Goal: Task Accomplishment & Management: Complete application form

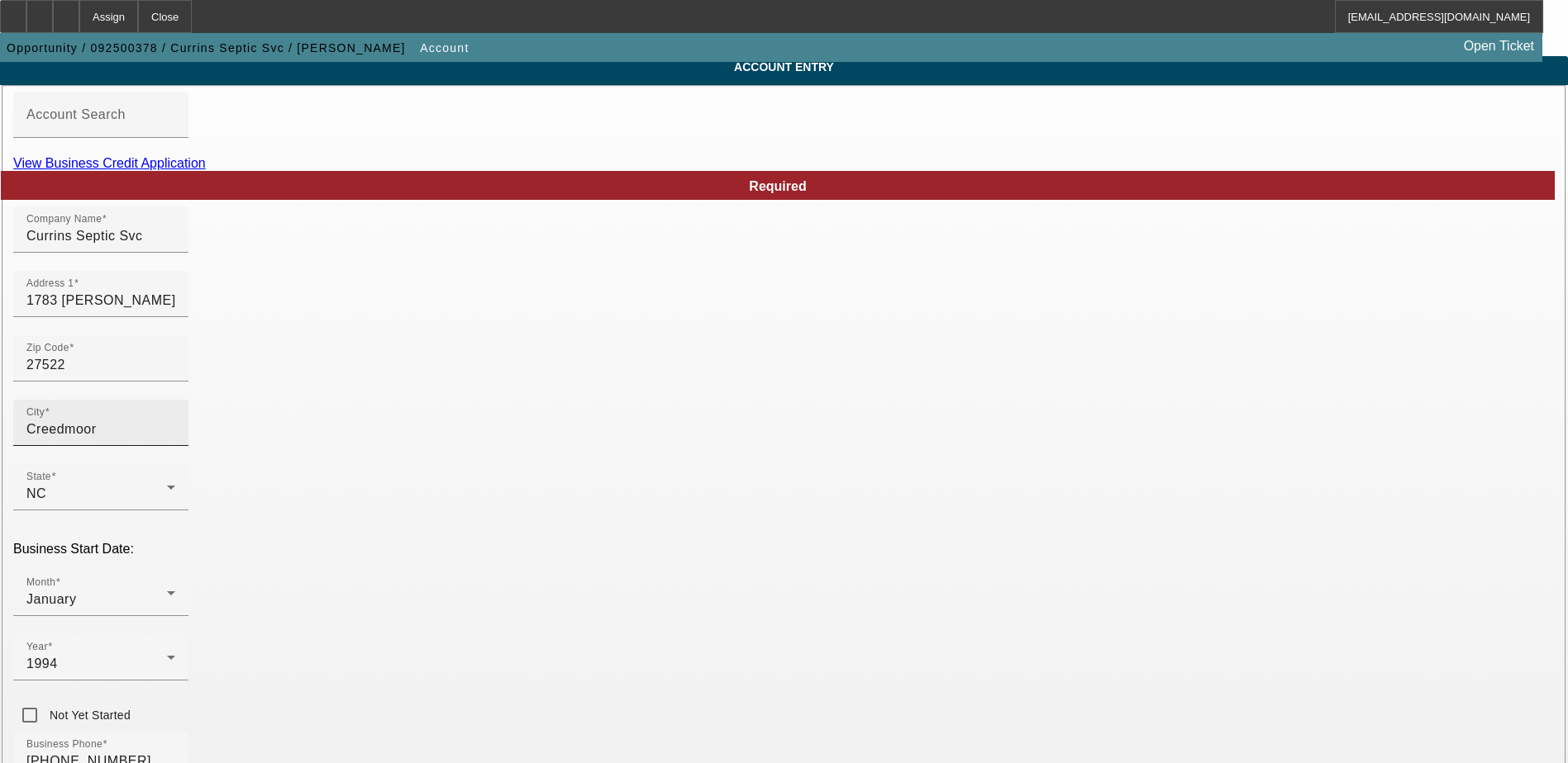
scroll to position [83, 0]
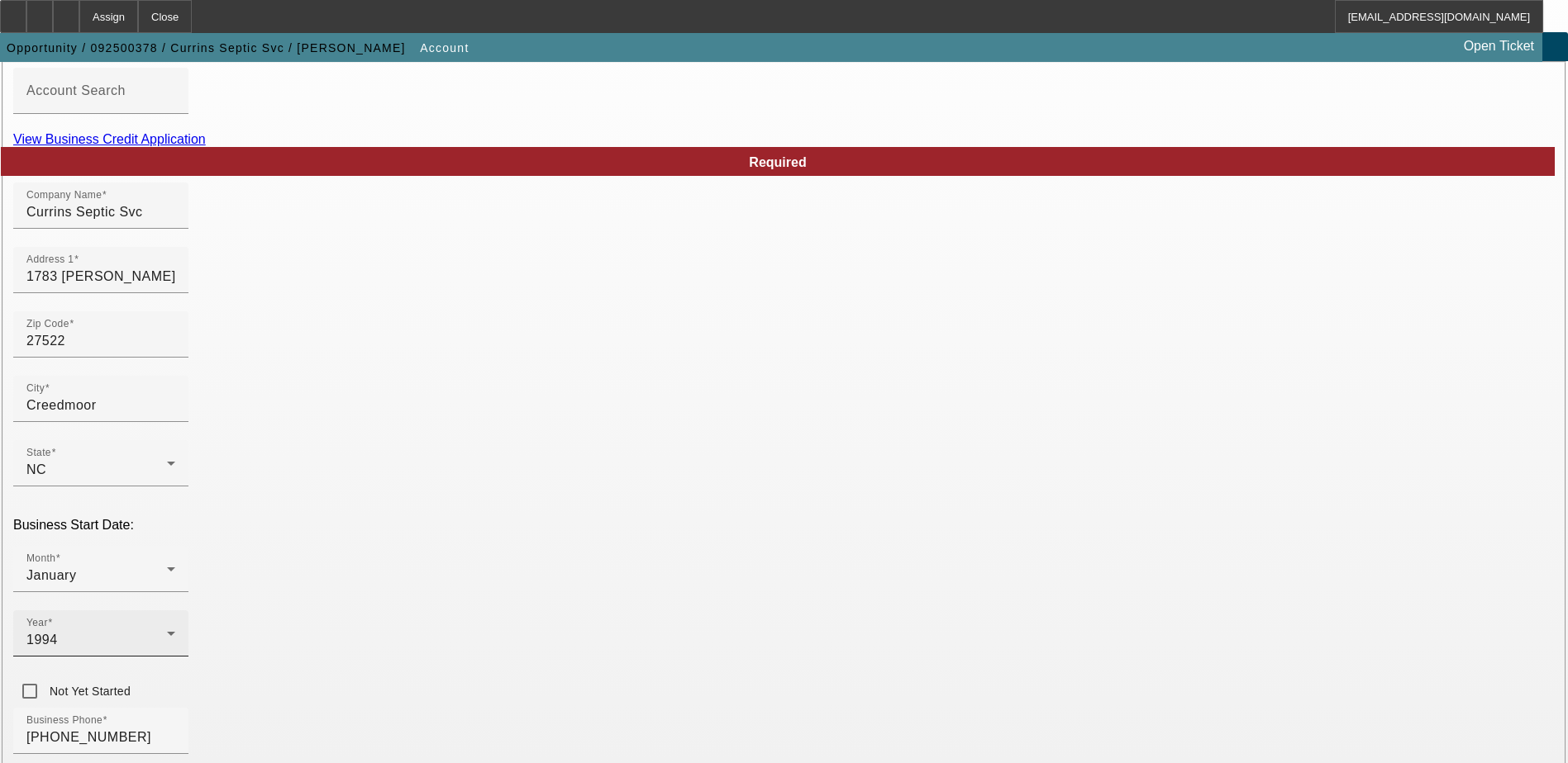
click at [181, 624] on icon at bounding box center [172, 634] width 20 height 20
click at [606, 382] on mat-option "1992" at bounding box center [604, 385] width 96 height 39
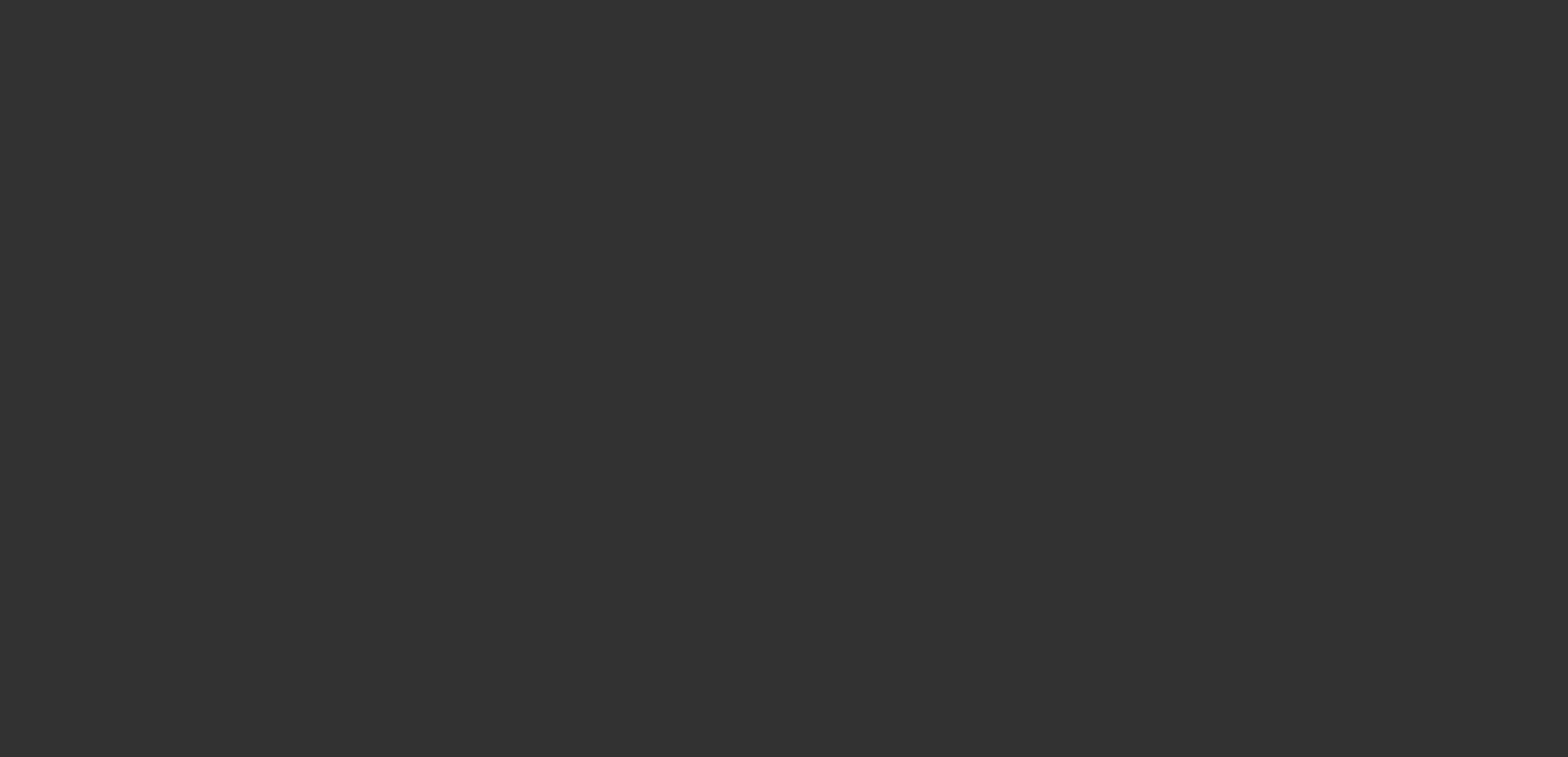
select select "0"
select select "2"
select select "0.1"
select select "4"
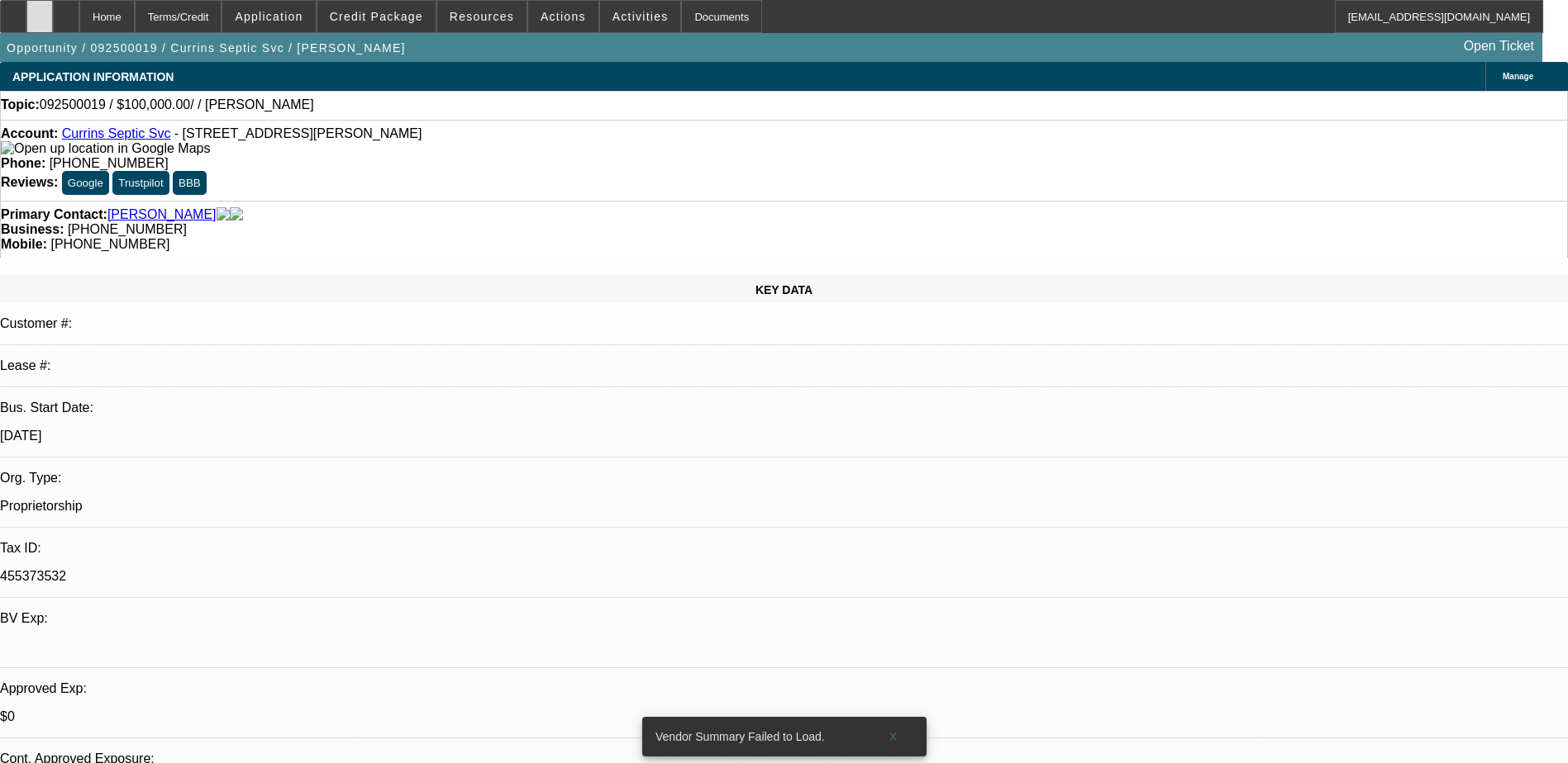
click at [53, 10] on div at bounding box center [40, 16] width 27 height 33
click at [373, 14] on span "Credit Package" at bounding box center [377, 17] width 94 height 13
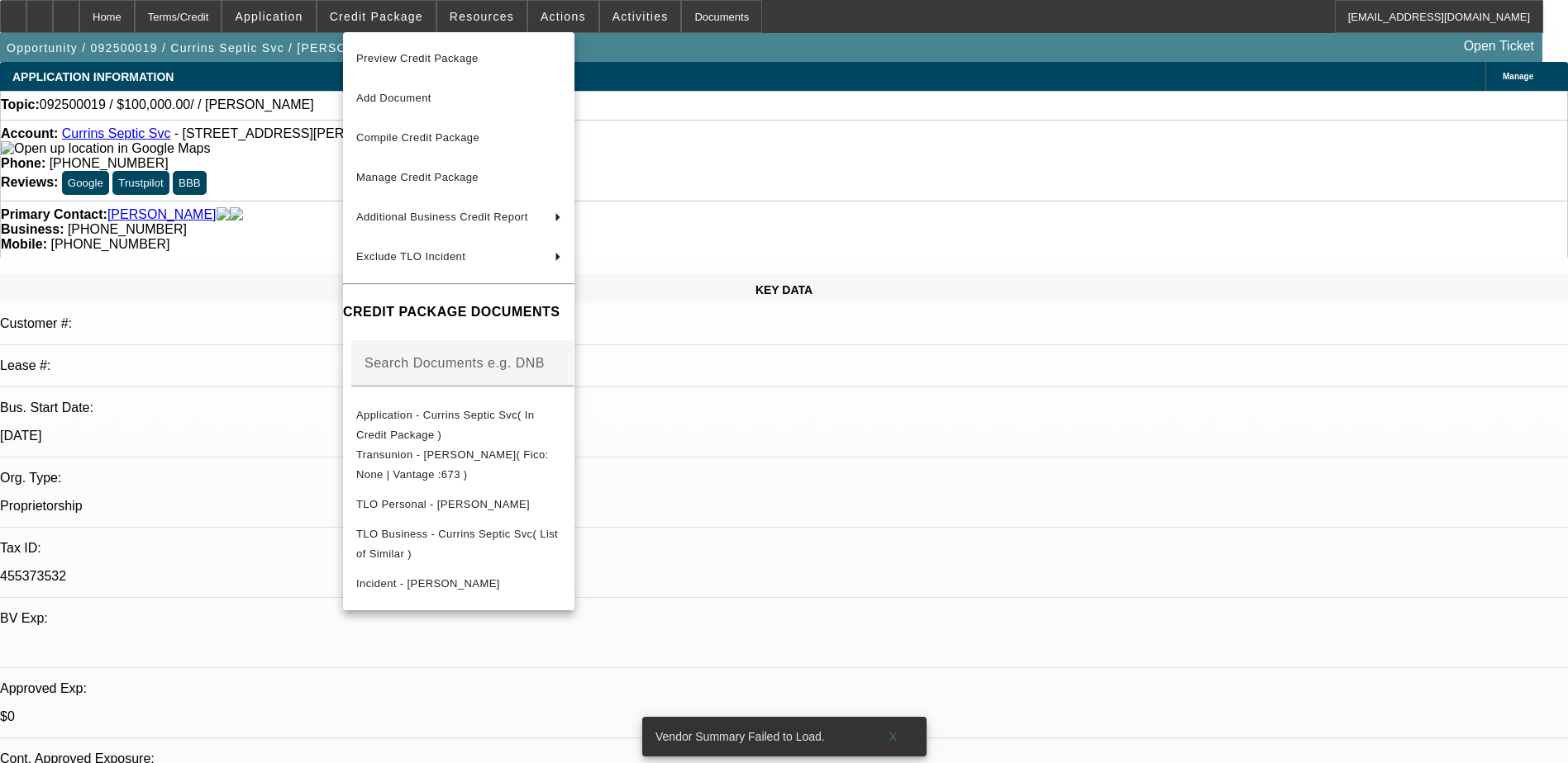
click at [314, 19] on div at bounding box center [784, 382] width 1568 height 763
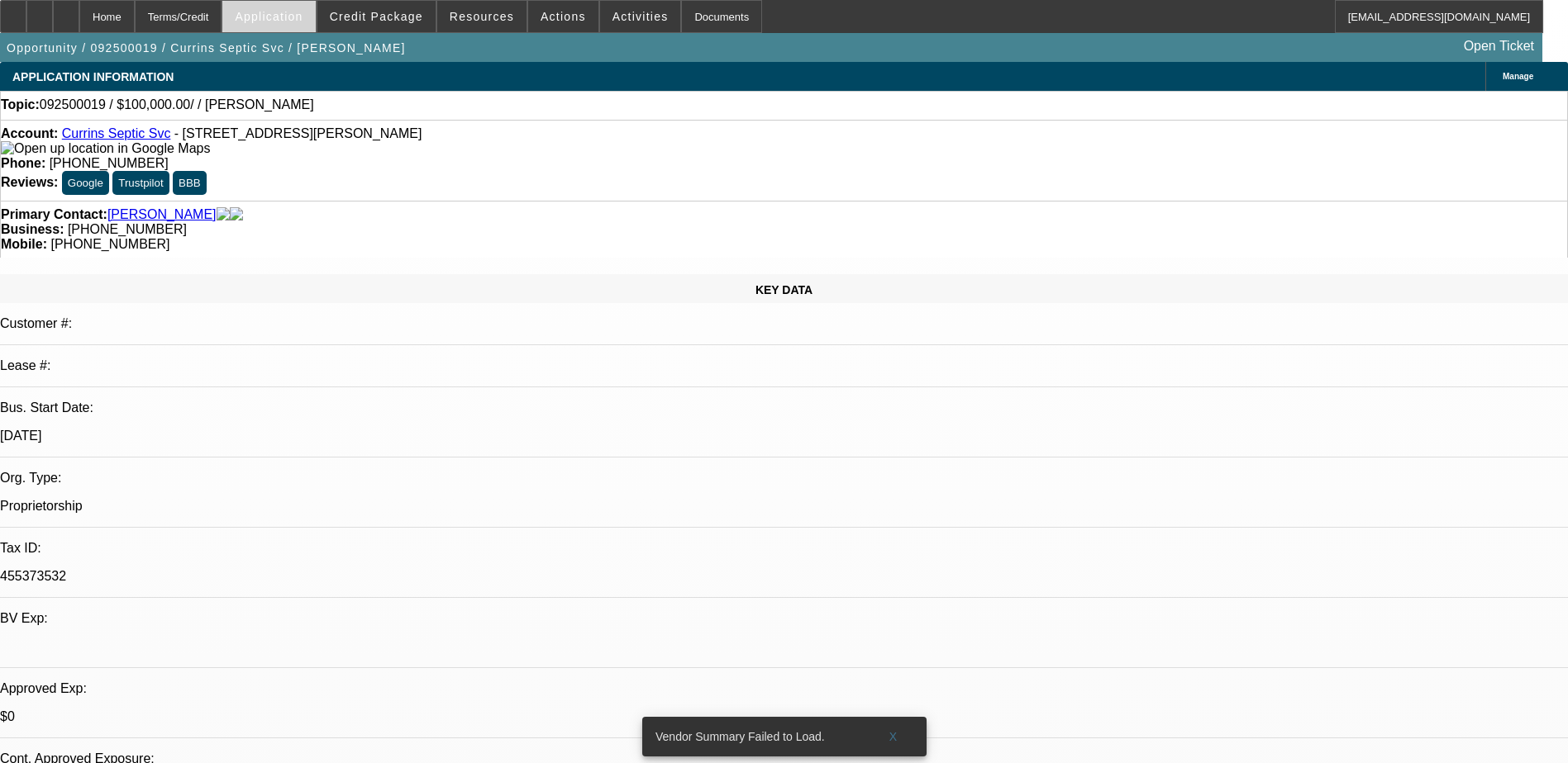
click at [302, 16] on span "Application" at bounding box center [268, 17] width 68 height 13
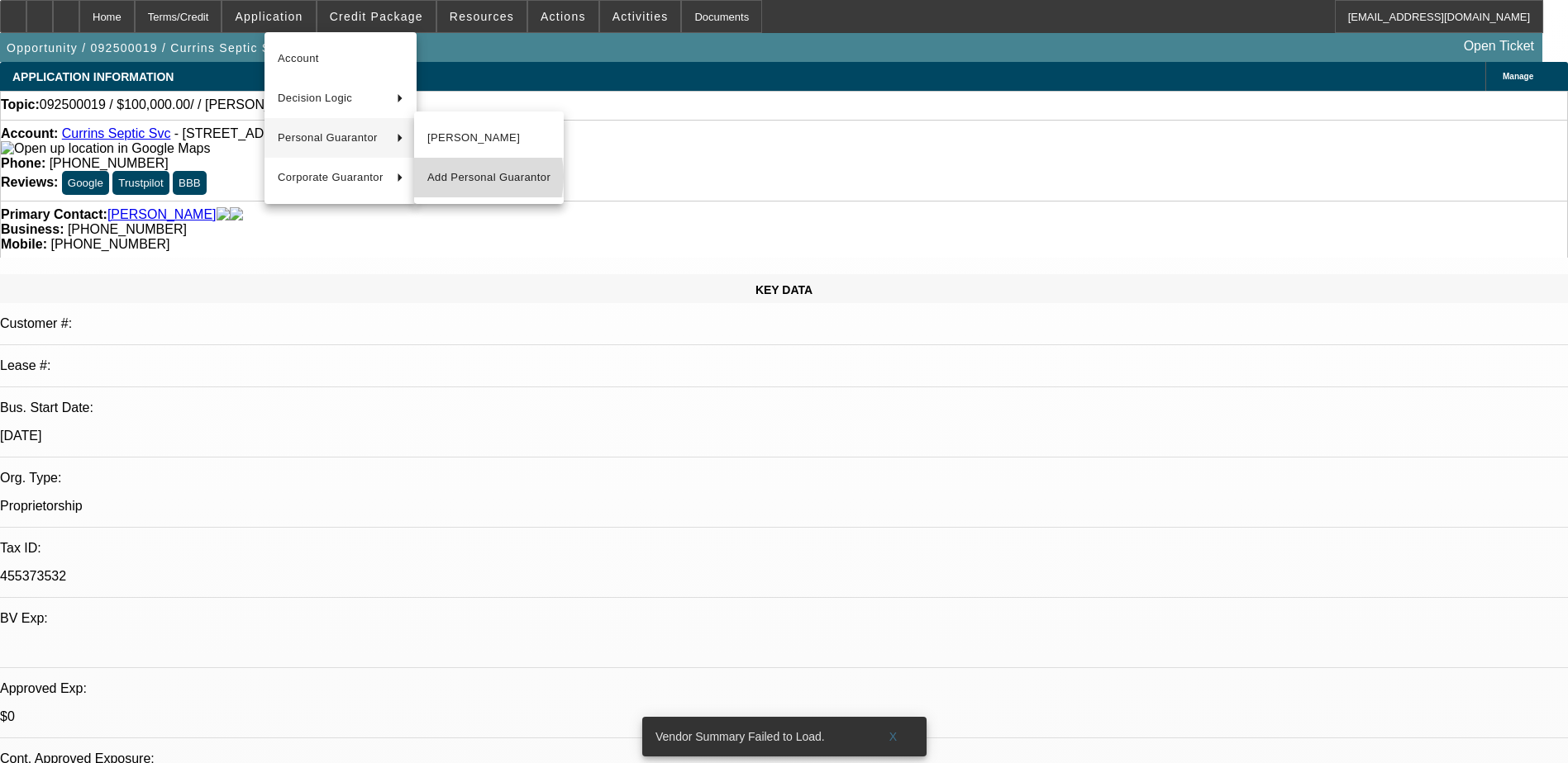
click at [464, 177] on span "Add Personal Guarantor" at bounding box center [489, 177] width 123 height 20
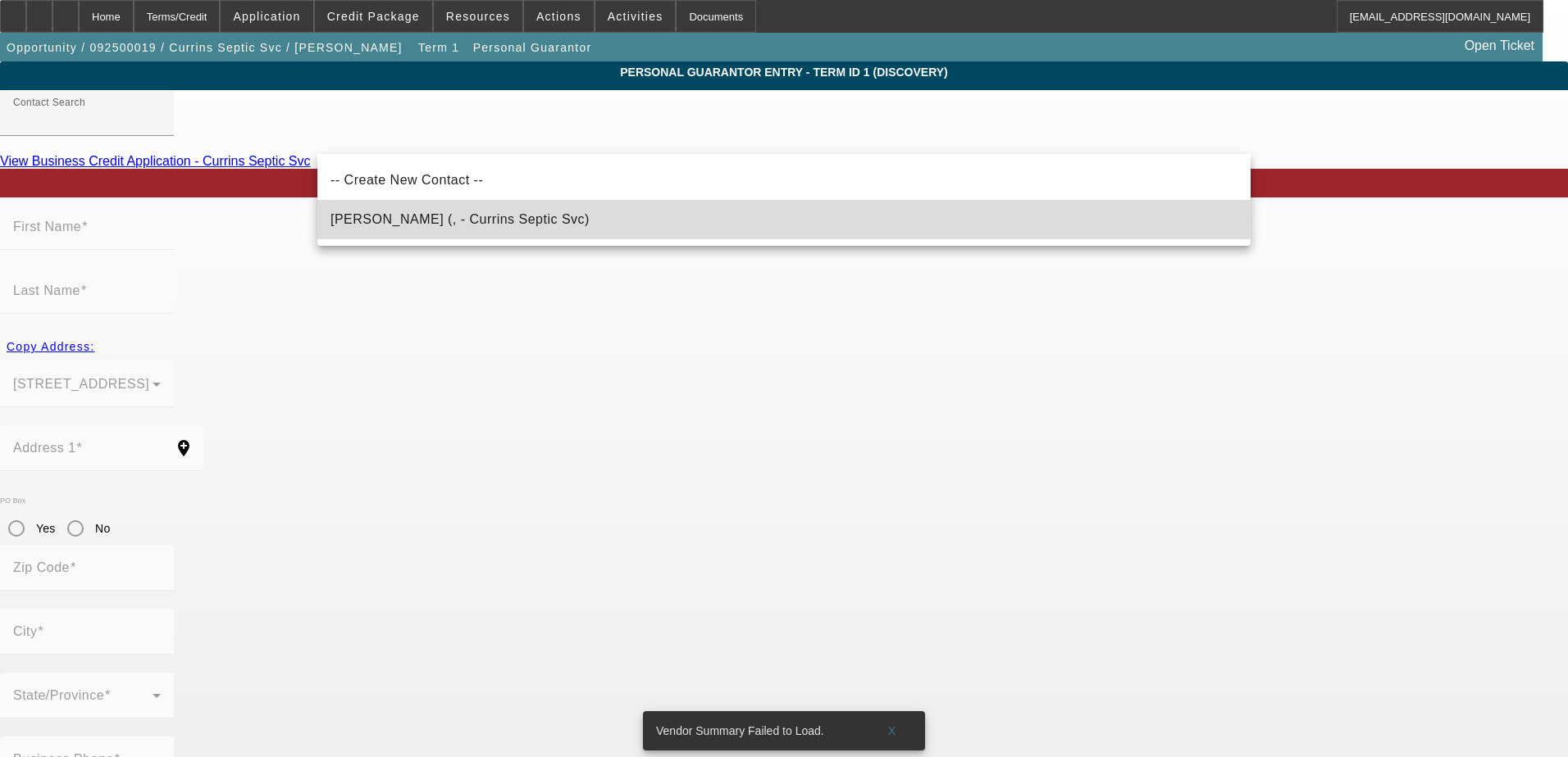
click at [395, 222] on span "Currin, Charles (, - Currins Septic Svc)" at bounding box center [460, 219] width 259 height 14
type input "Currin, Charles (, - Currins Septic Svc)"
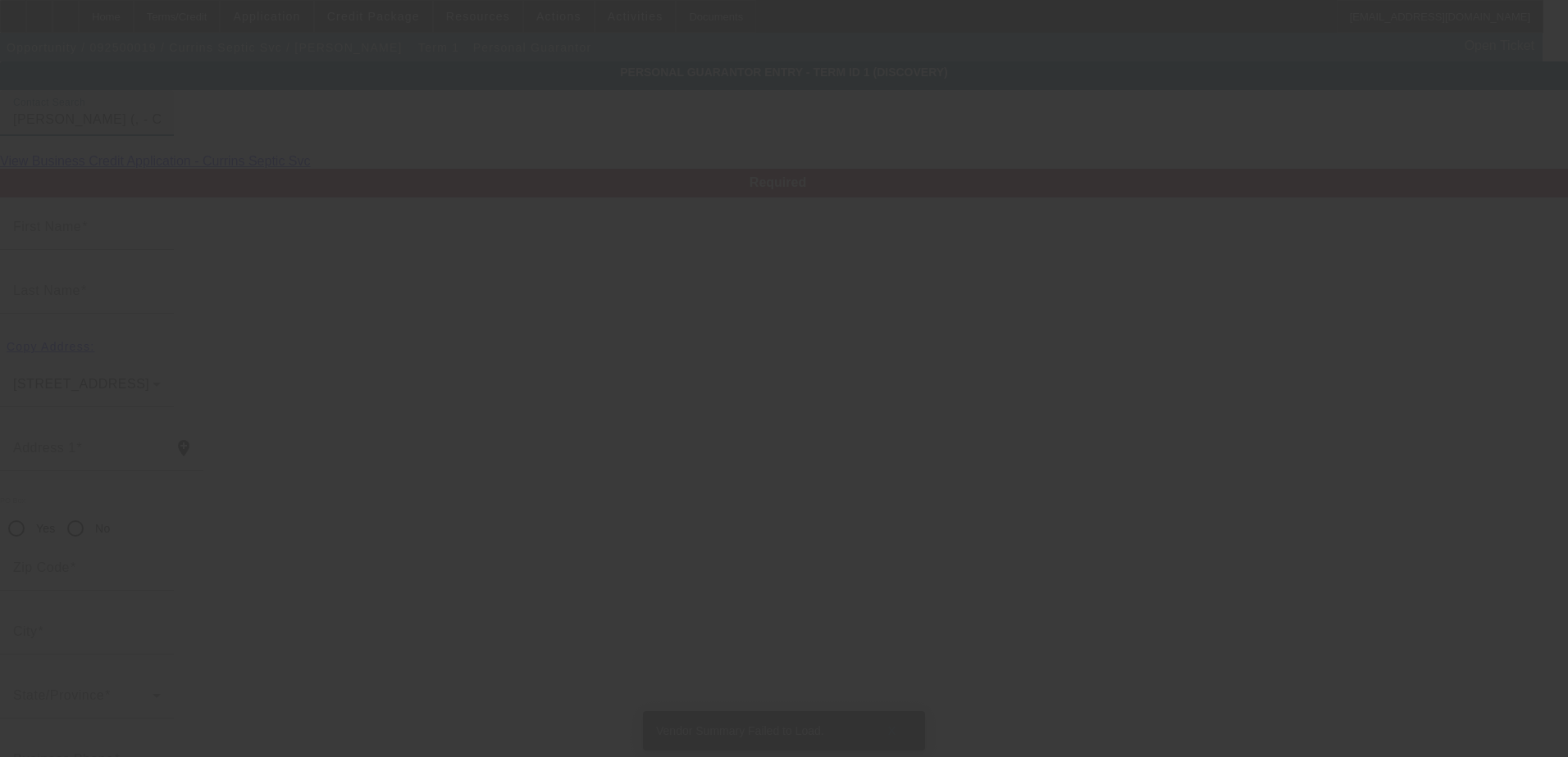
type input "Charles"
type input "Currin"
radio input "true"
type input "[PHONE_NUMBER]"
type input "243-29-1104"
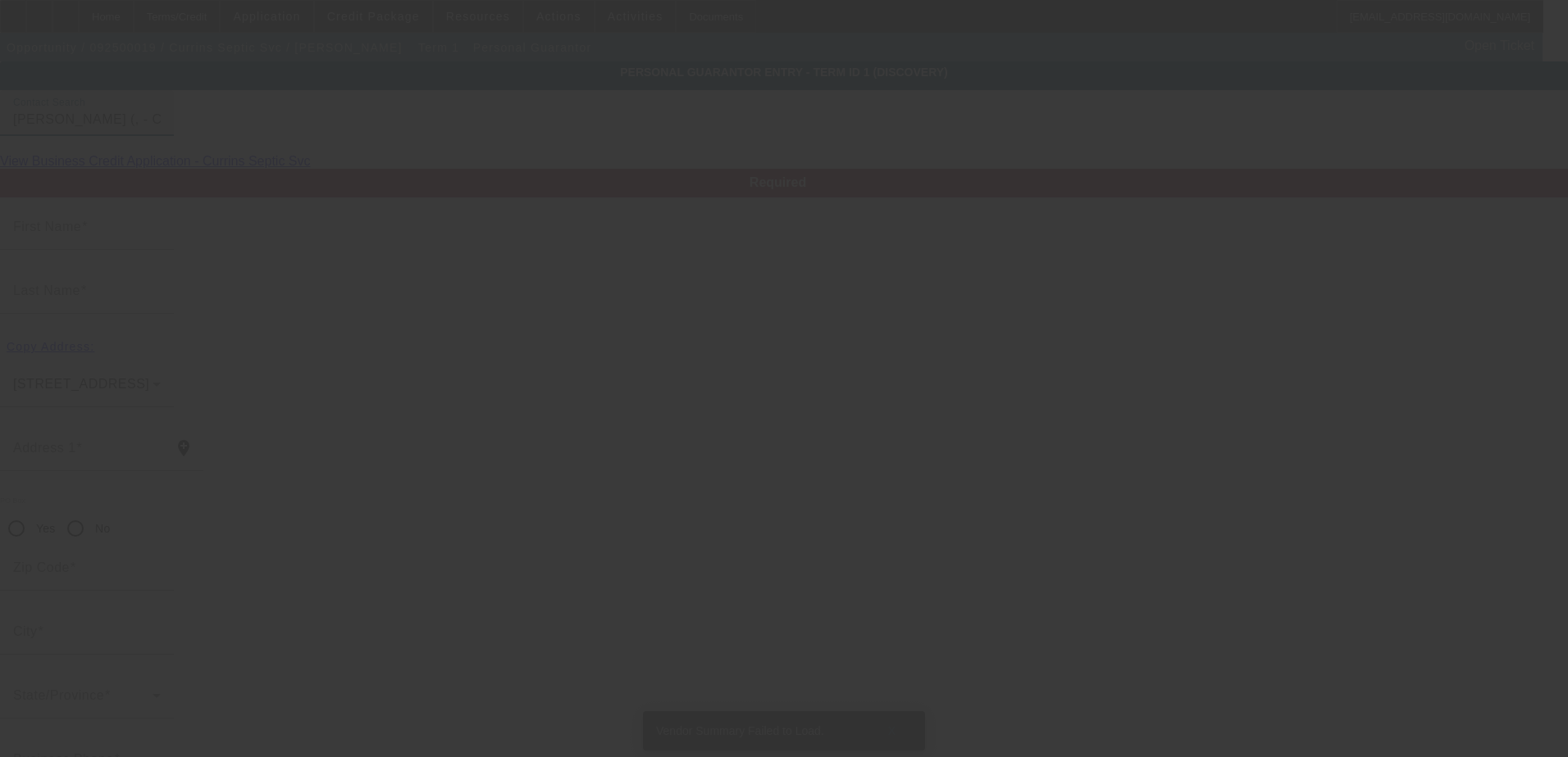
type input "currin.septic@yahoo.com"
type input "[PHONE_NUMBER]"
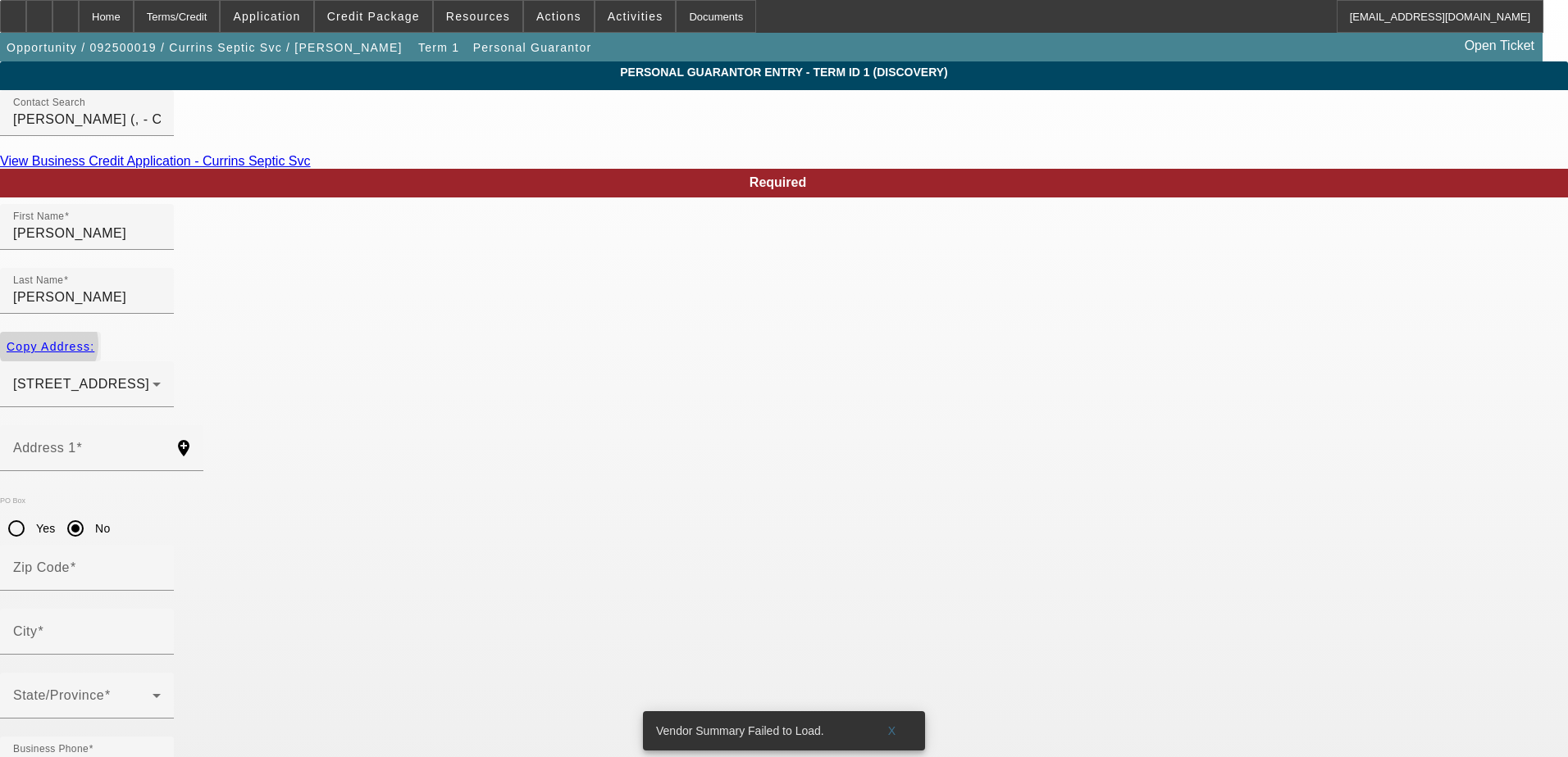
click at [95, 340] on span "Copy Address:" at bounding box center [51, 347] width 88 height 13
type input "1727 US Highway 15"
radio input "false"
type input "27522"
type input "Creedmmor"
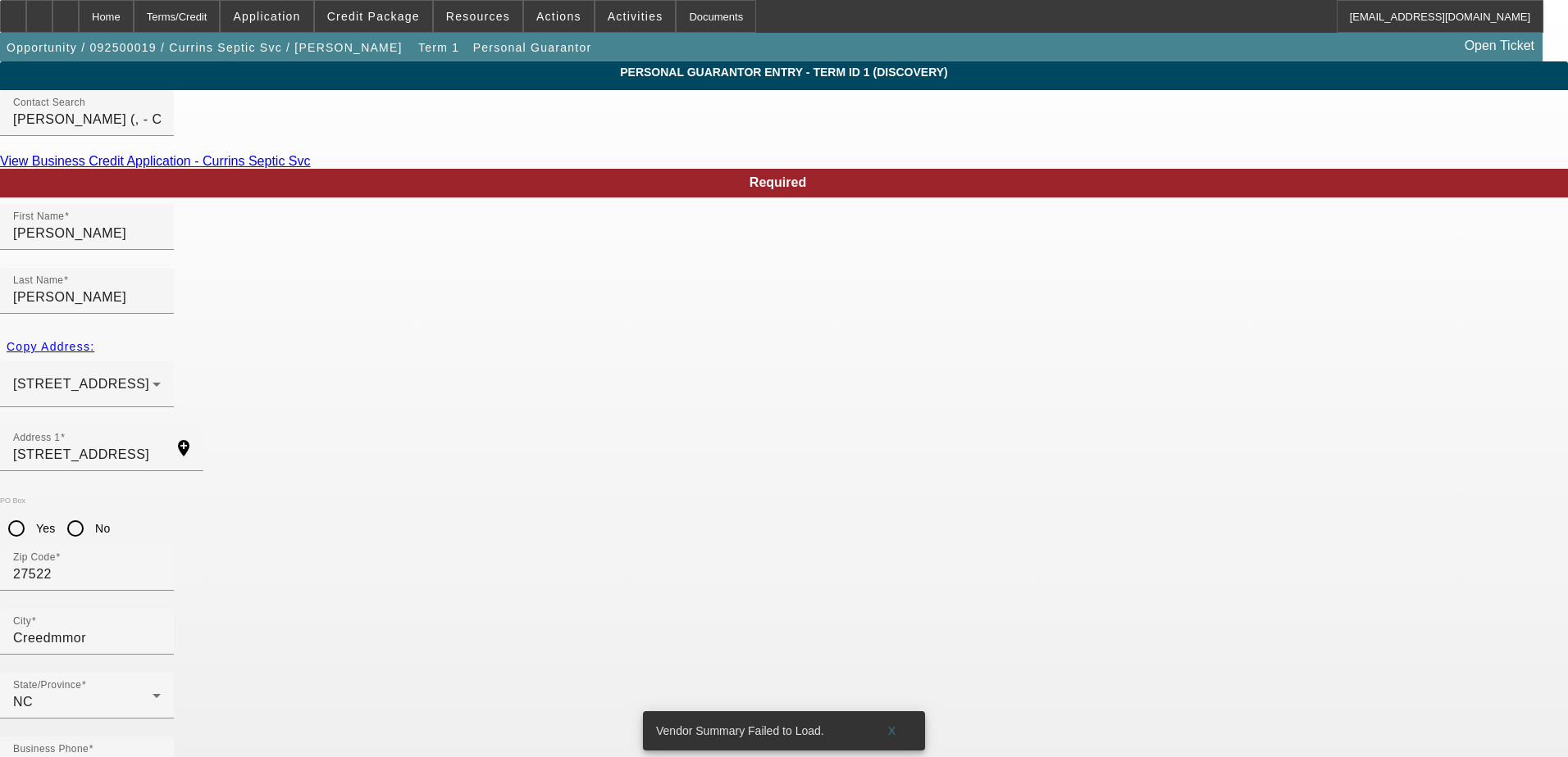
type input "50"
click at [888, 725] on span "X" at bounding box center [892, 731] width 9 height 13
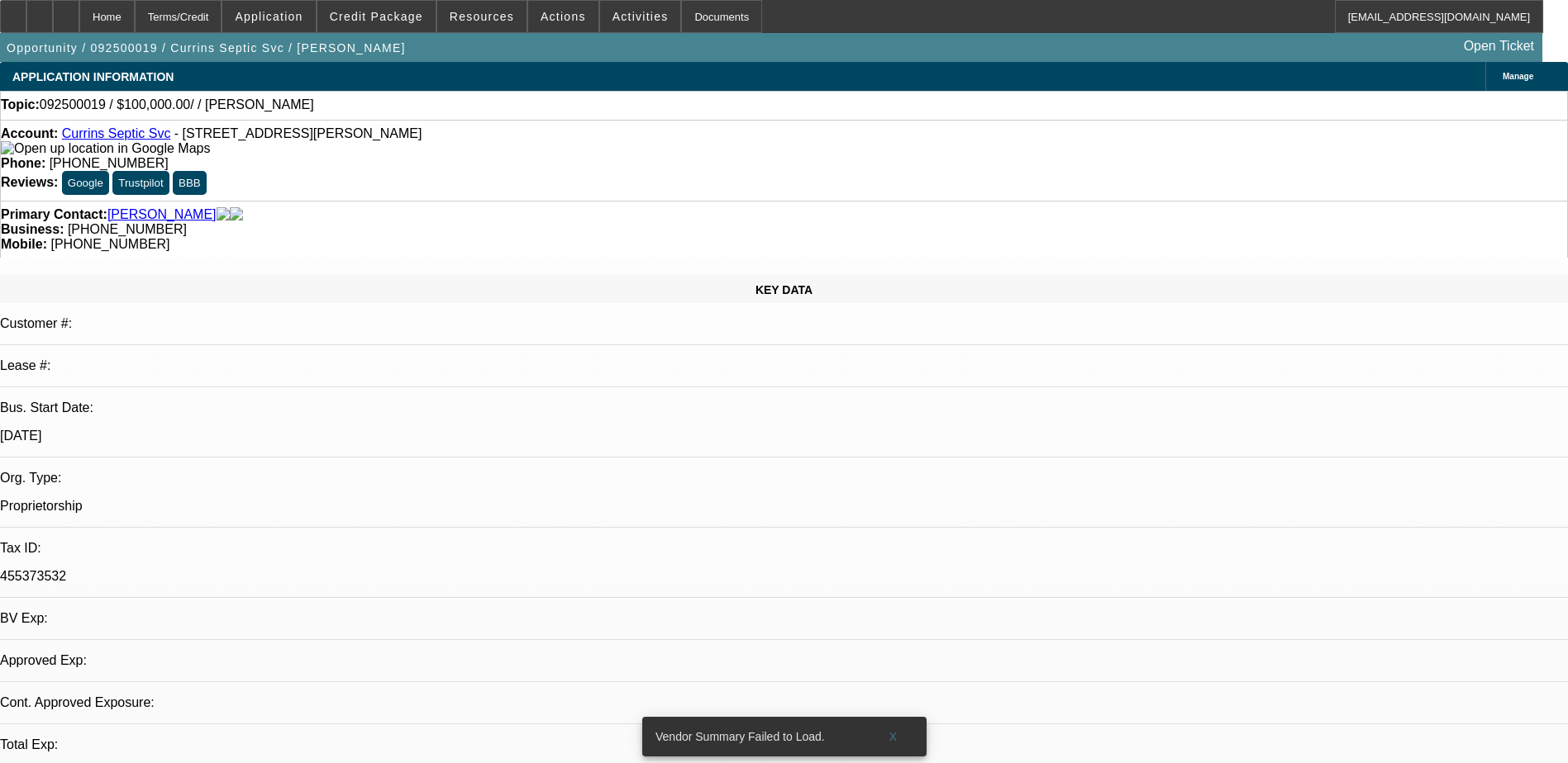
select select "0"
select select "2"
select select "0.1"
select select "4"
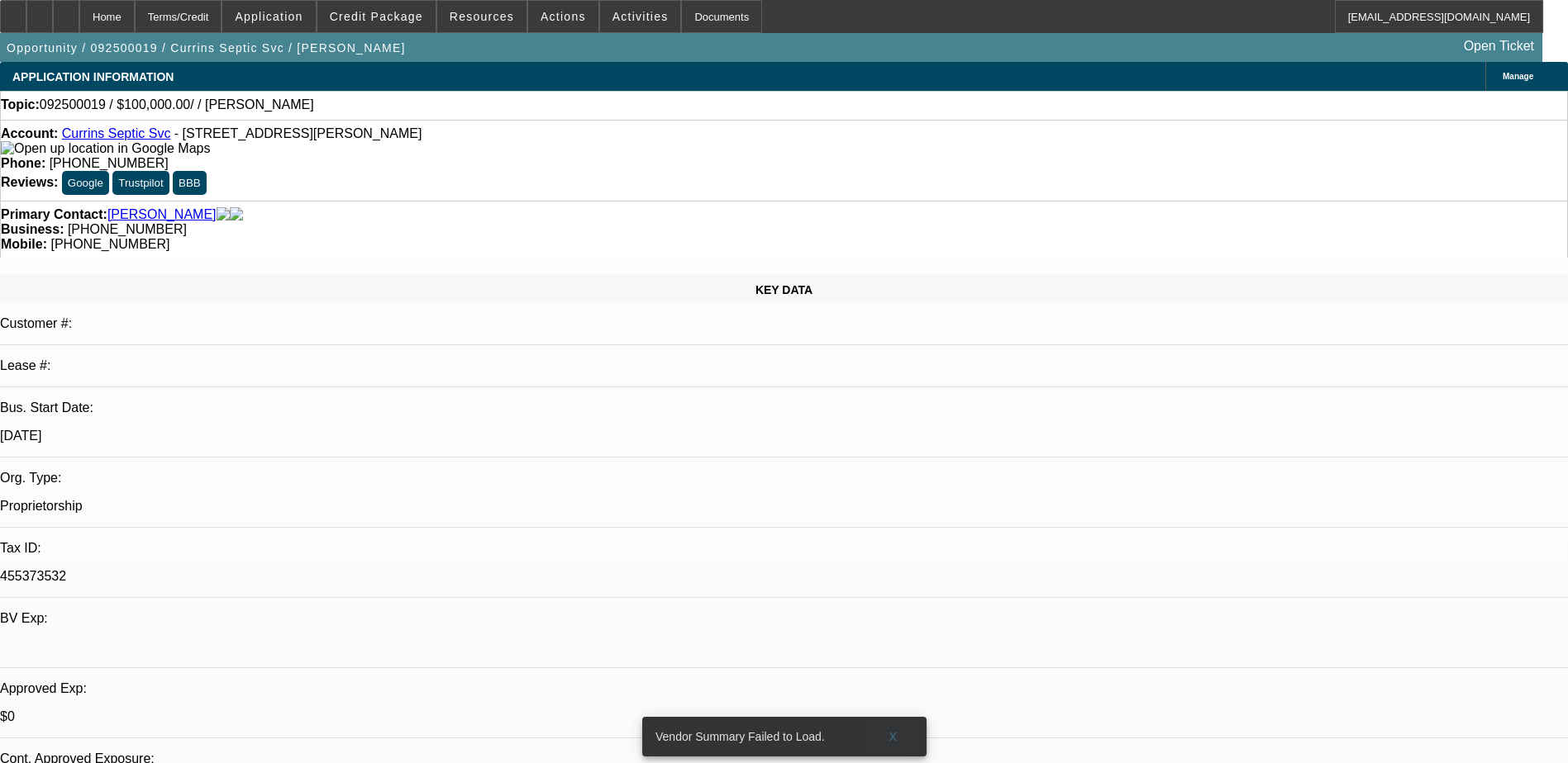
click at [900, 722] on span at bounding box center [893, 736] width 53 height 39
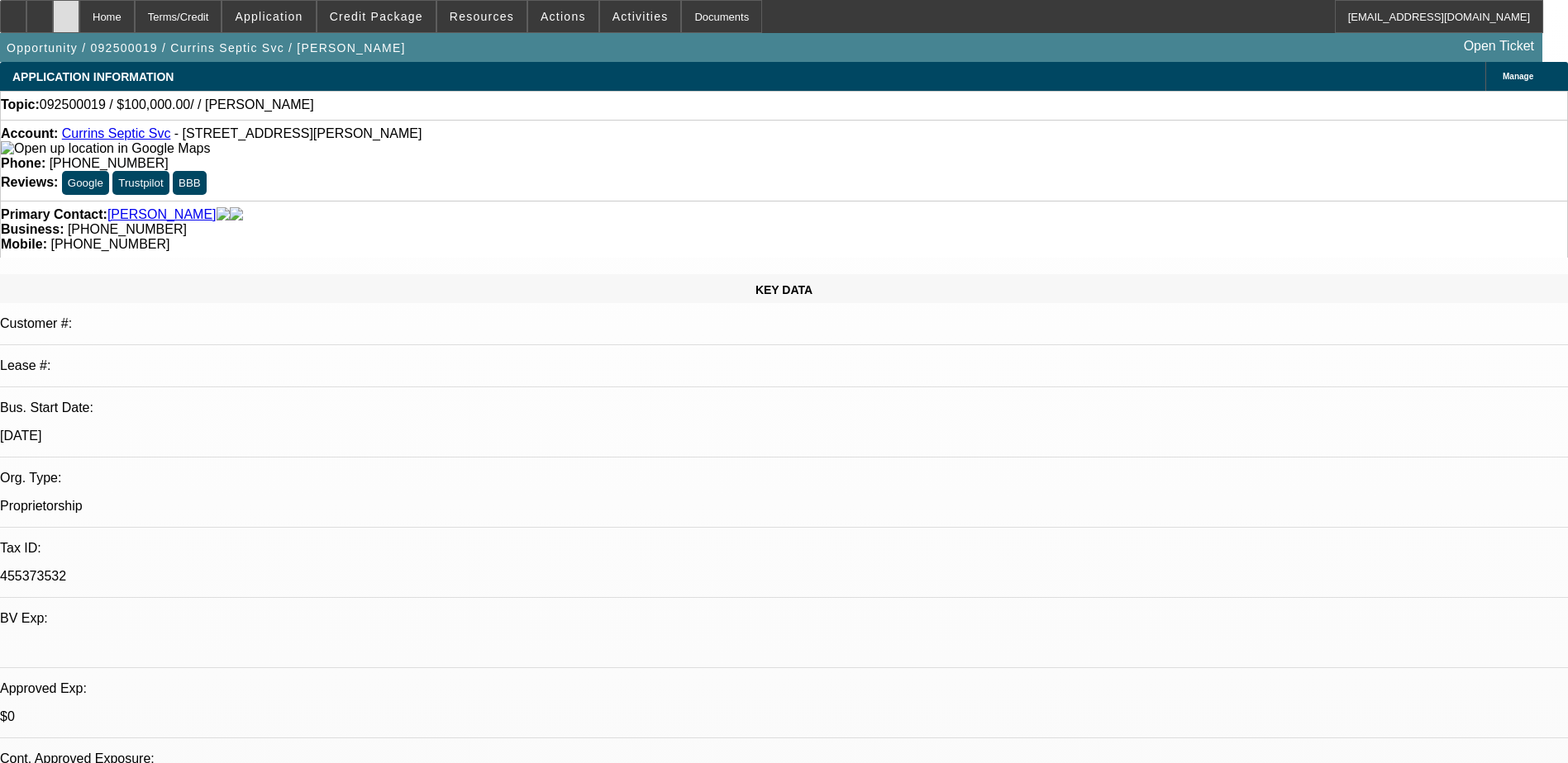
click at [80, 8] on div at bounding box center [66, 16] width 27 height 33
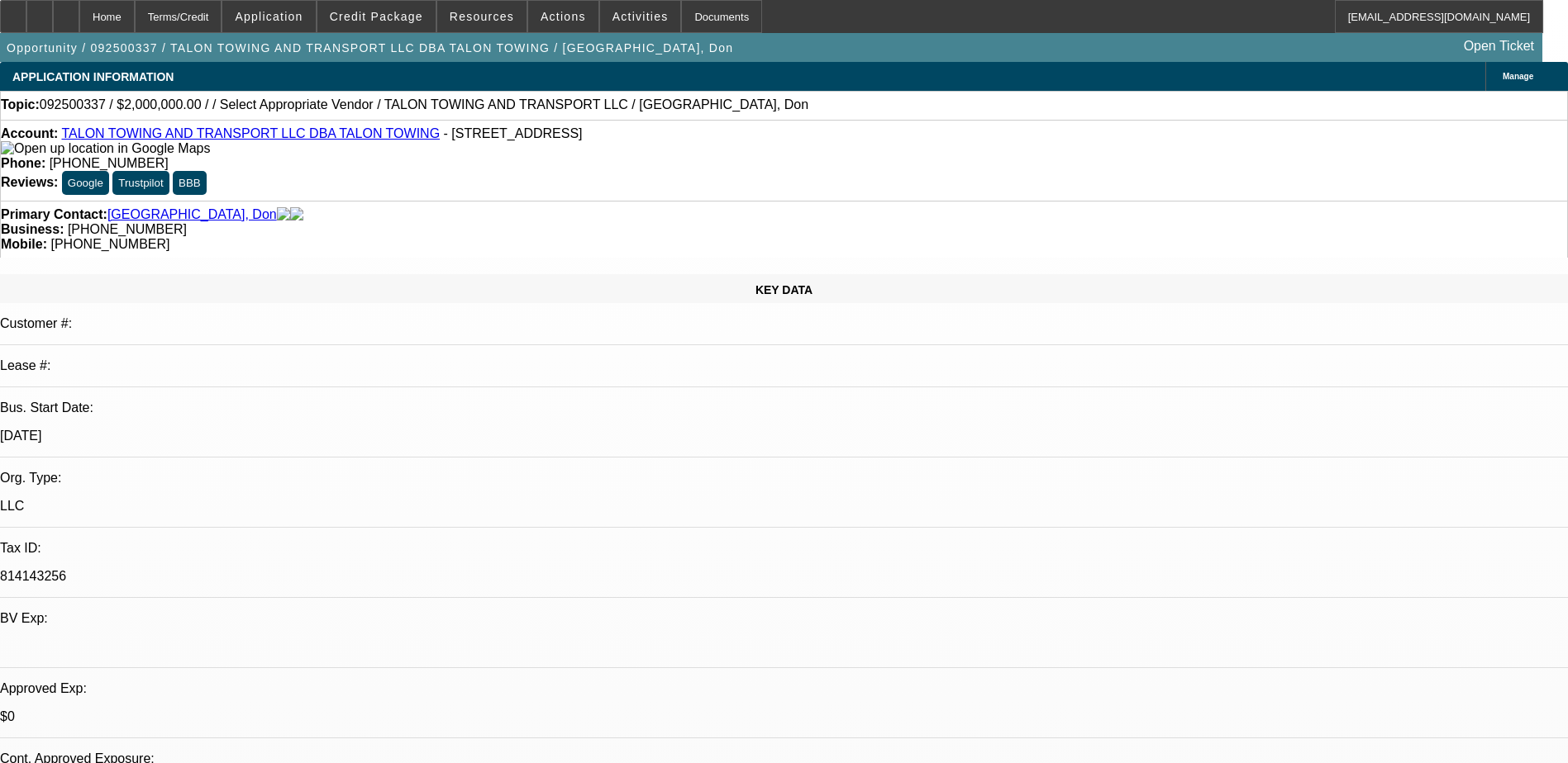
select select "0"
select select "2"
select select "0"
select select "6"
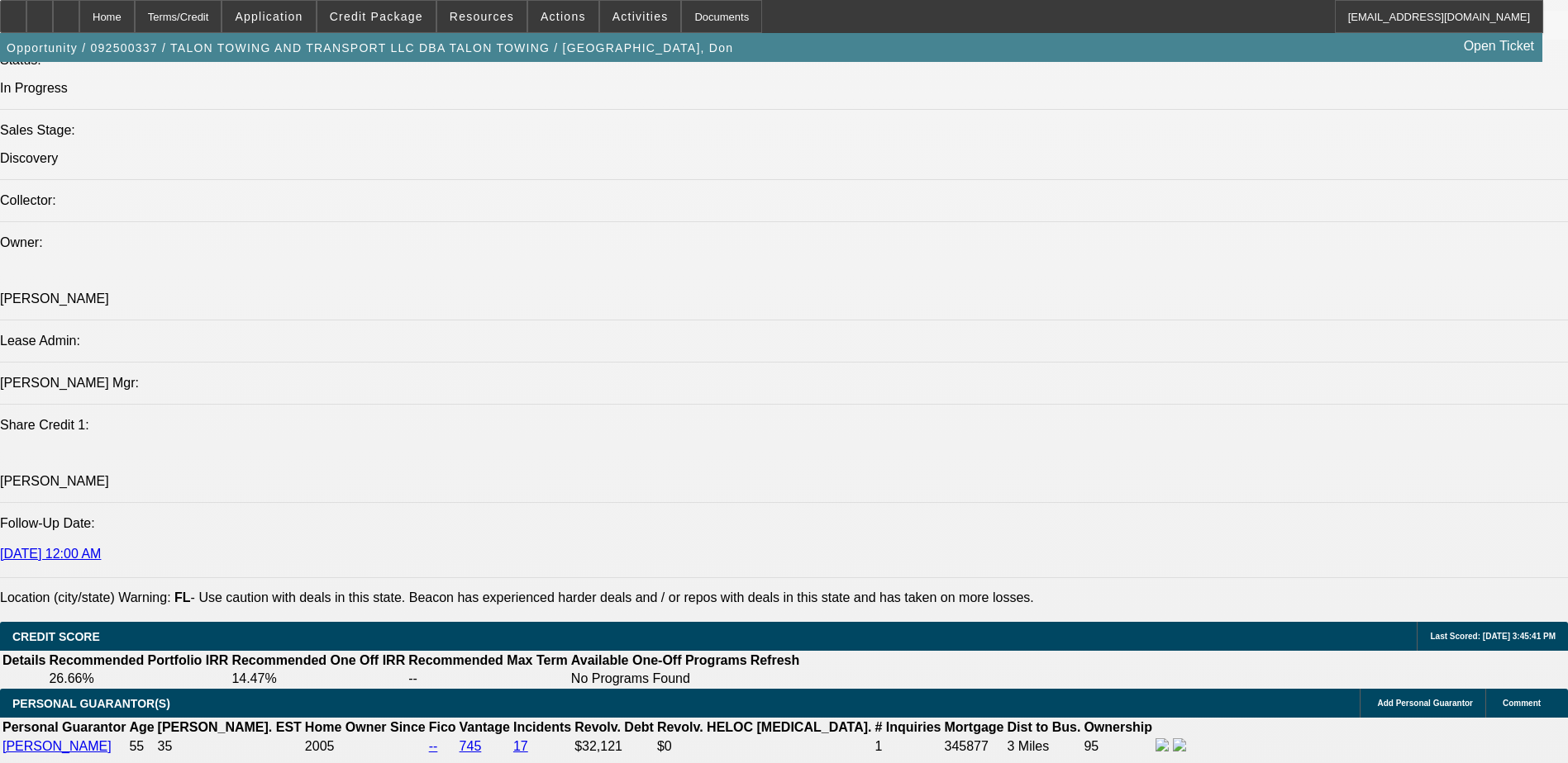
scroll to position [1817, 0]
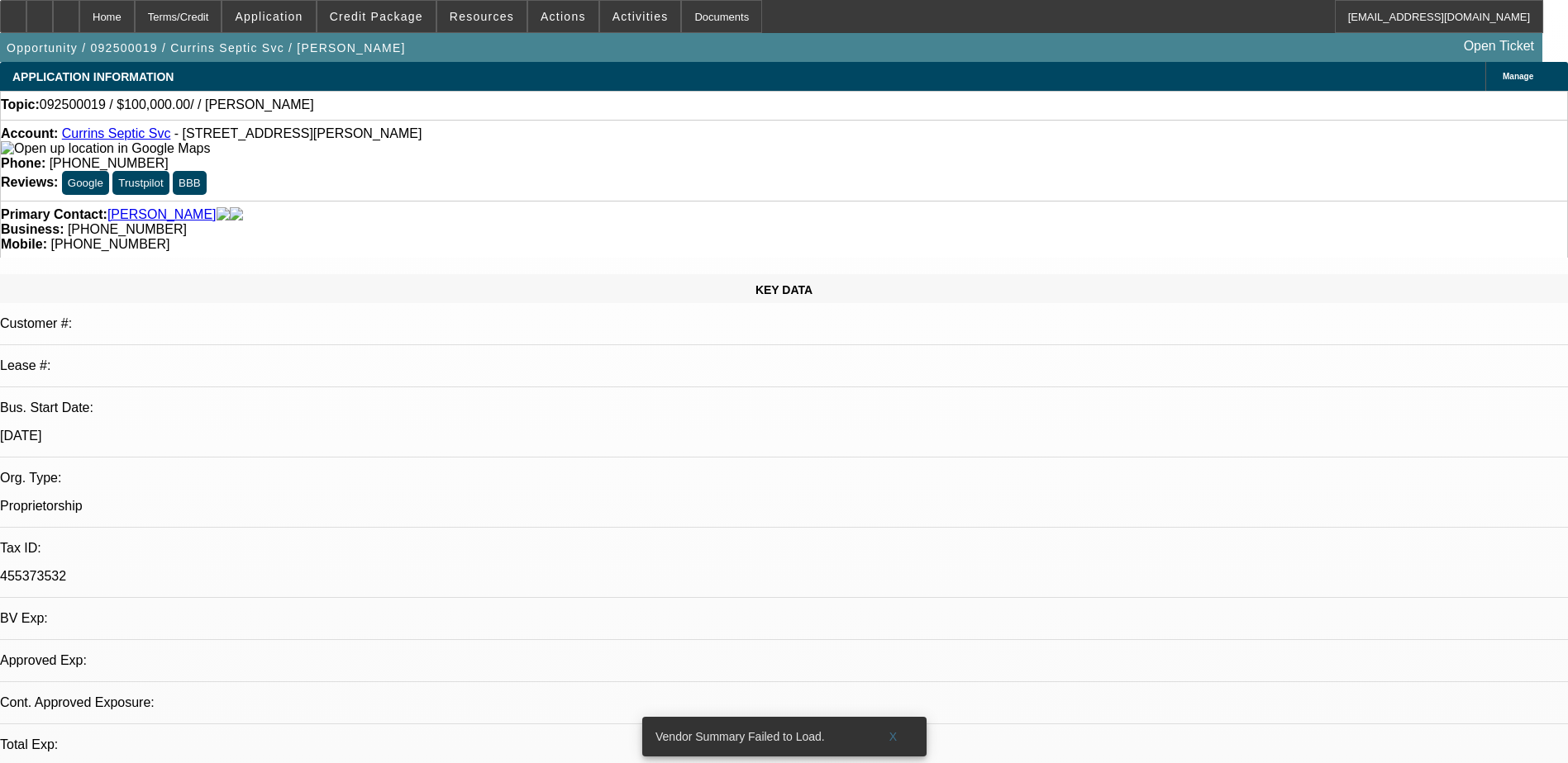
select select "0"
select select "2"
select select "0.1"
select select "4"
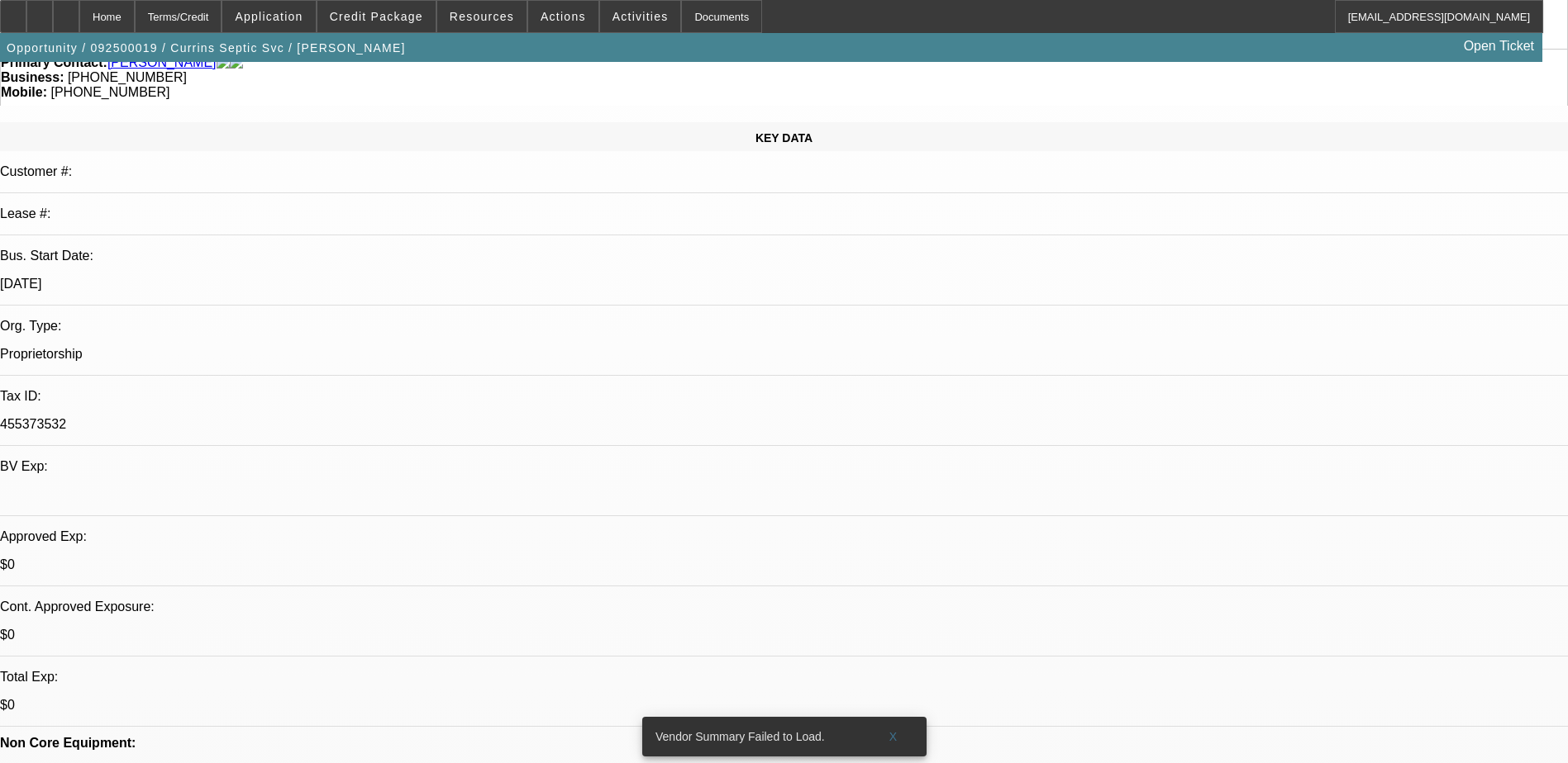
scroll to position [165, 0]
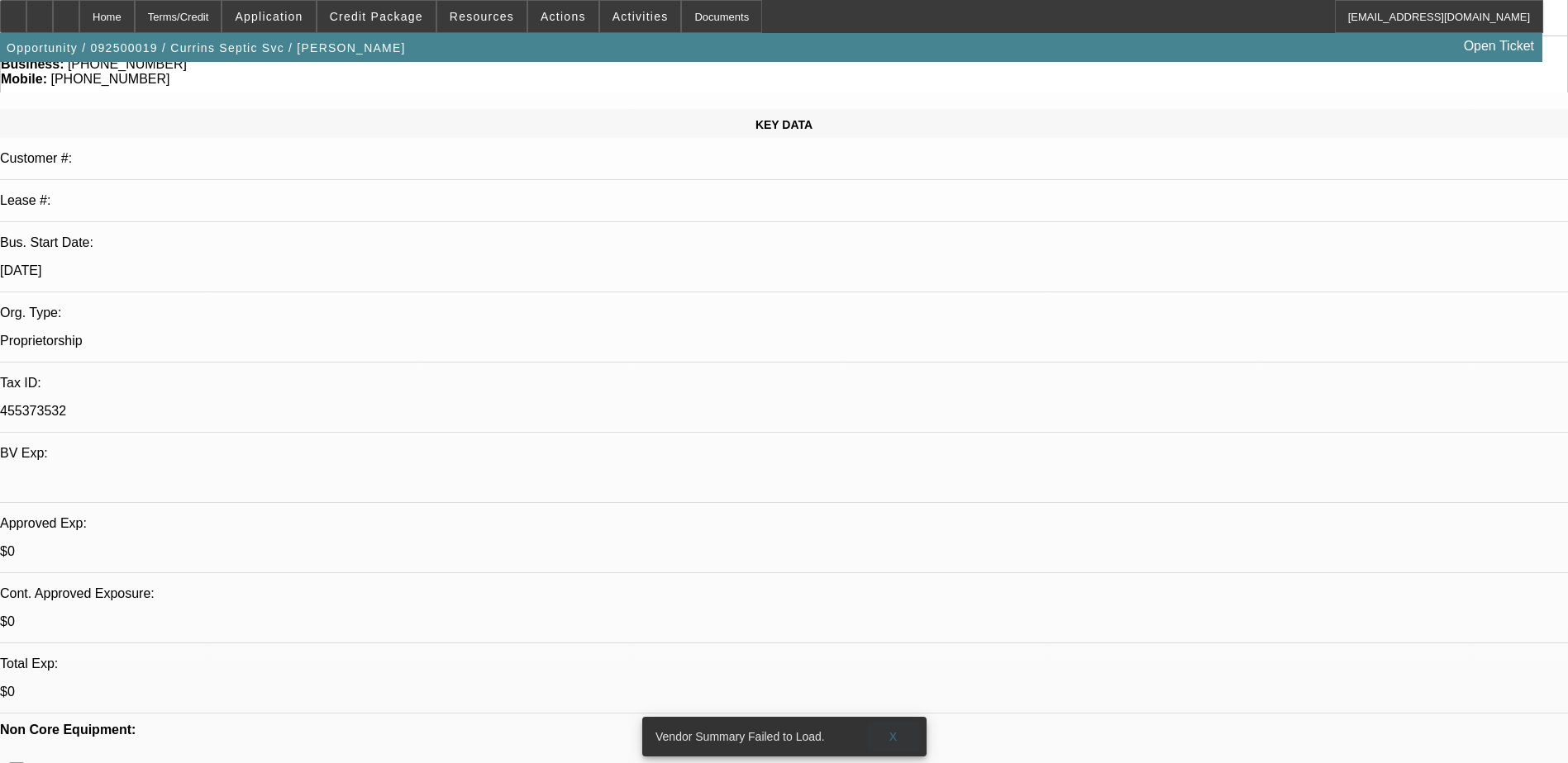
click at [891, 730] on span "X" at bounding box center [893, 737] width 9 height 13
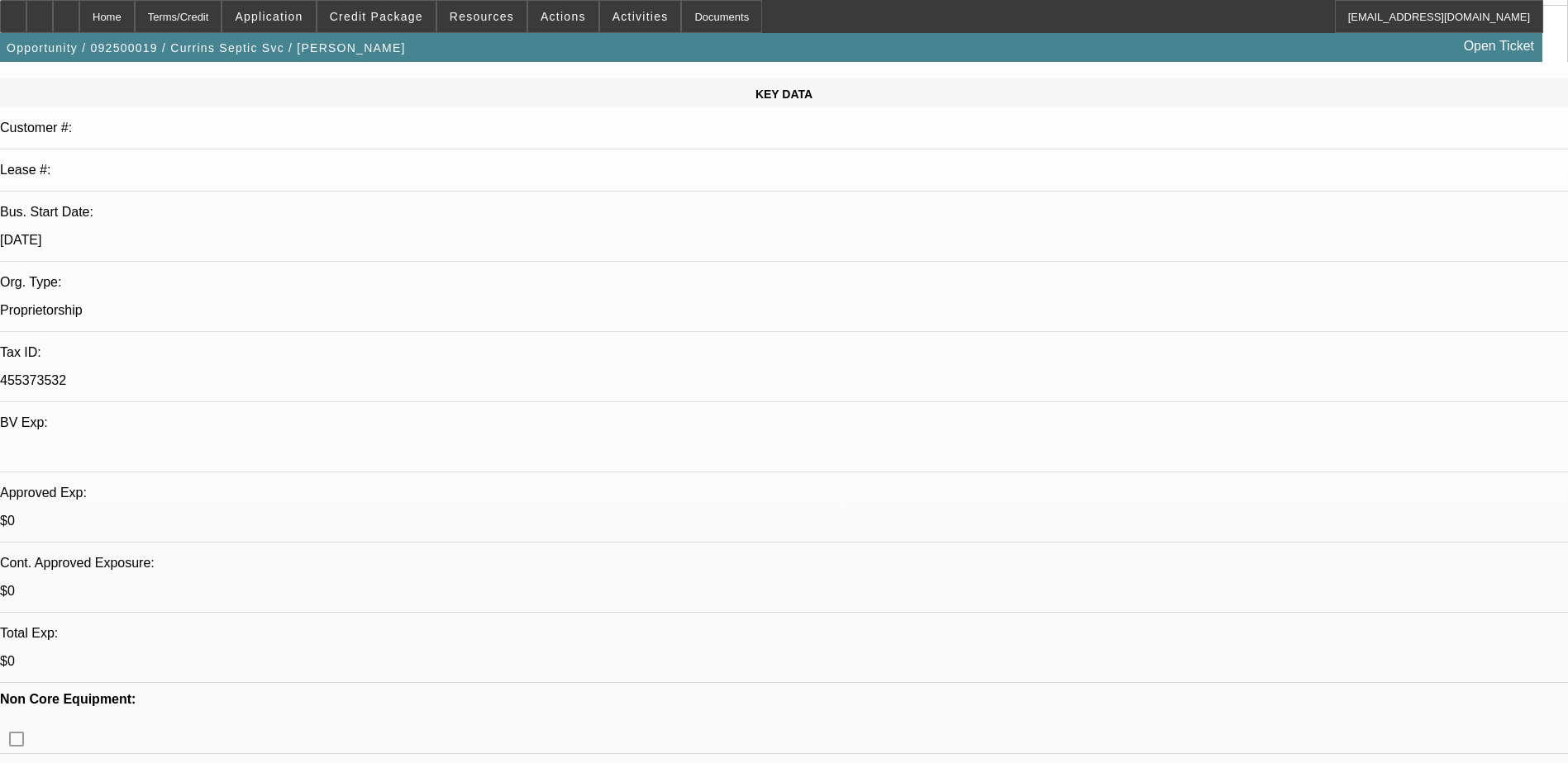
scroll to position [330, 0]
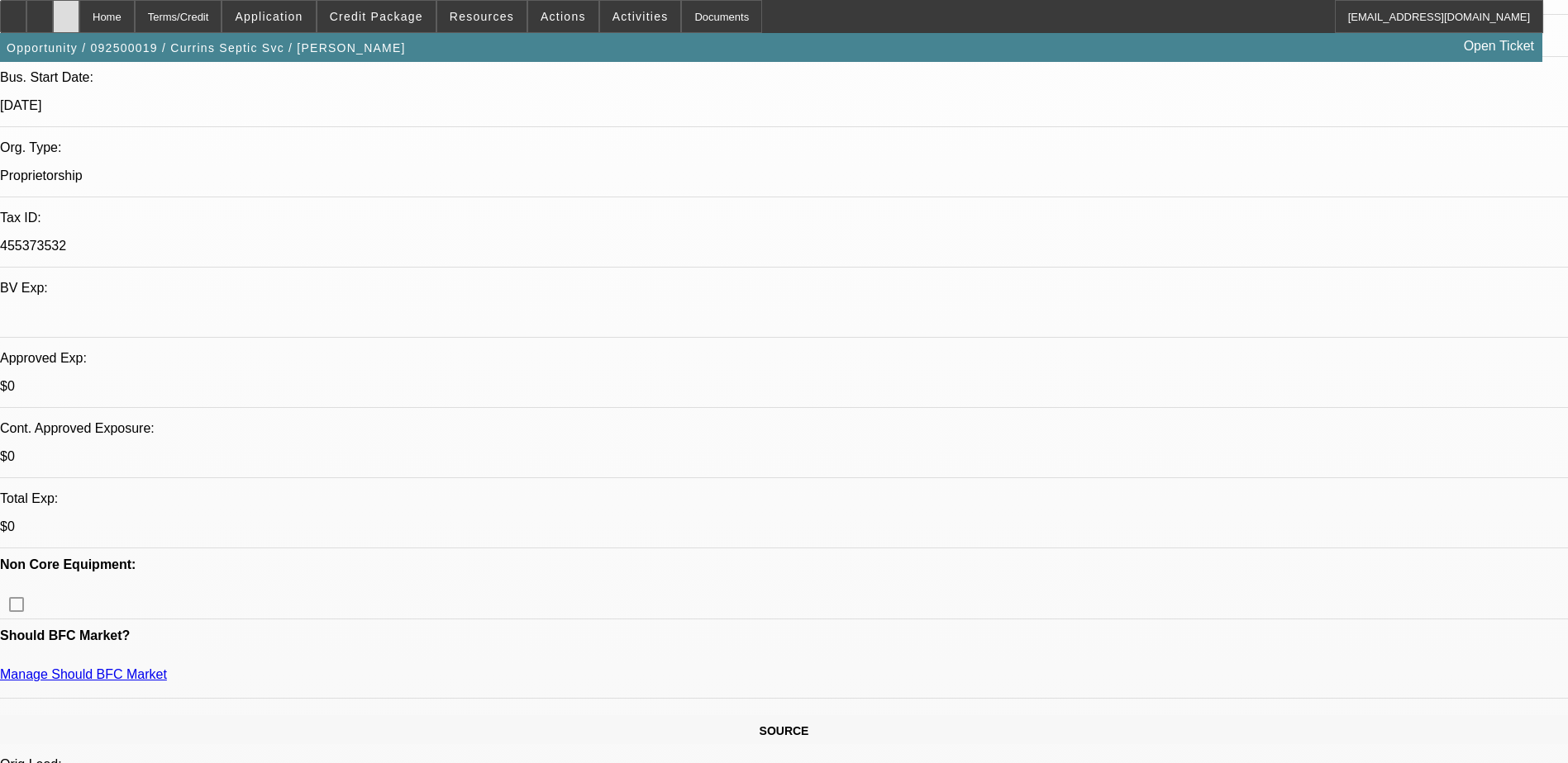
click at [80, 9] on div at bounding box center [66, 16] width 27 height 33
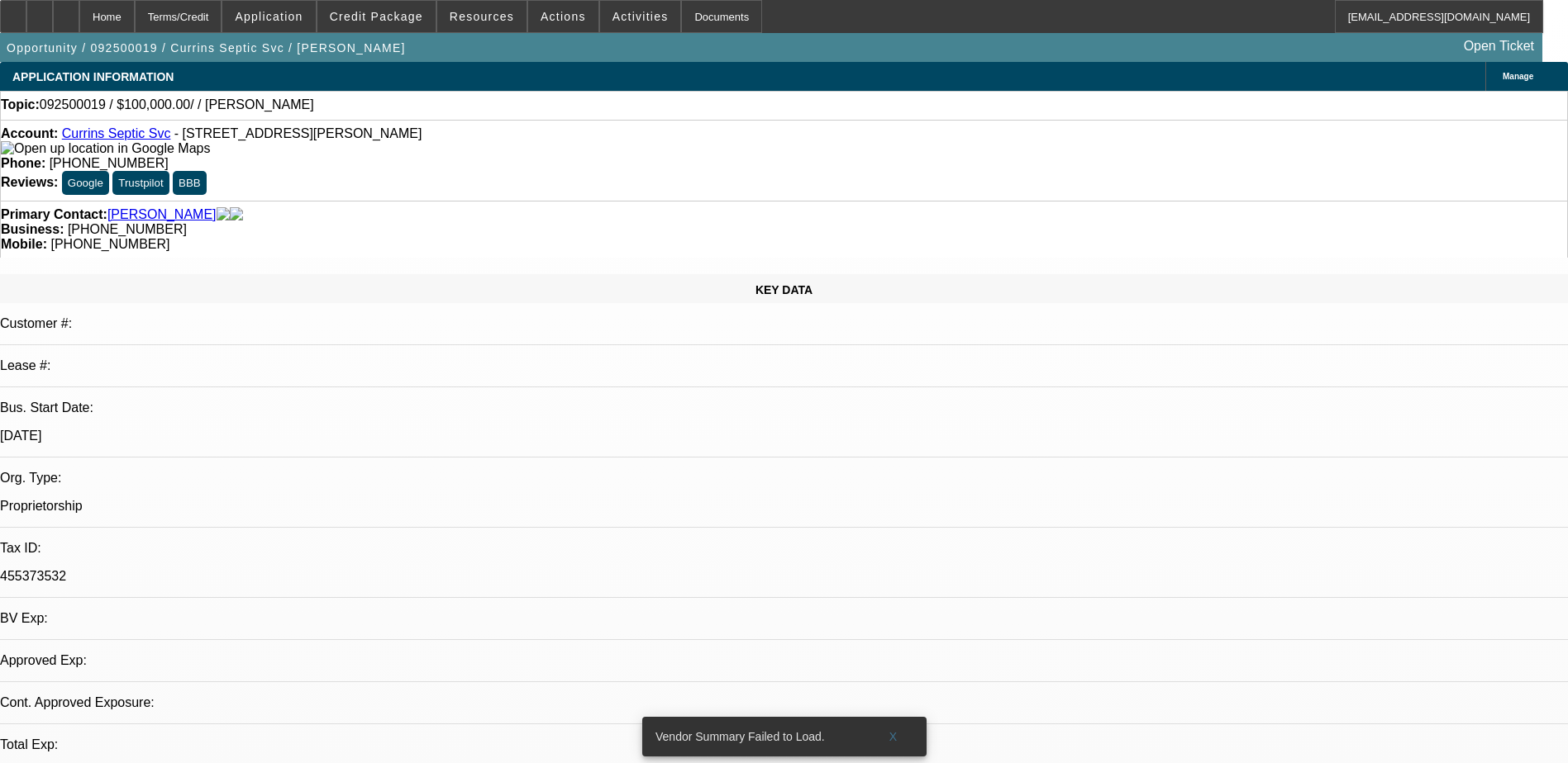
select select "0"
select select "2"
select select "0.1"
select select "1"
select select "2"
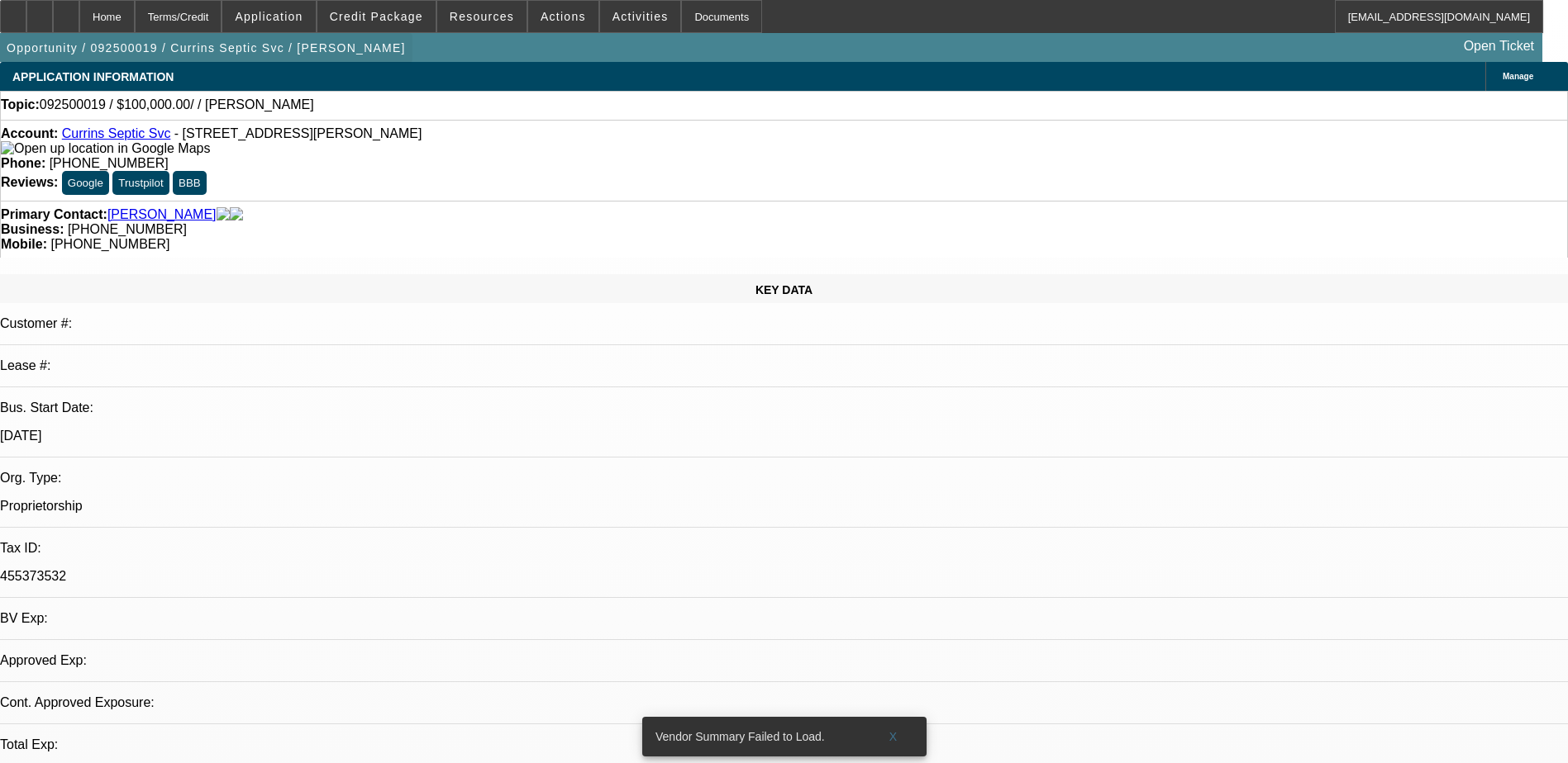
select select "4"
click at [893, 730] on span "X" at bounding box center [893, 737] width 9 height 13
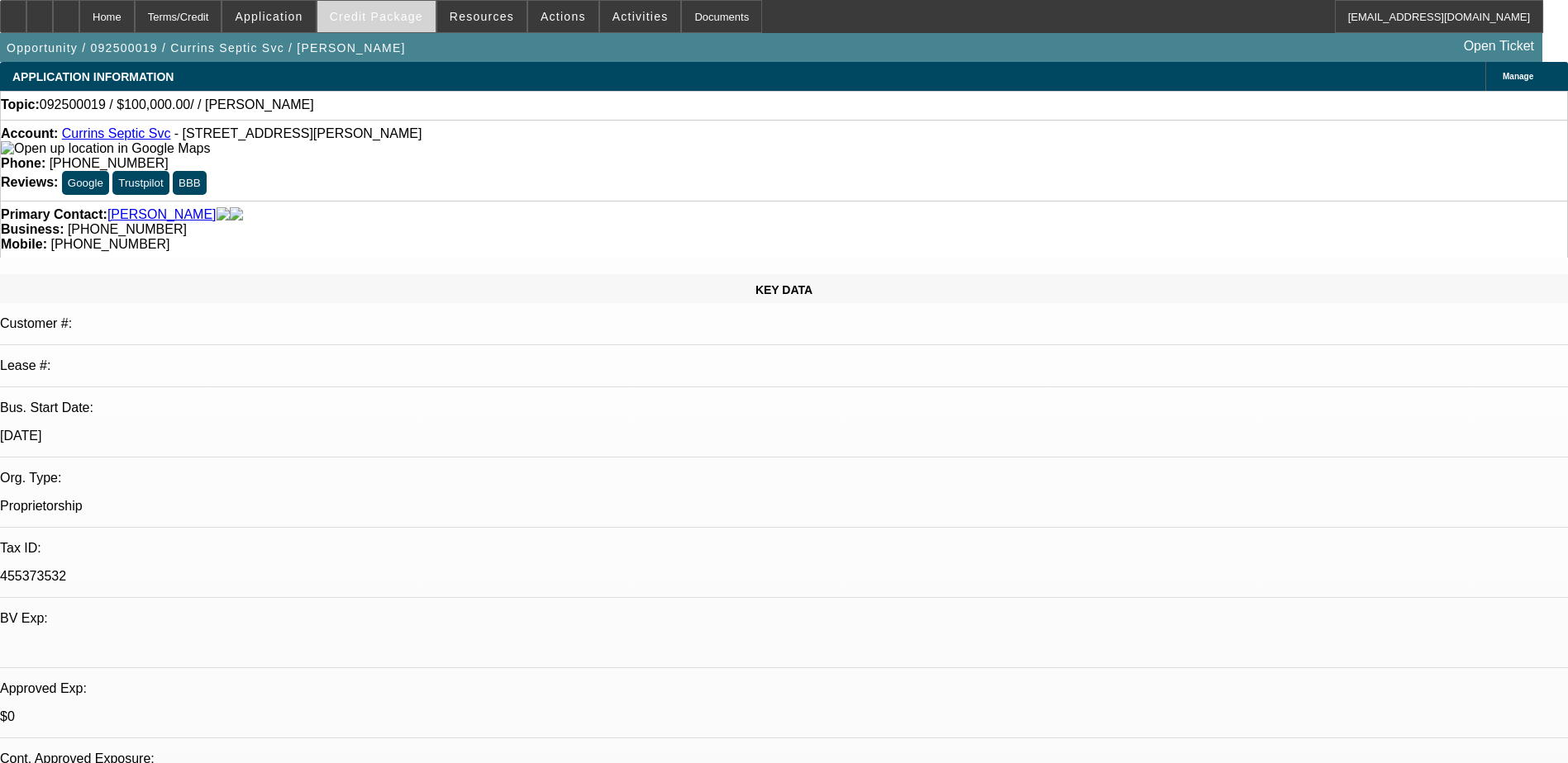
click at [362, 18] on span "Credit Package" at bounding box center [377, 17] width 94 height 13
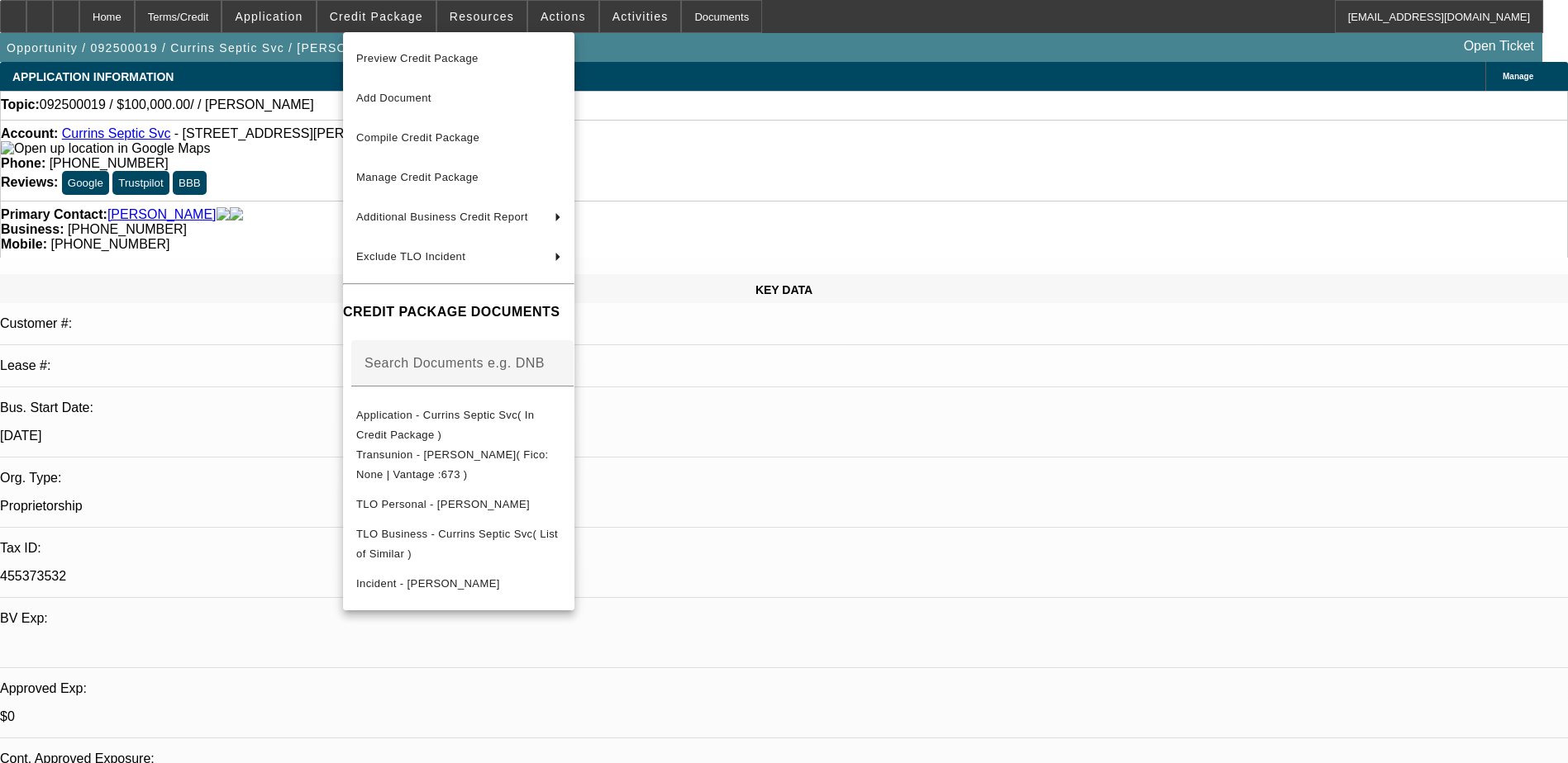
click at [311, 18] on div at bounding box center [784, 382] width 1568 height 763
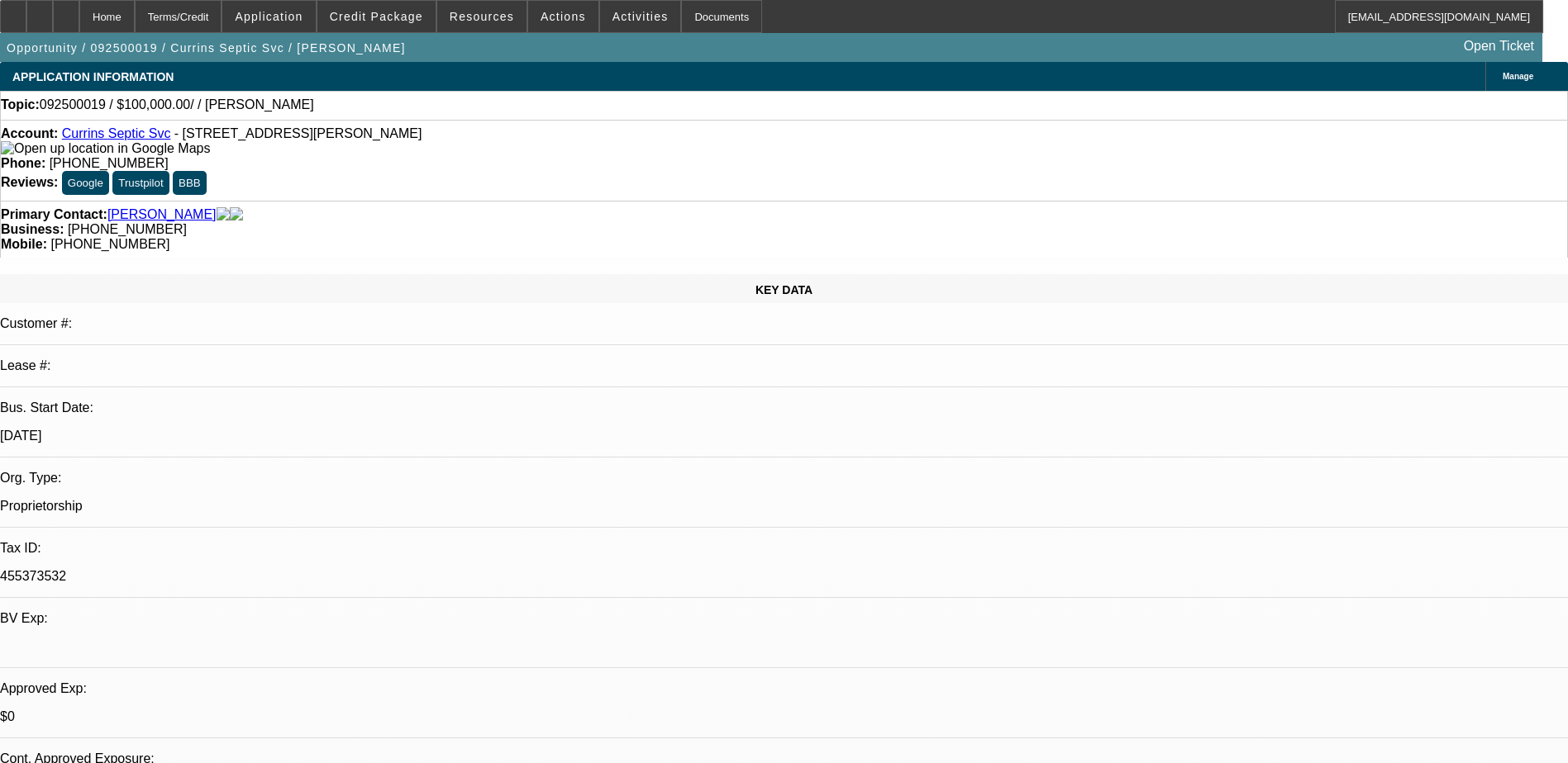
click at [302, 18] on span "Application" at bounding box center [268, 17] width 68 height 13
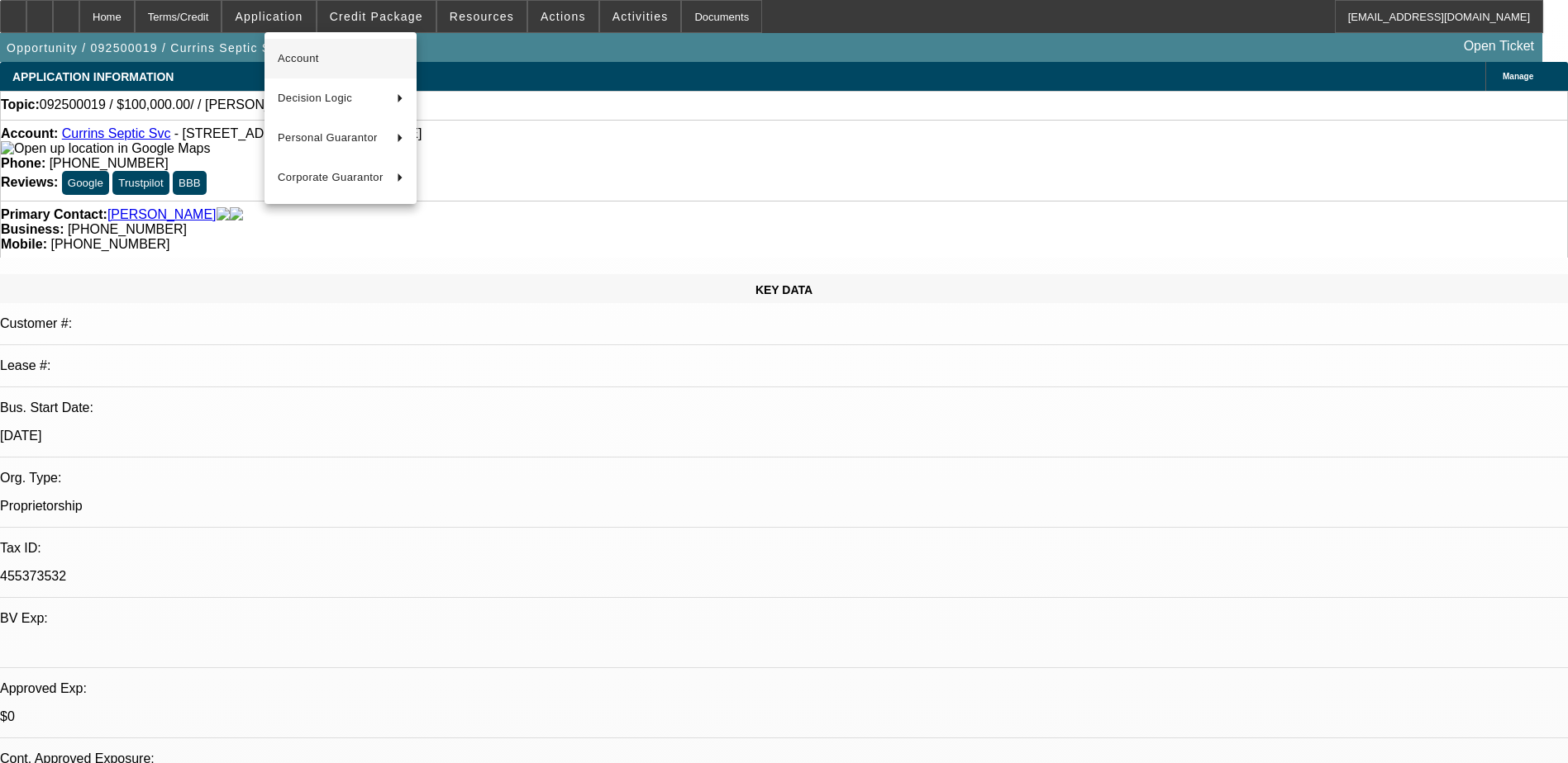
click at [347, 57] on span "Account" at bounding box center [341, 59] width 126 height 20
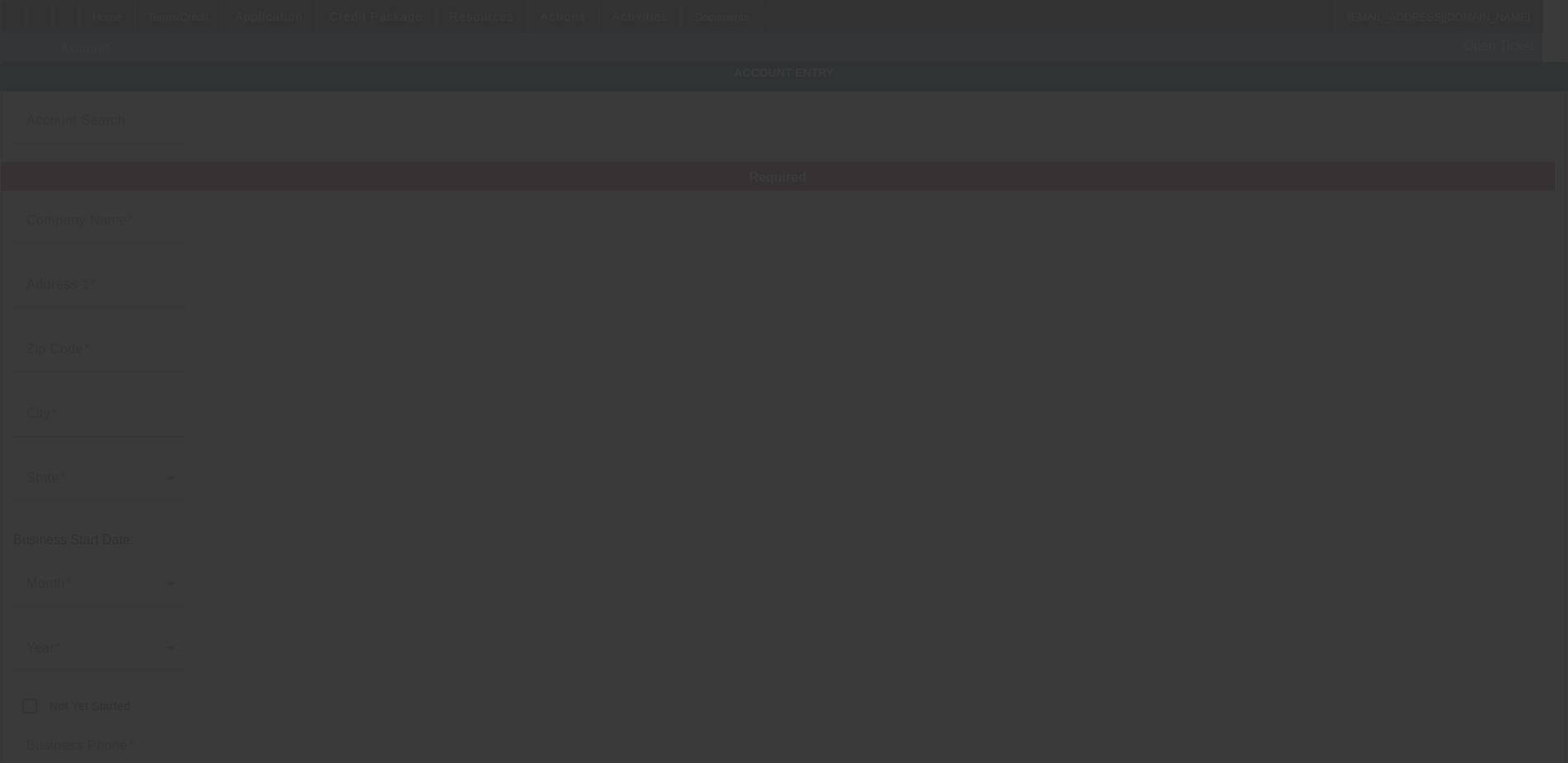
type input "Currins Septic Svc"
type input "1783 Currin Farm Rd"
type input "27522"
type input "Creedmoor"
type input "[PHONE_NUMBER]"
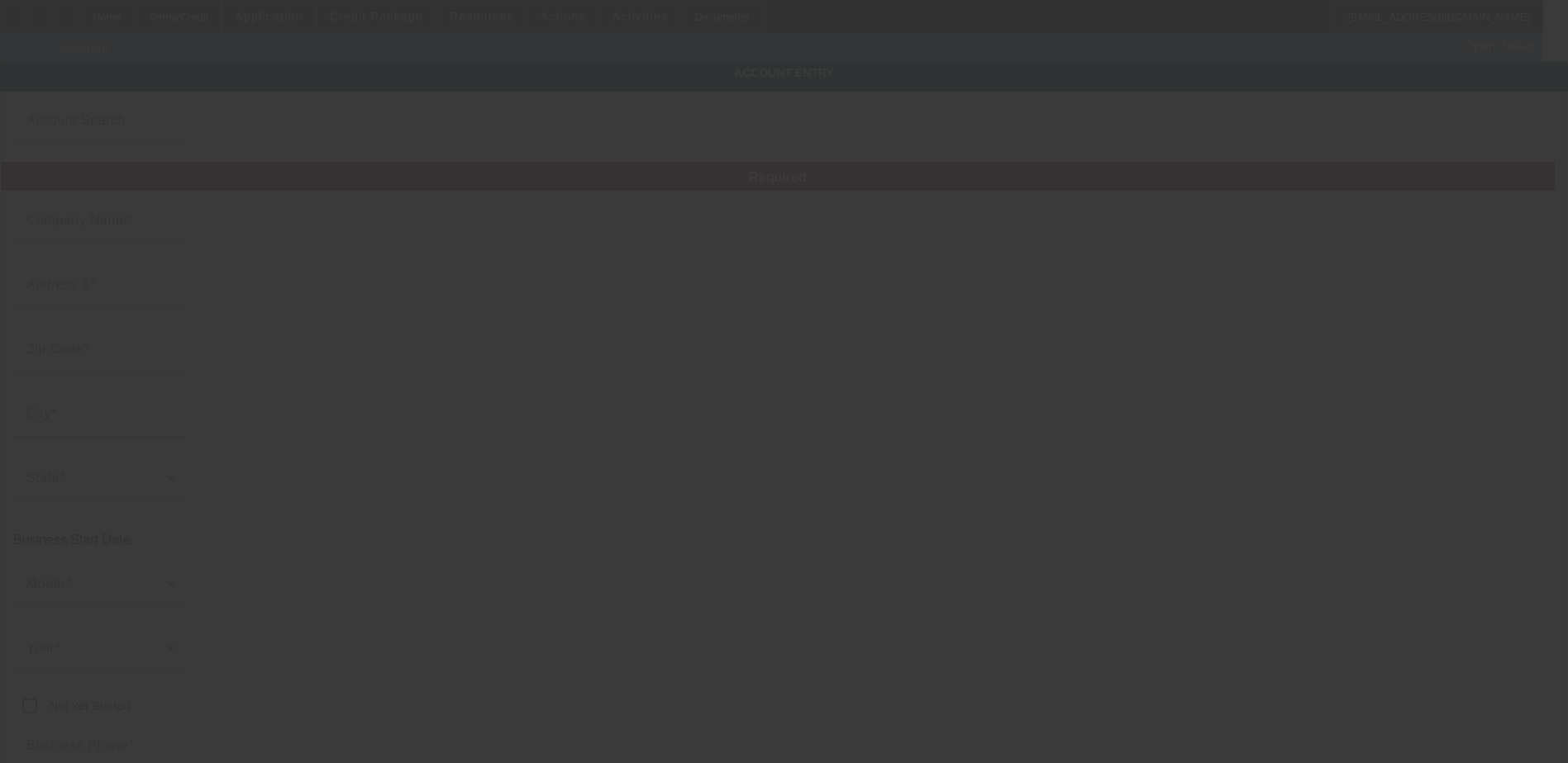
type input "jwmackjr5@hotmail.com"
type input "455373532"
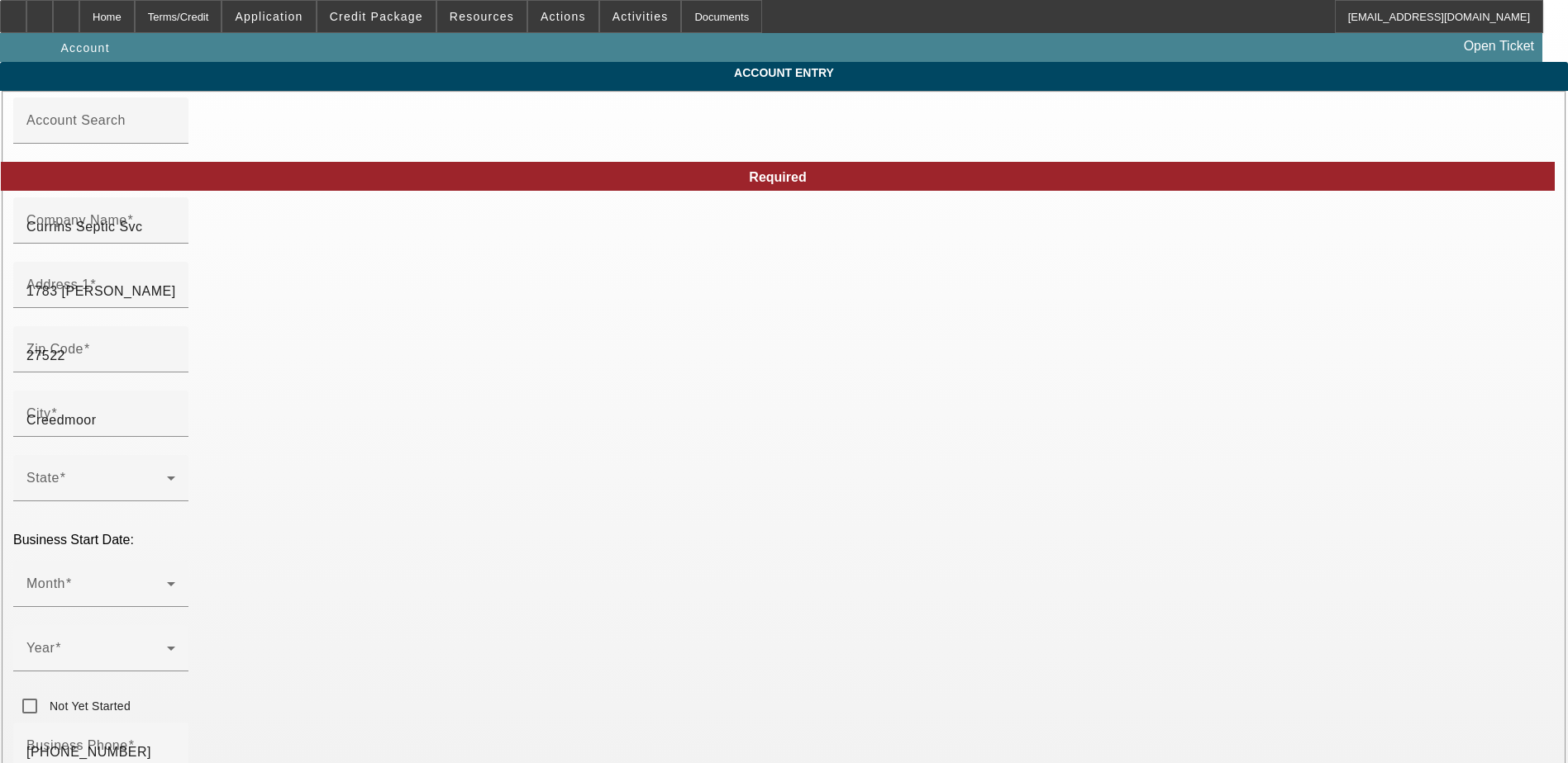
type input "9/2/2025"
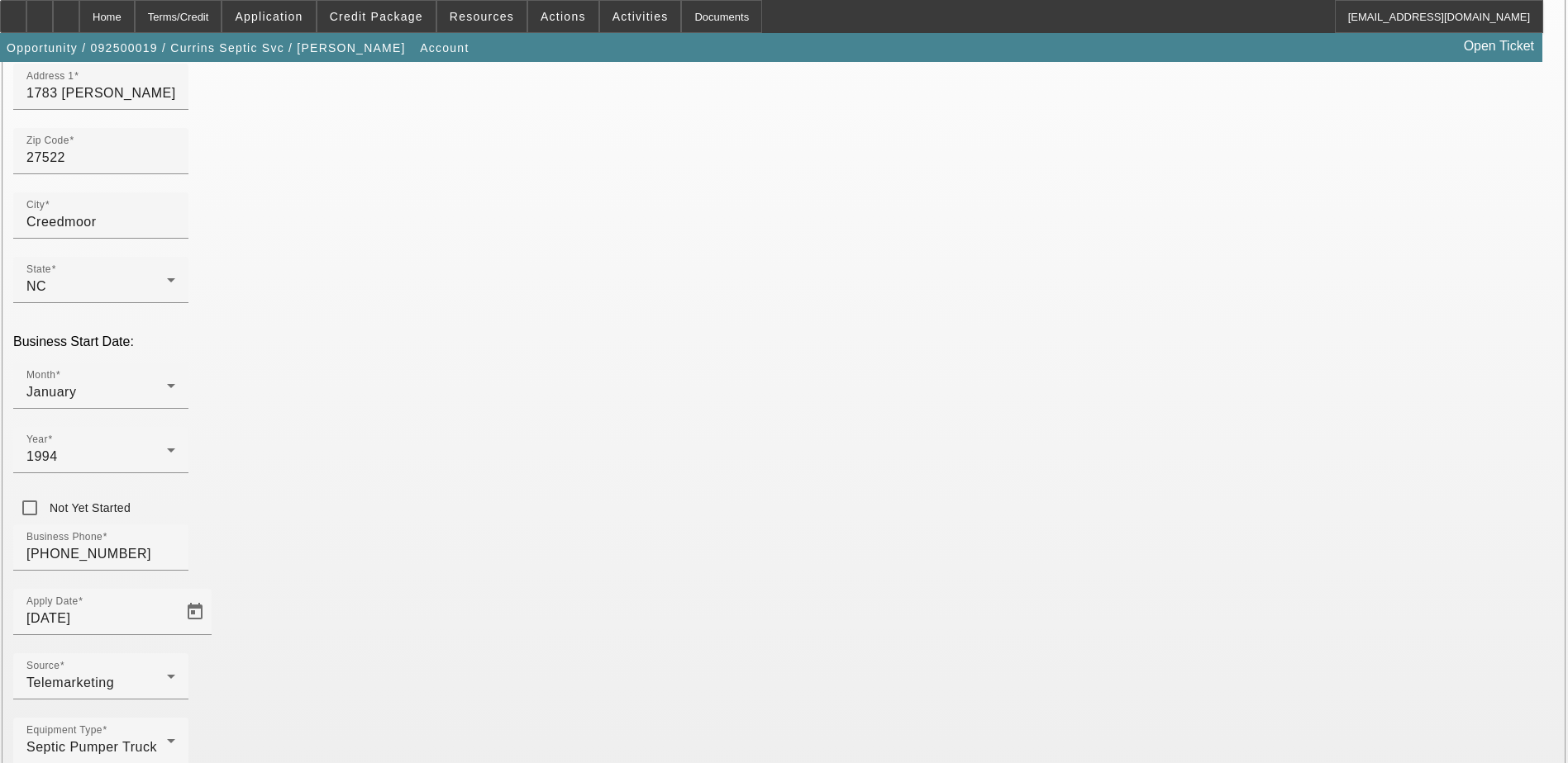
scroll to position [211, 0]
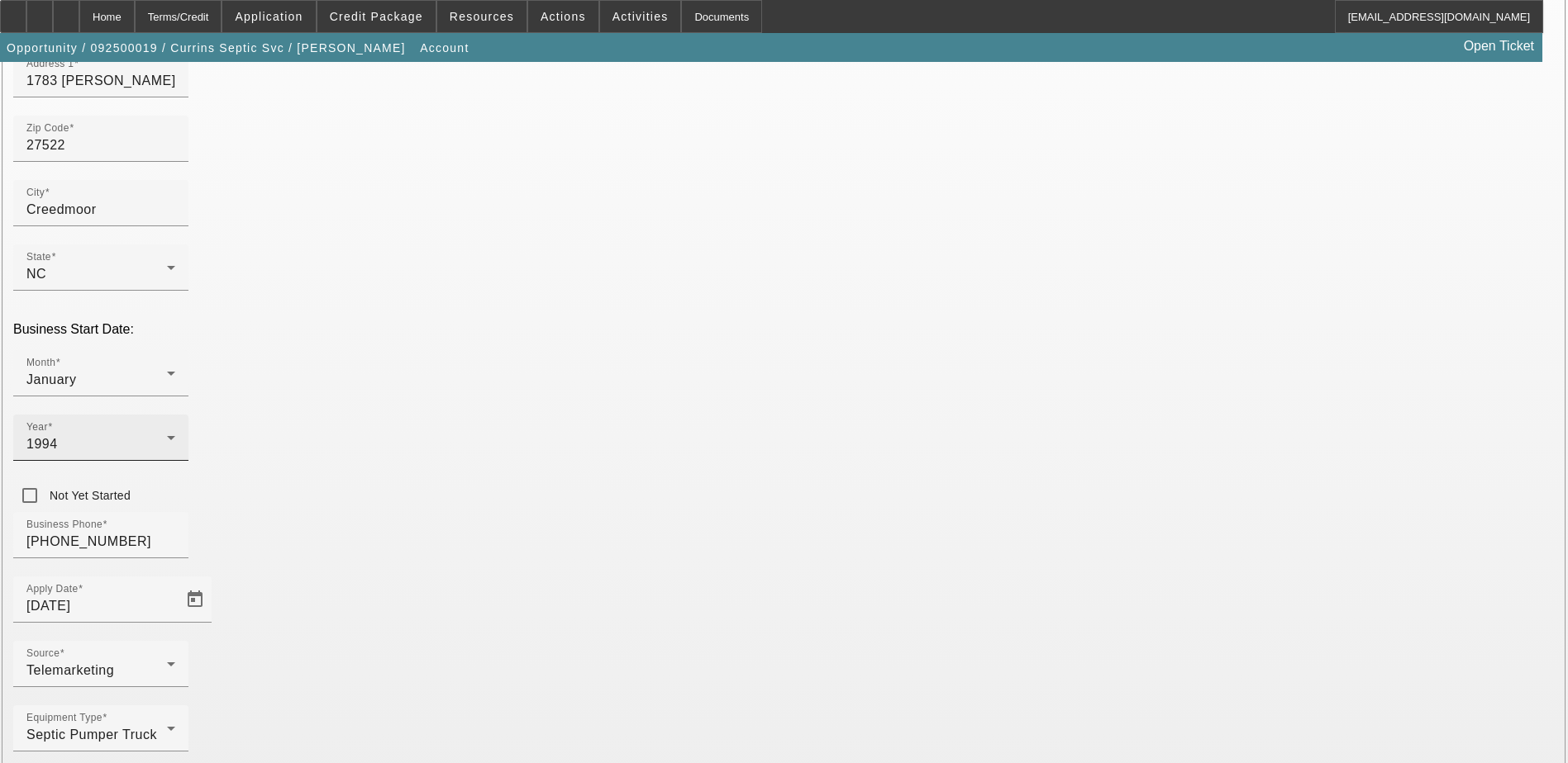
click at [167, 434] on div "1994" at bounding box center [97, 444] width 141 height 20
click at [597, 524] on span "1992" at bounding box center [584, 531] width 32 height 20
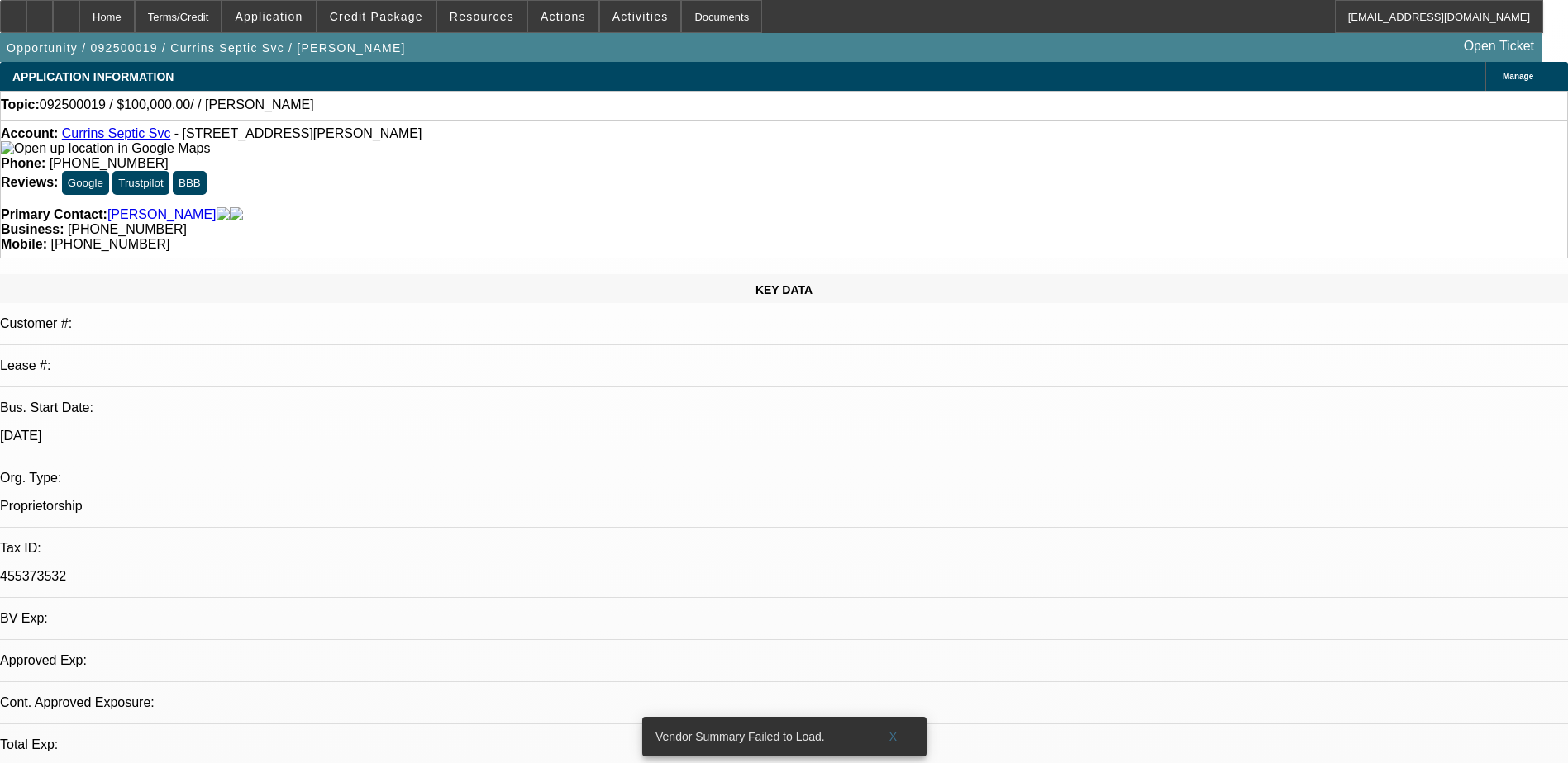
select select "0"
select select "2"
select select "0.1"
select select "4"
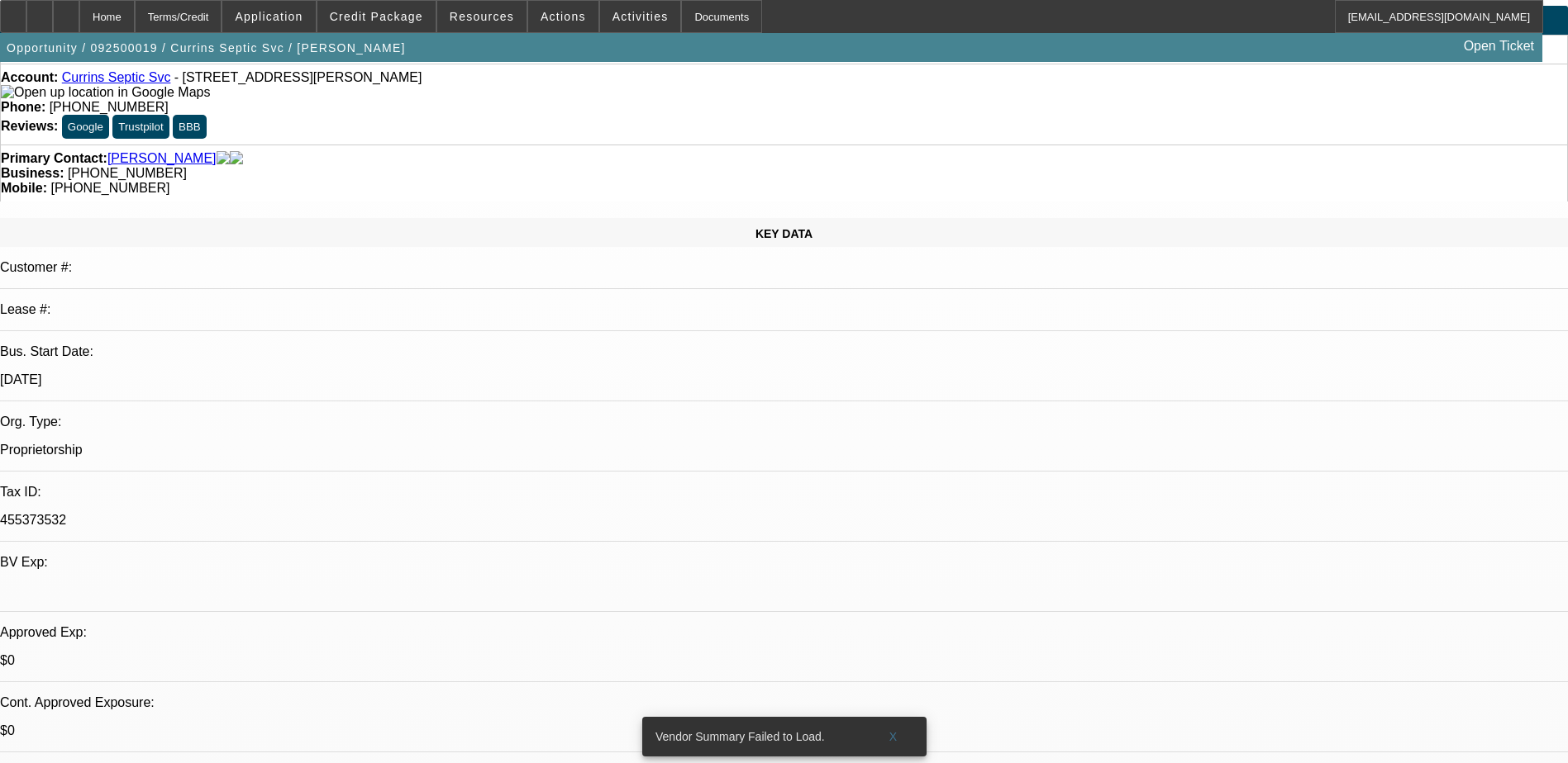
scroll to position [83, 0]
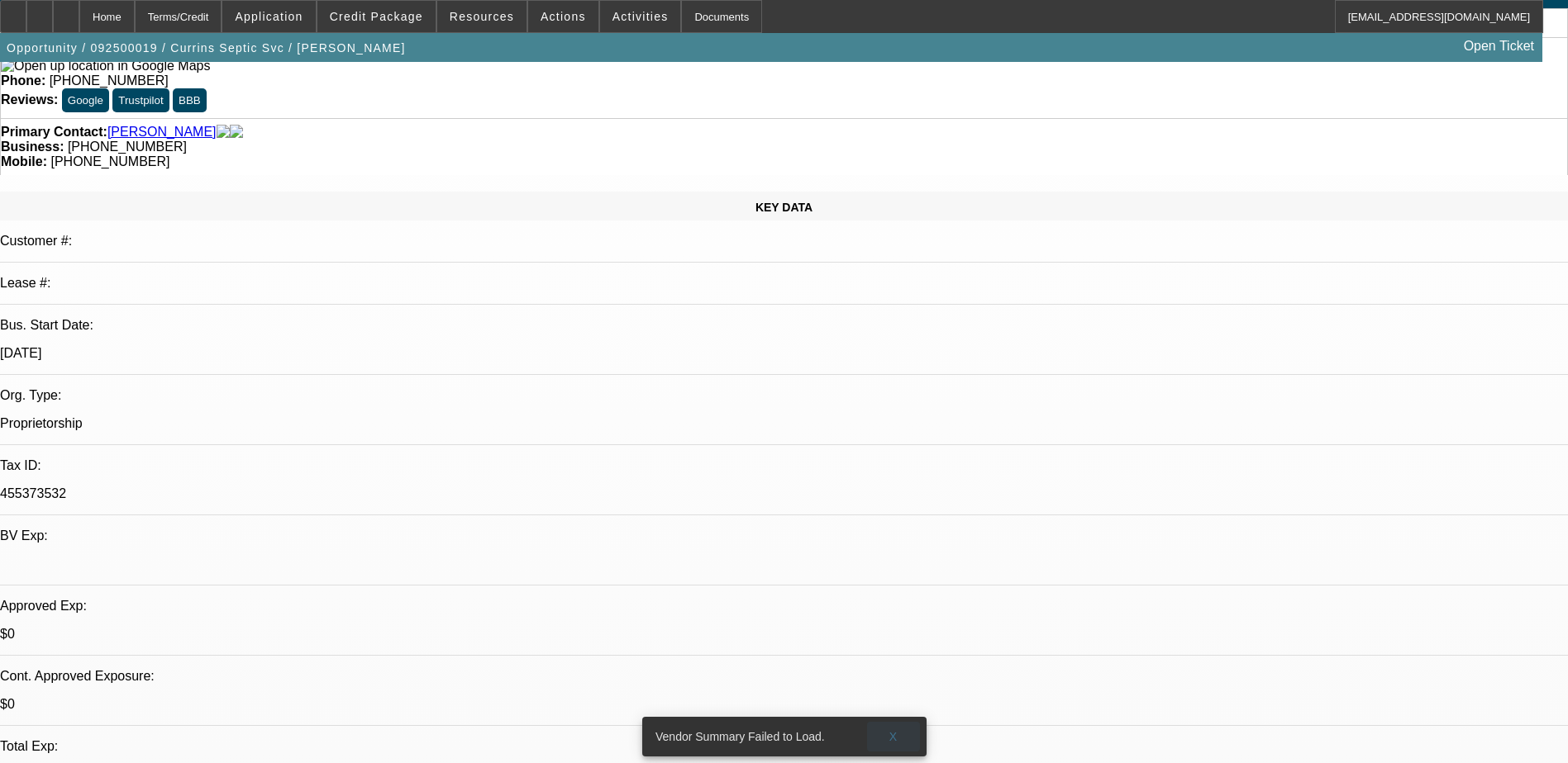
drag, startPoint x: 890, startPoint y: 724, endPoint x: 879, endPoint y: 719, distance: 12.1
click at [887, 722] on button "X" at bounding box center [893, 737] width 53 height 30
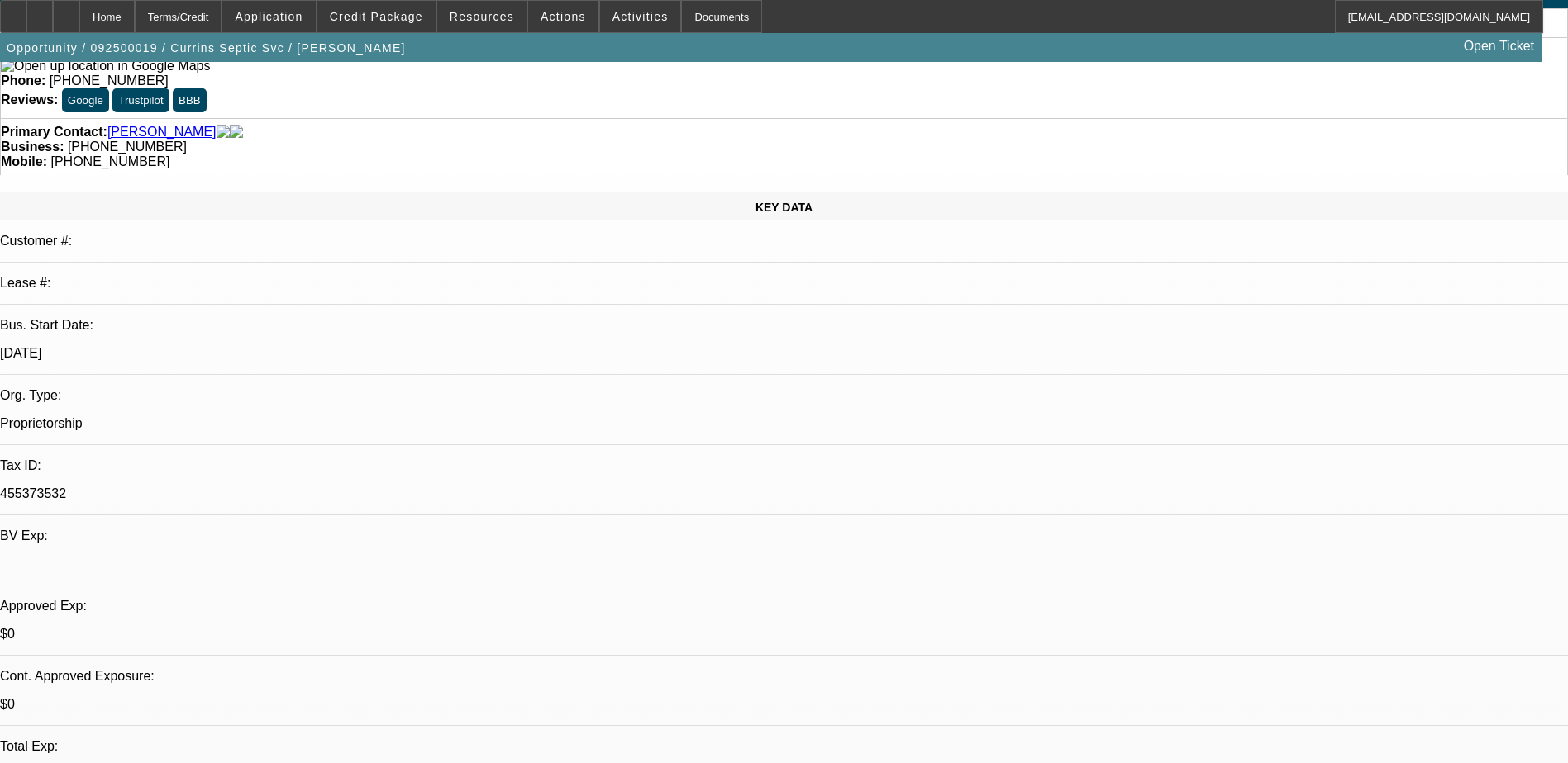
scroll to position [248, 0]
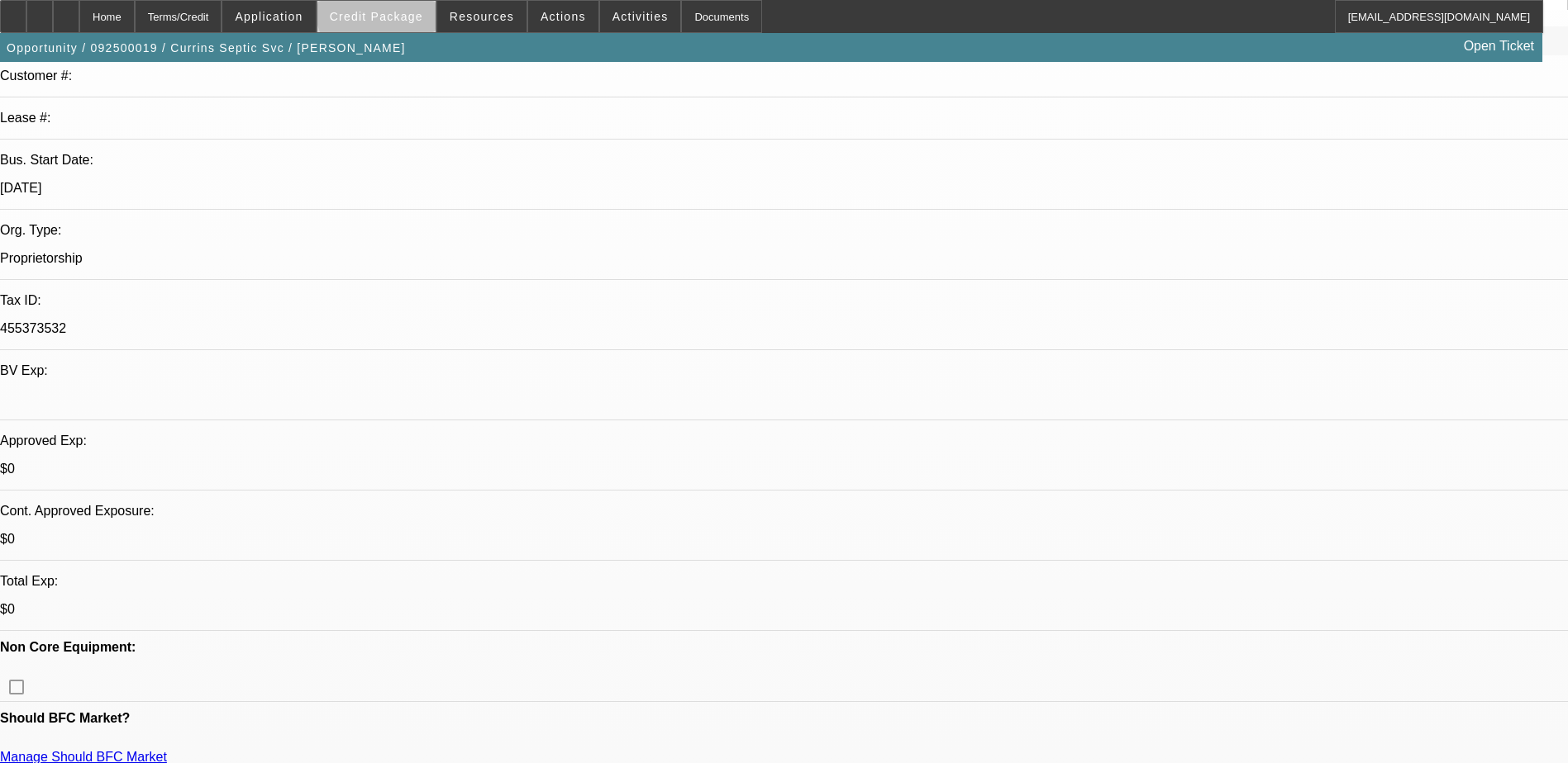
click at [410, 8] on span at bounding box center [376, 16] width 118 height 39
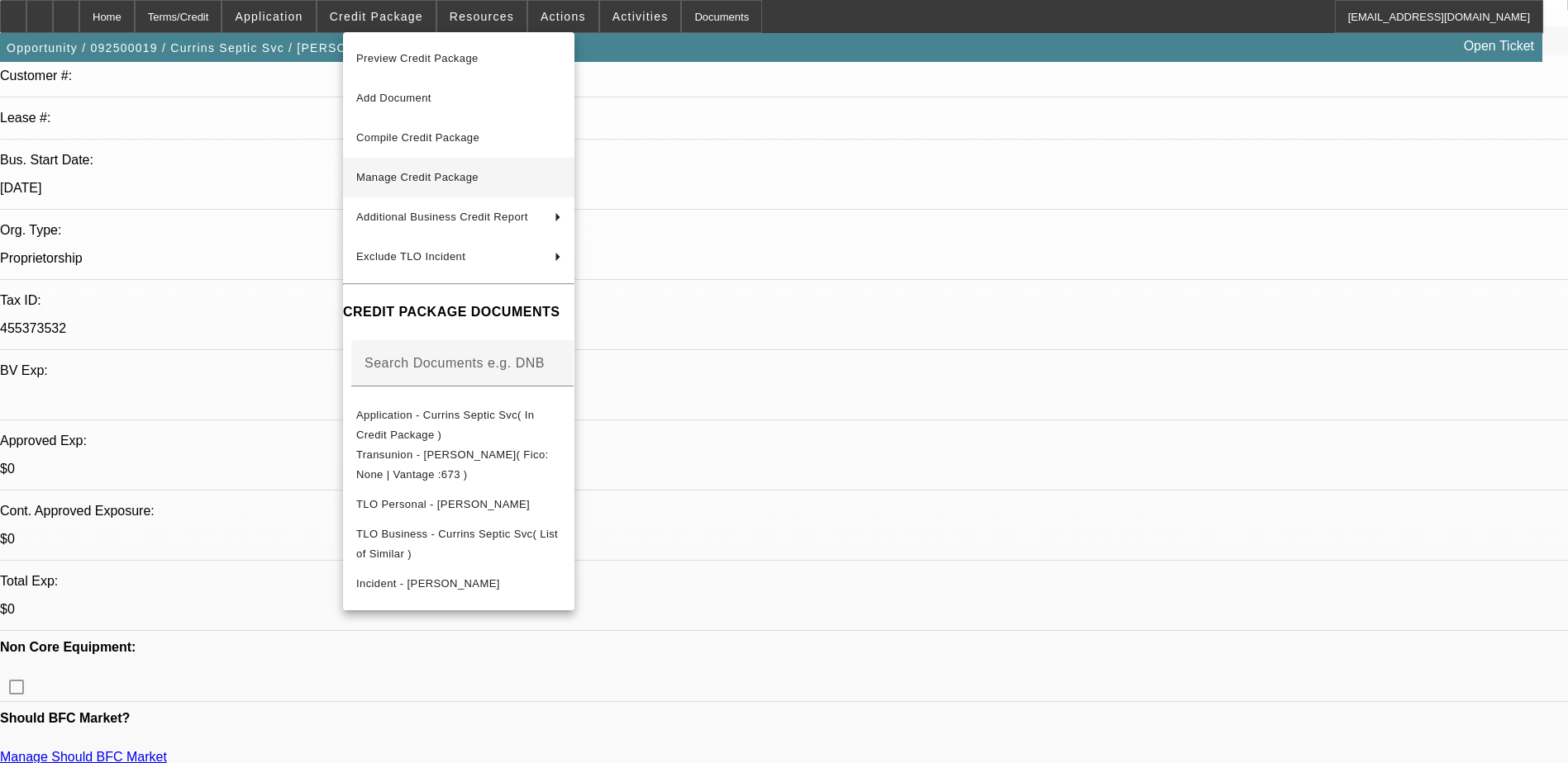
click at [475, 192] on button "Manage Credit Package" at bounding box center [459, 177] width 231 height 39
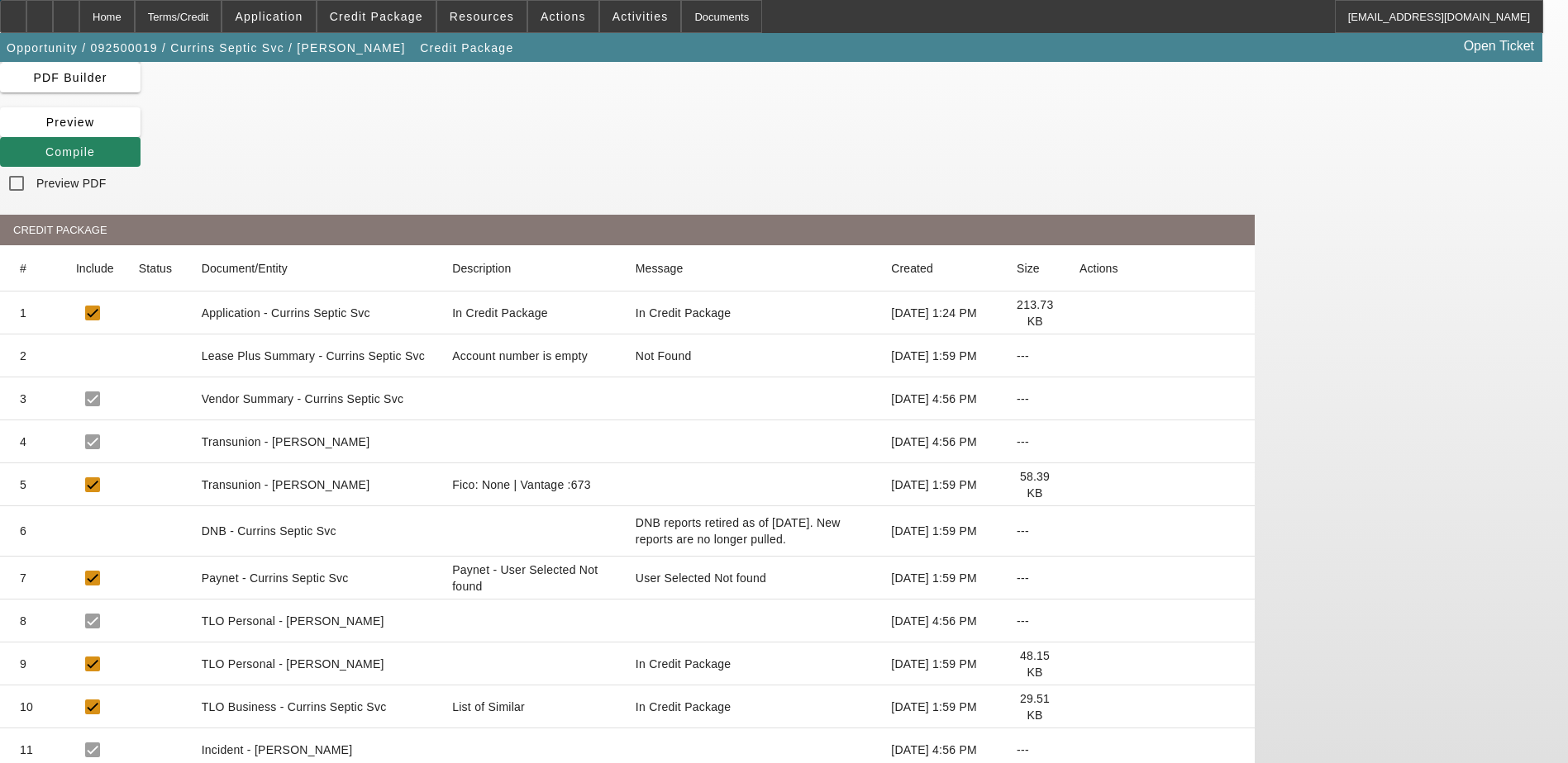
scroll to position [85, 0]
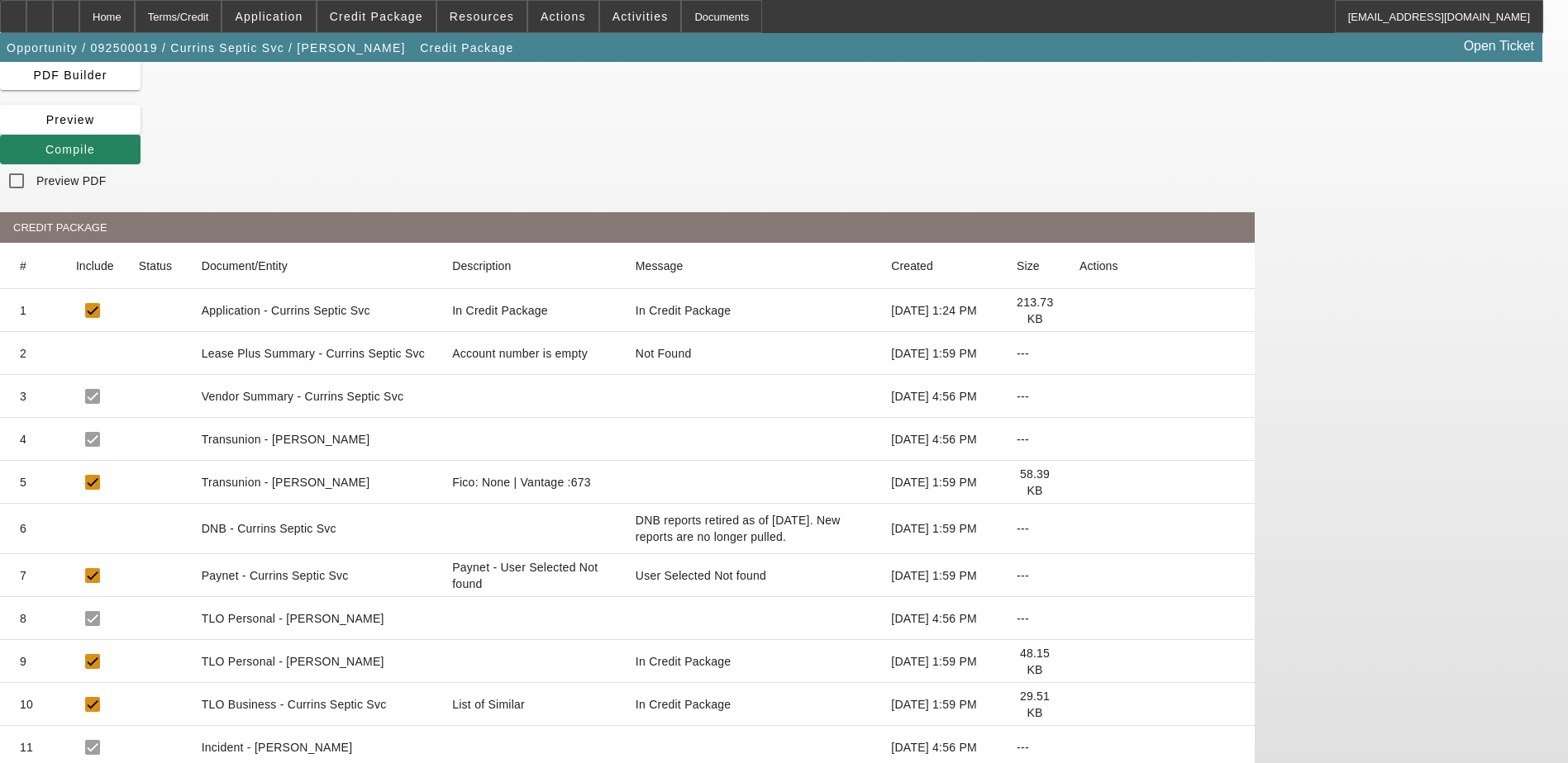
click at [139, 576] on icon at bounding box center [139, 576] width 0 height 0
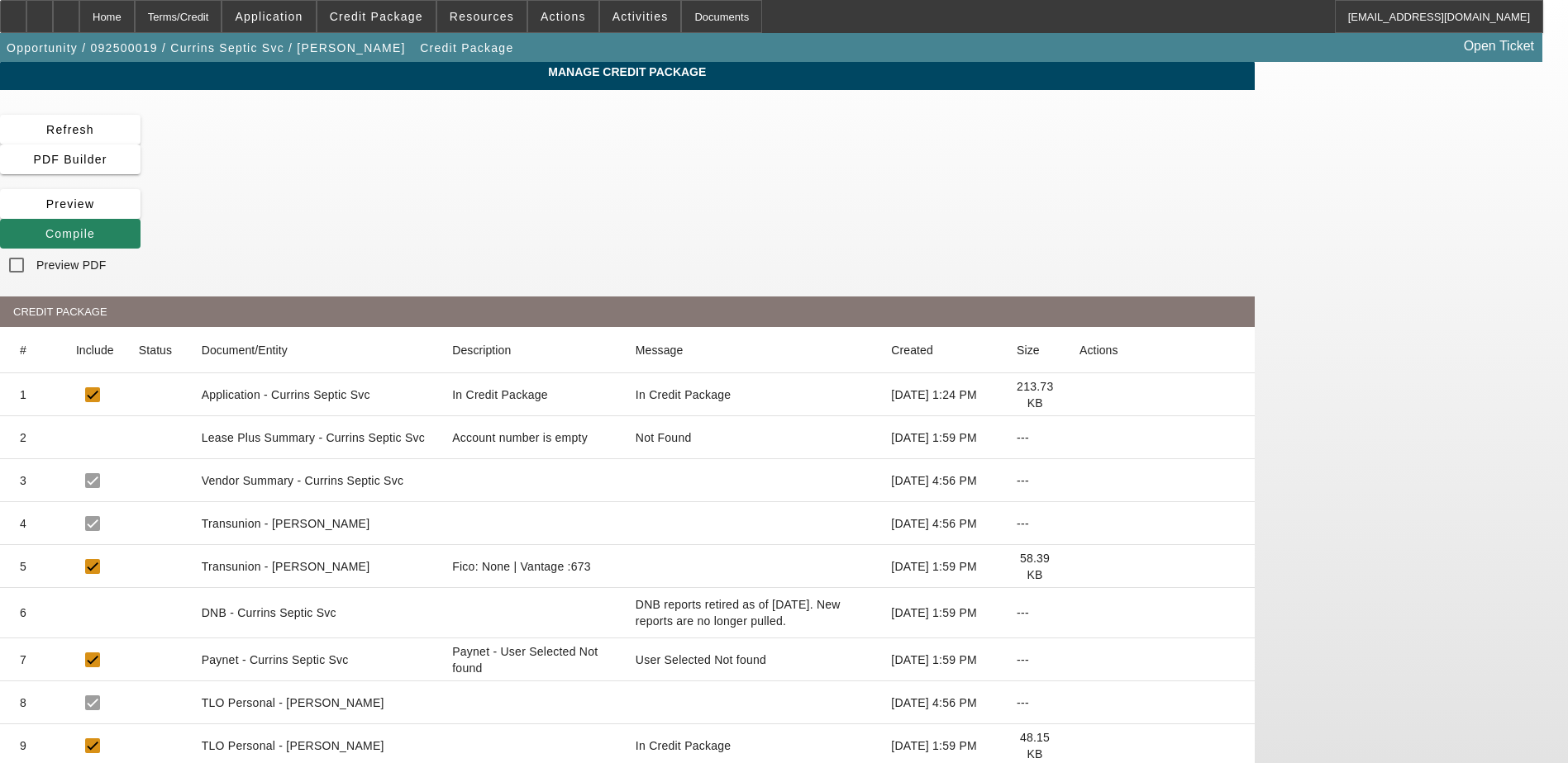
scroll to position [0, 0]
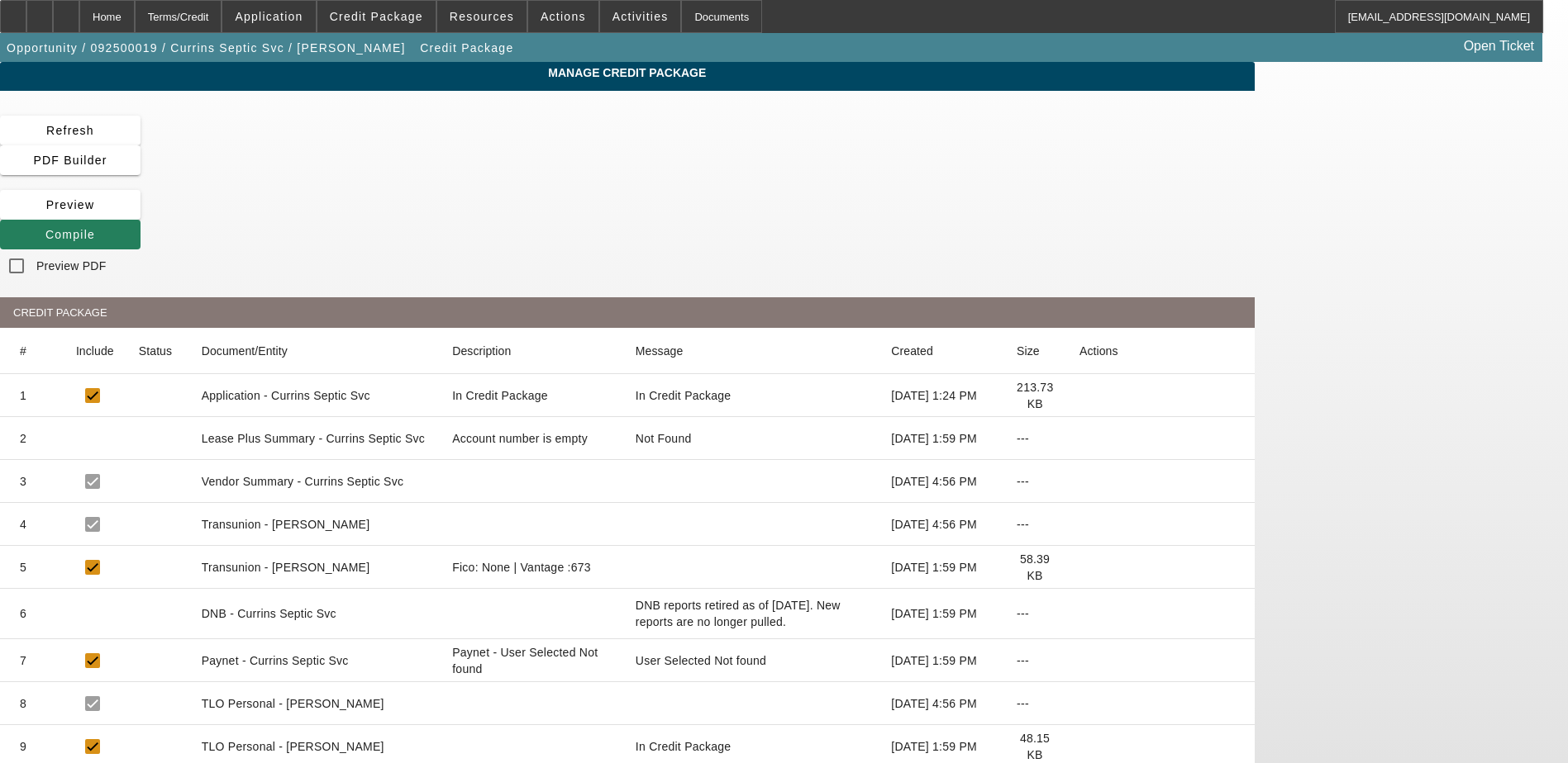
click at [95, 228] on span "Compile" at bounding box center [69, 235] width 49 height 13
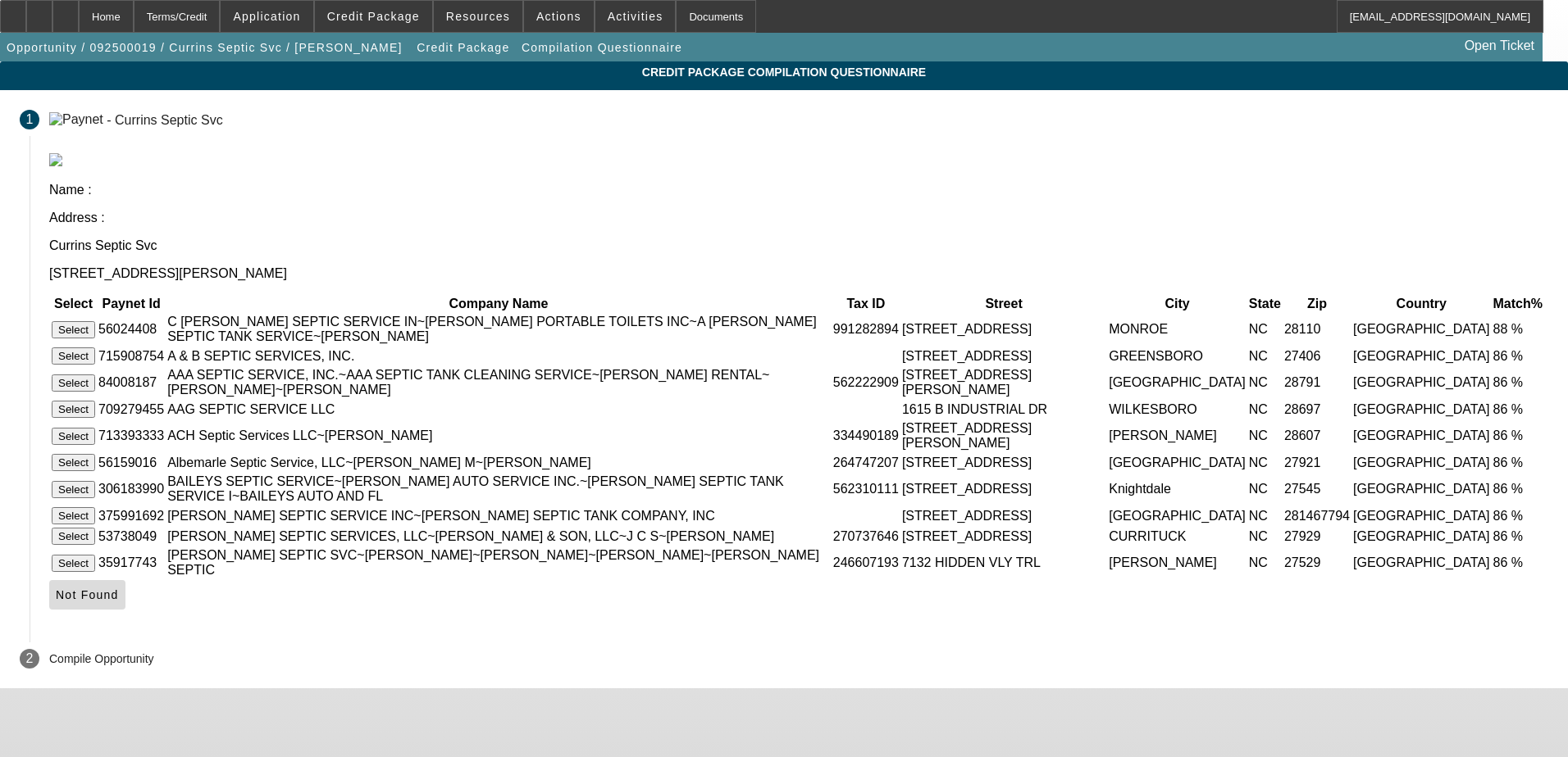
click at [56, 602] on icon at bounding box center [56, 595] width 0 height 13
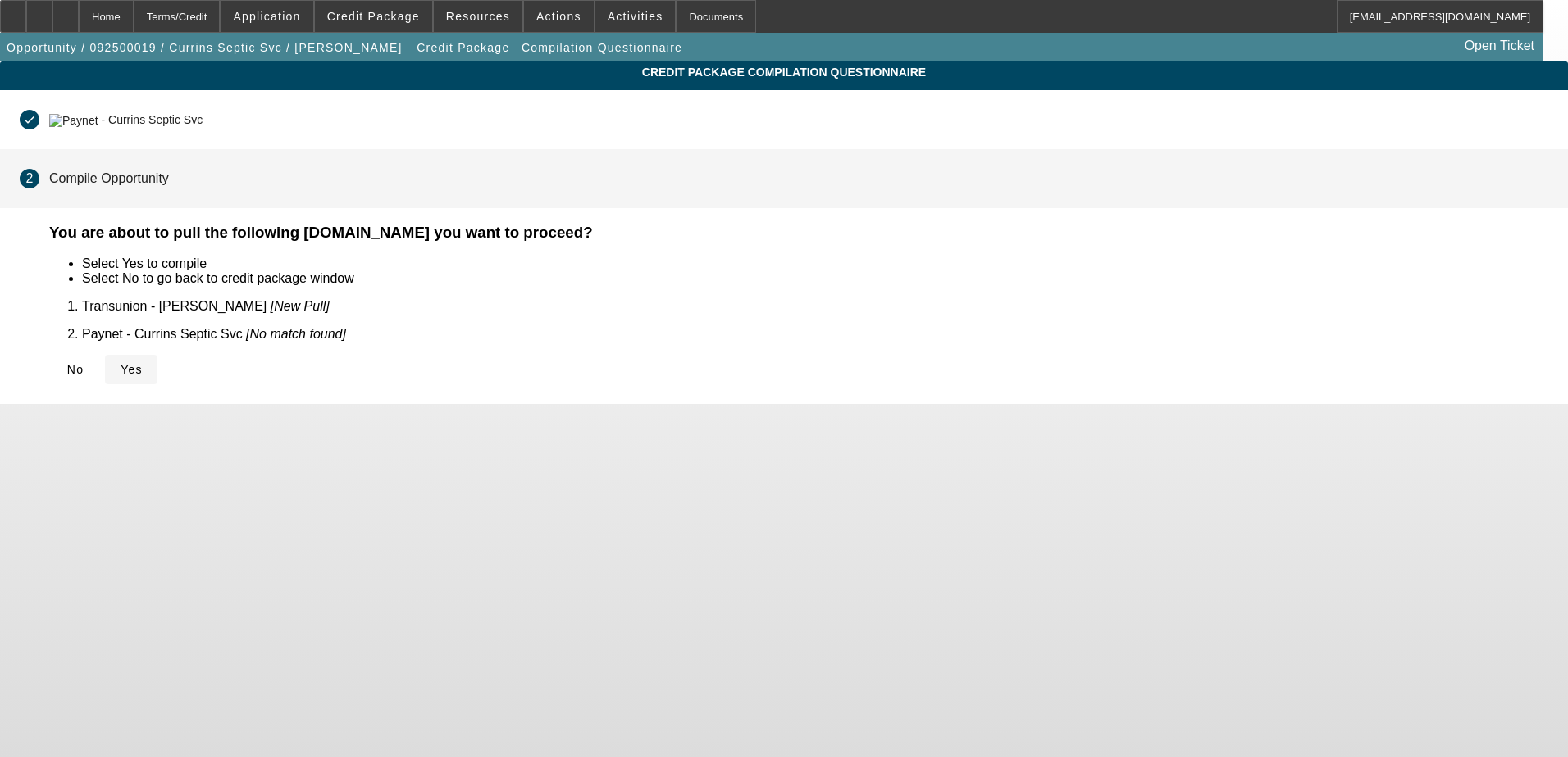
click at [120, 363] on icon at bounding box center [120, 369] width 0 height 13
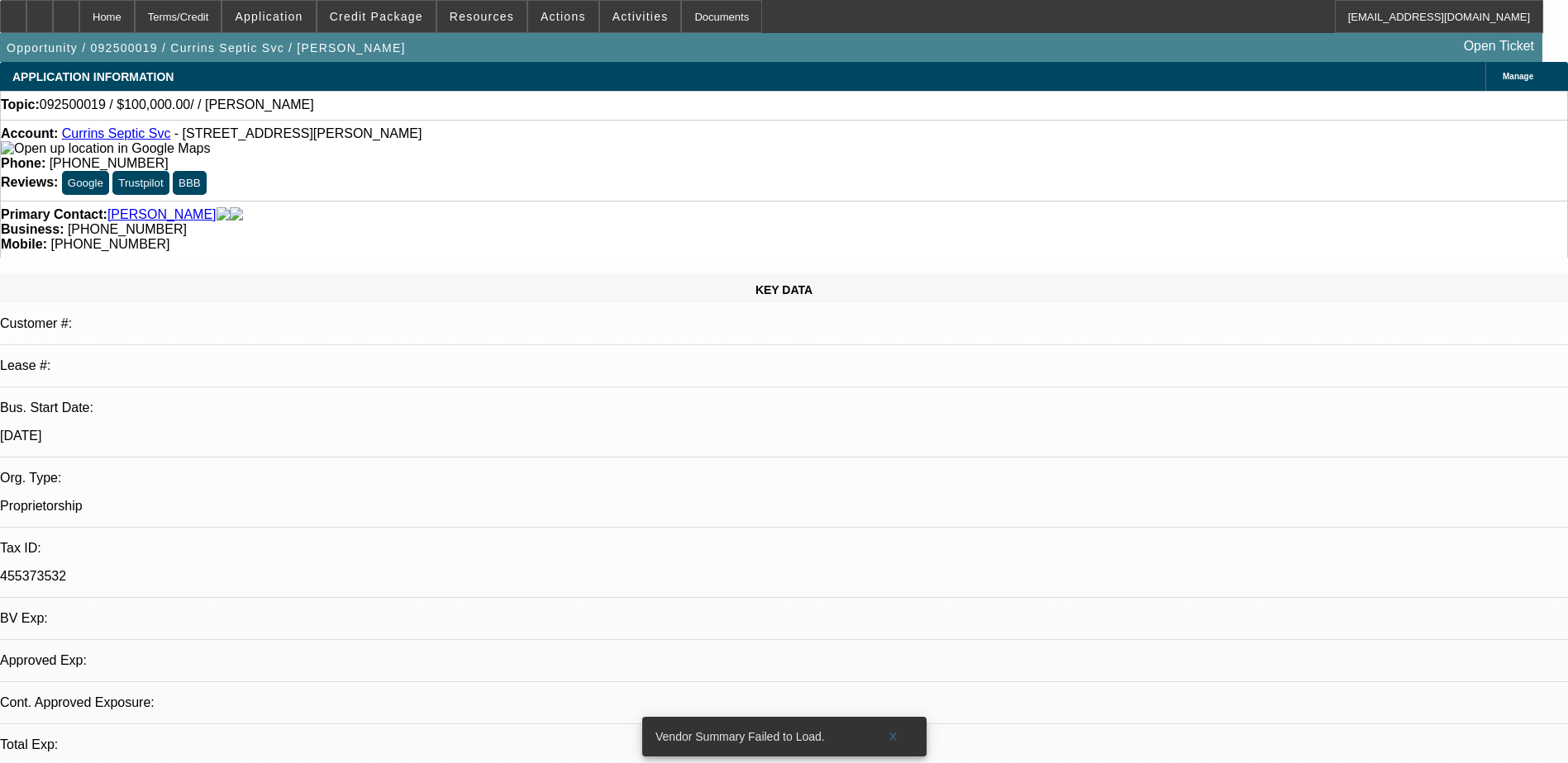
select select "0"
select select "2"
select select "0.1"
select select "4"
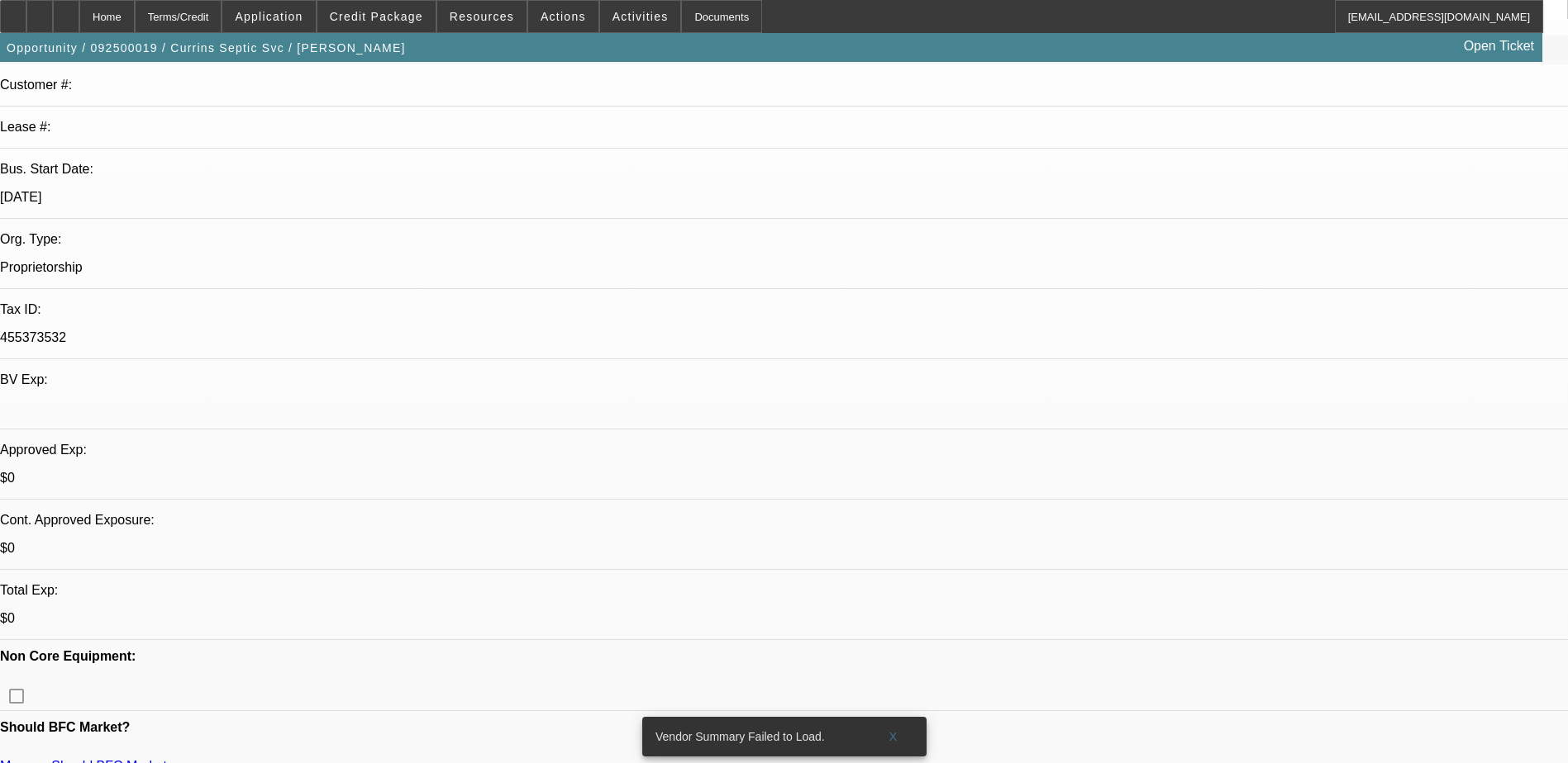
scroll to position [248, 0]
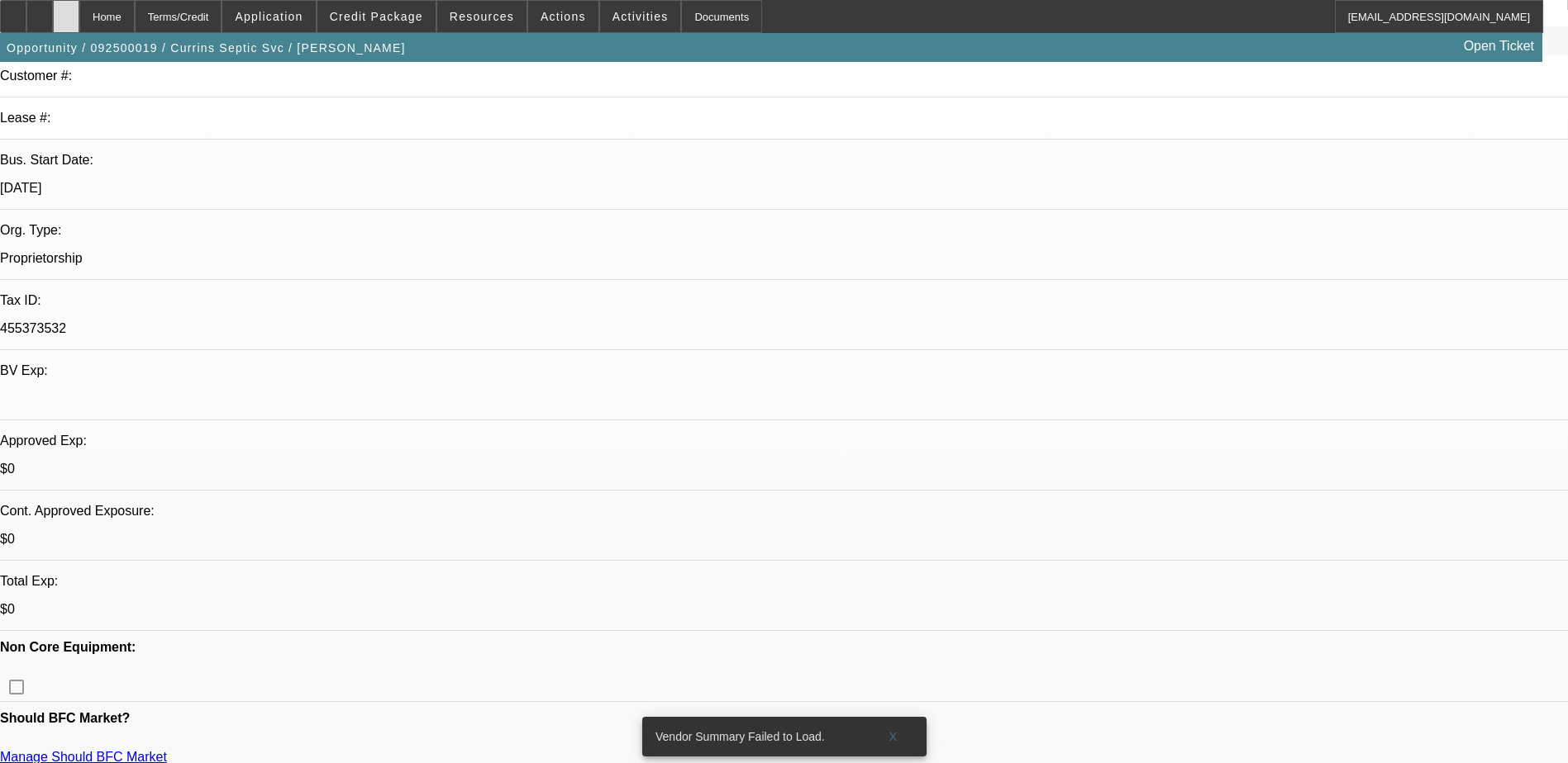
click at [66, 11] on icon at bounding box center [66, 11] width 0 height 0
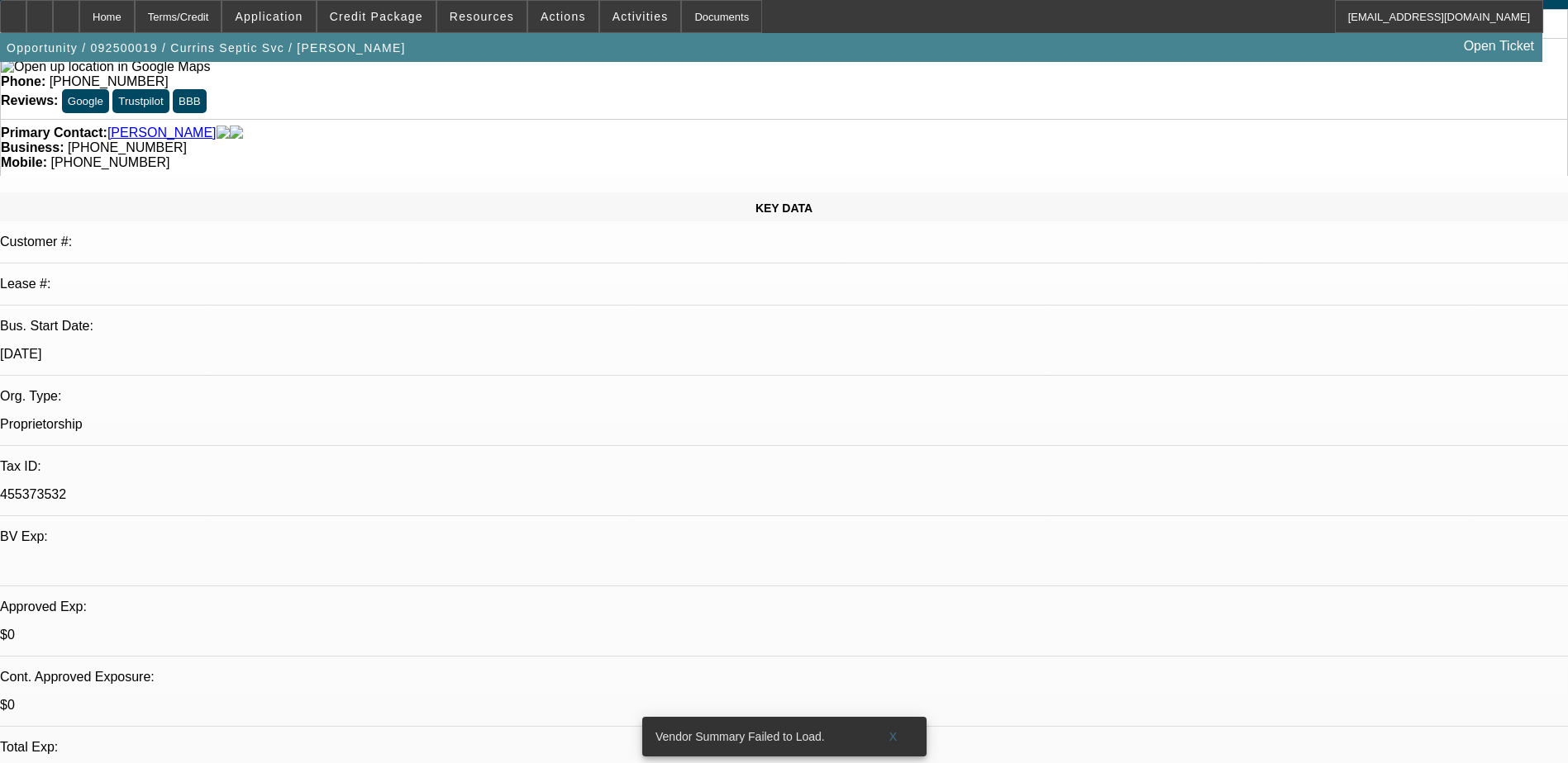
select select "0"
select select "2"
select select "0.1"
select select "4"
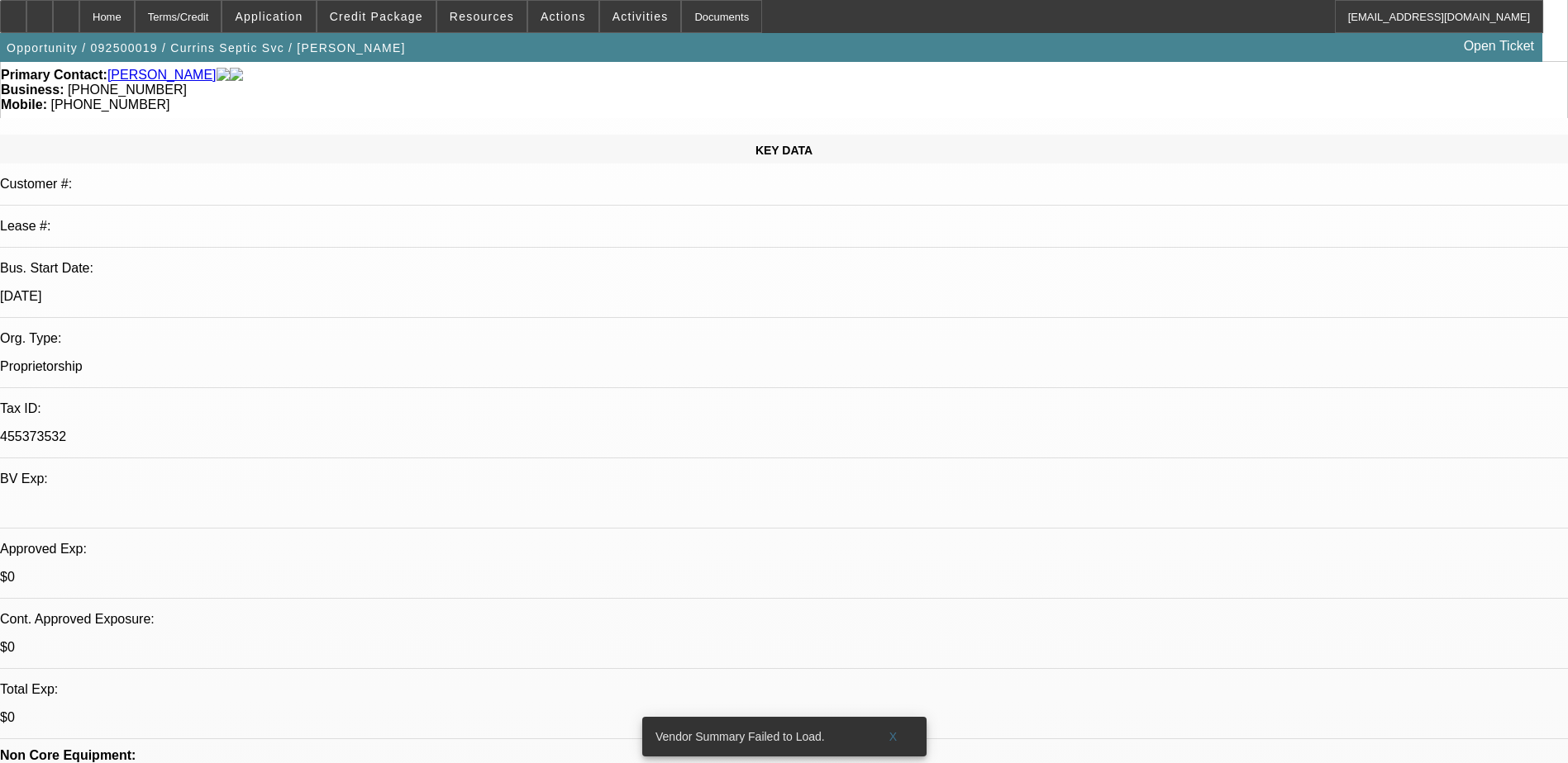
scroll to position [165, 0]
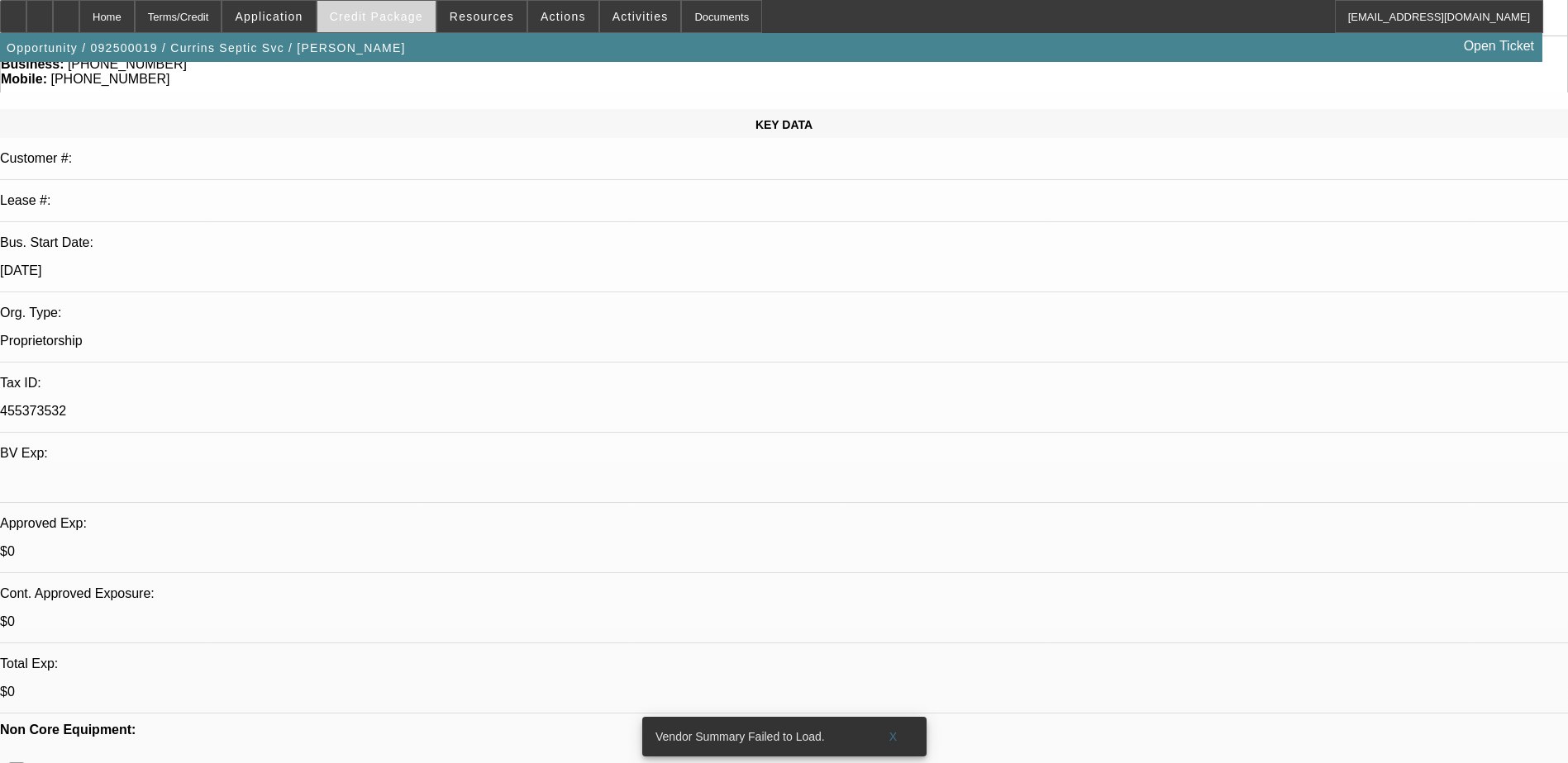
click at [390, 23] on span at bounding box center [376, 16] width 118 height 39
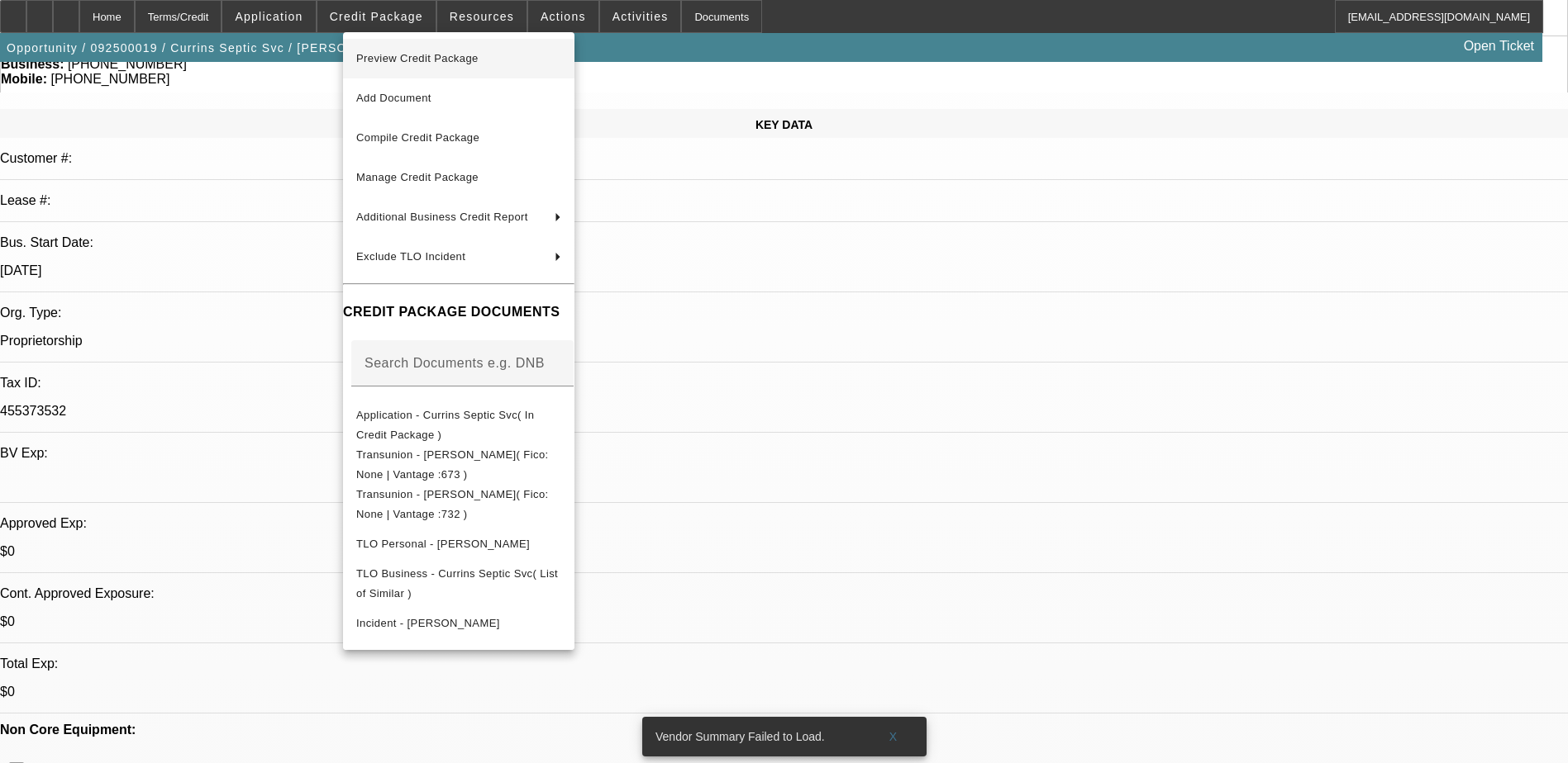
click at [511, 56] on span "Preview Credit Package" at bounding box center [459, 59] width 205 height 20
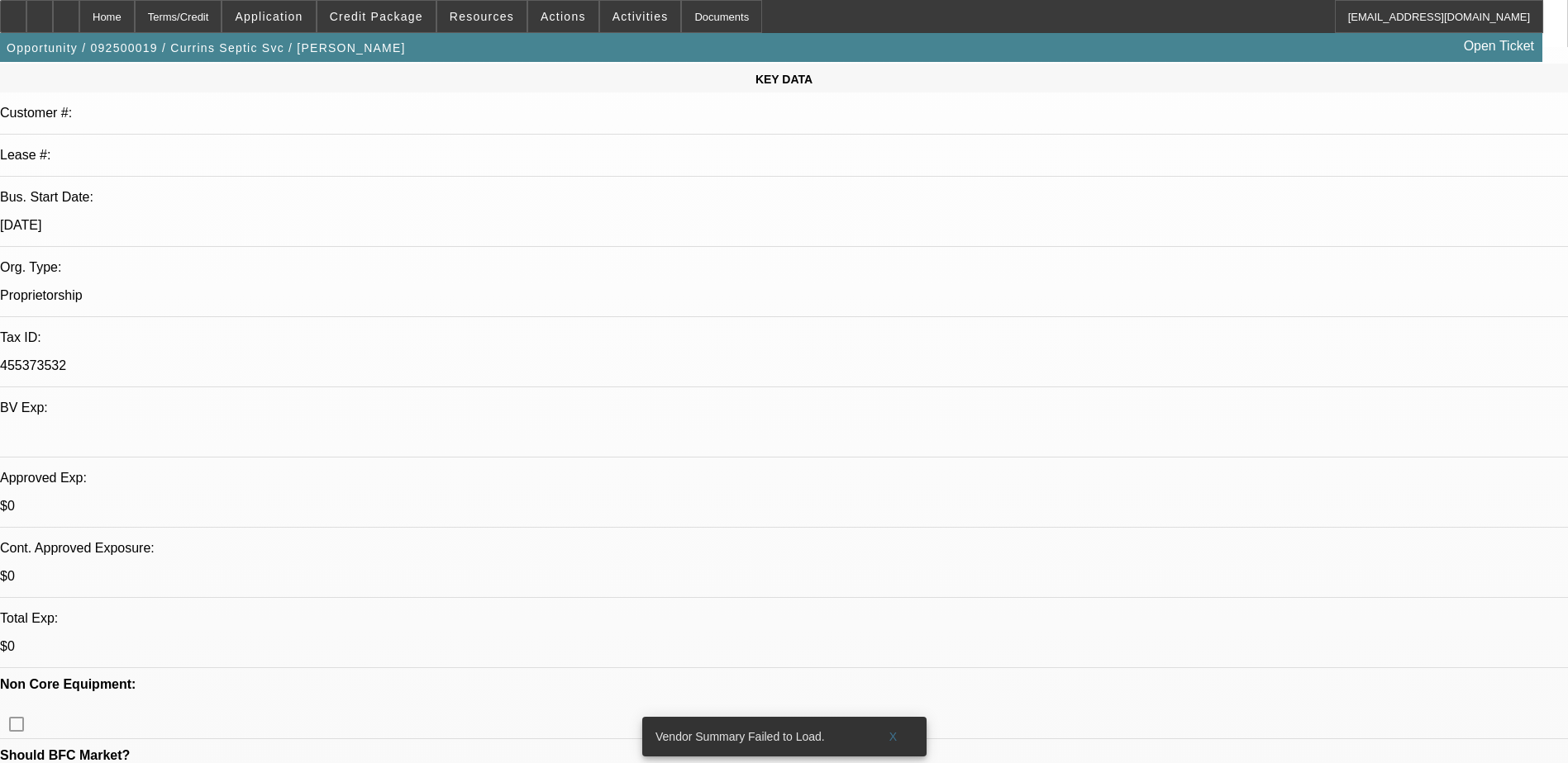
scroll to position [248, 0]
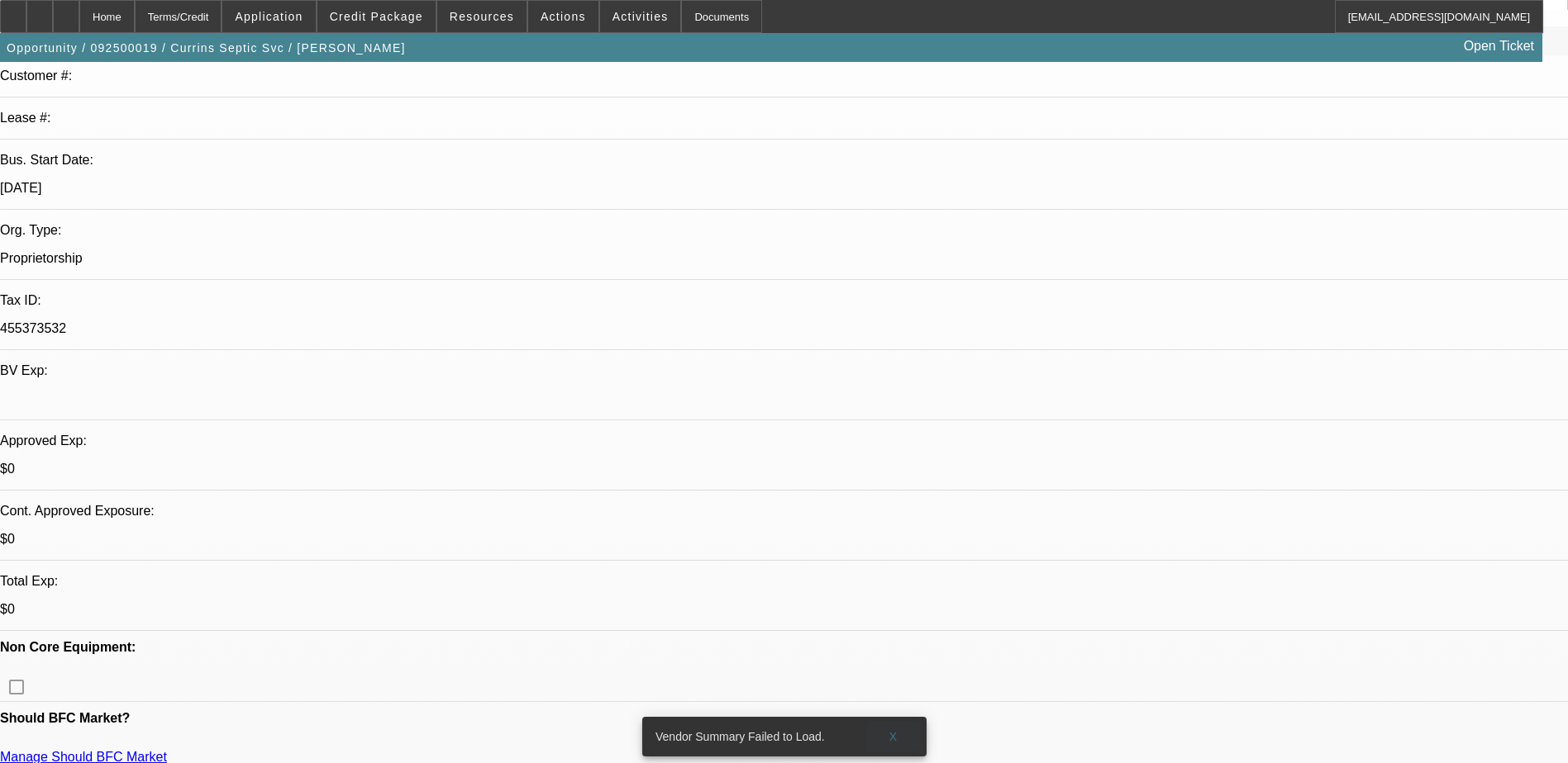
click at [897, 717] on span at bounding box center [893, 736] width 53 height 39
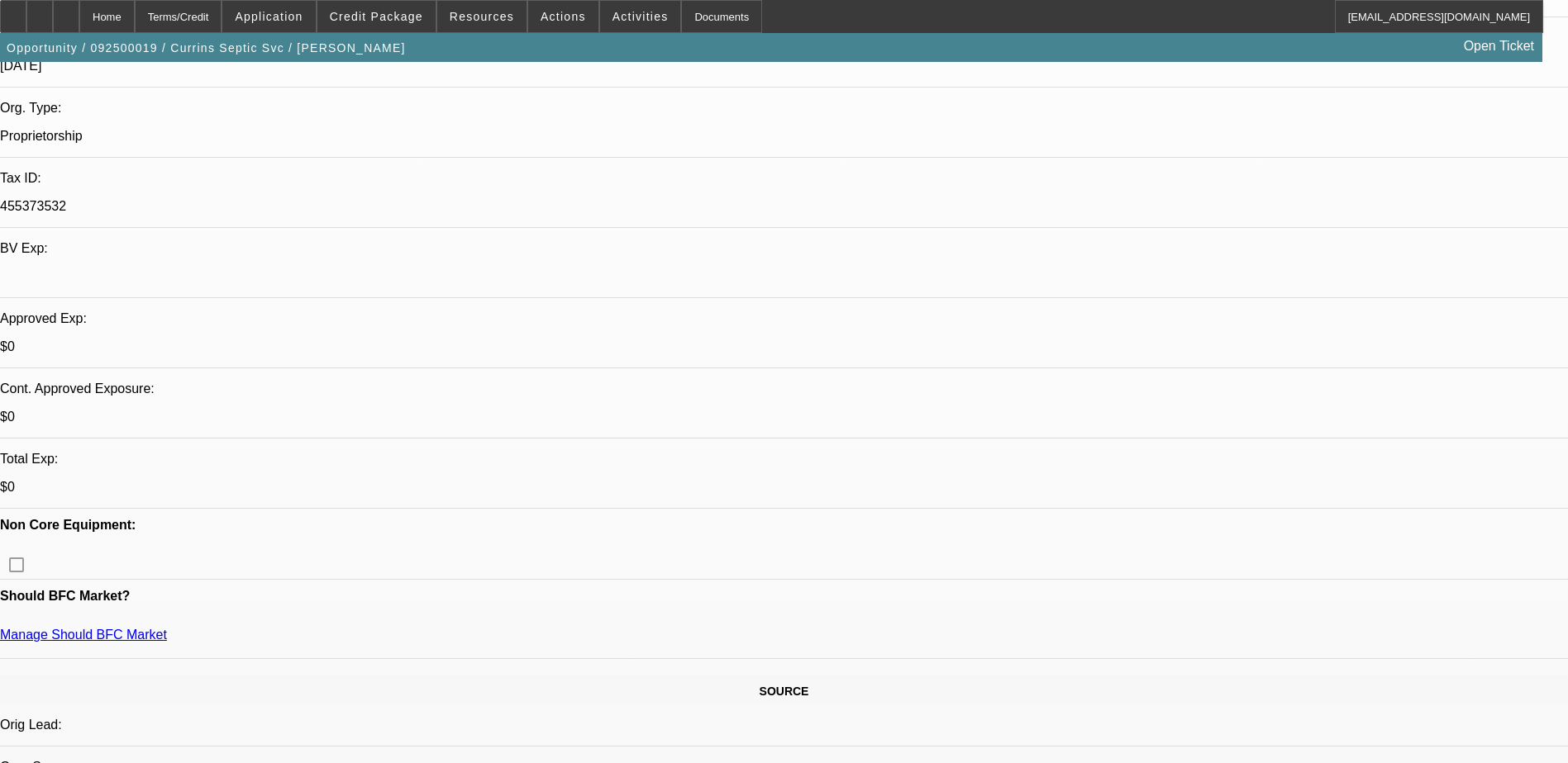
scroll to position [330, 0]
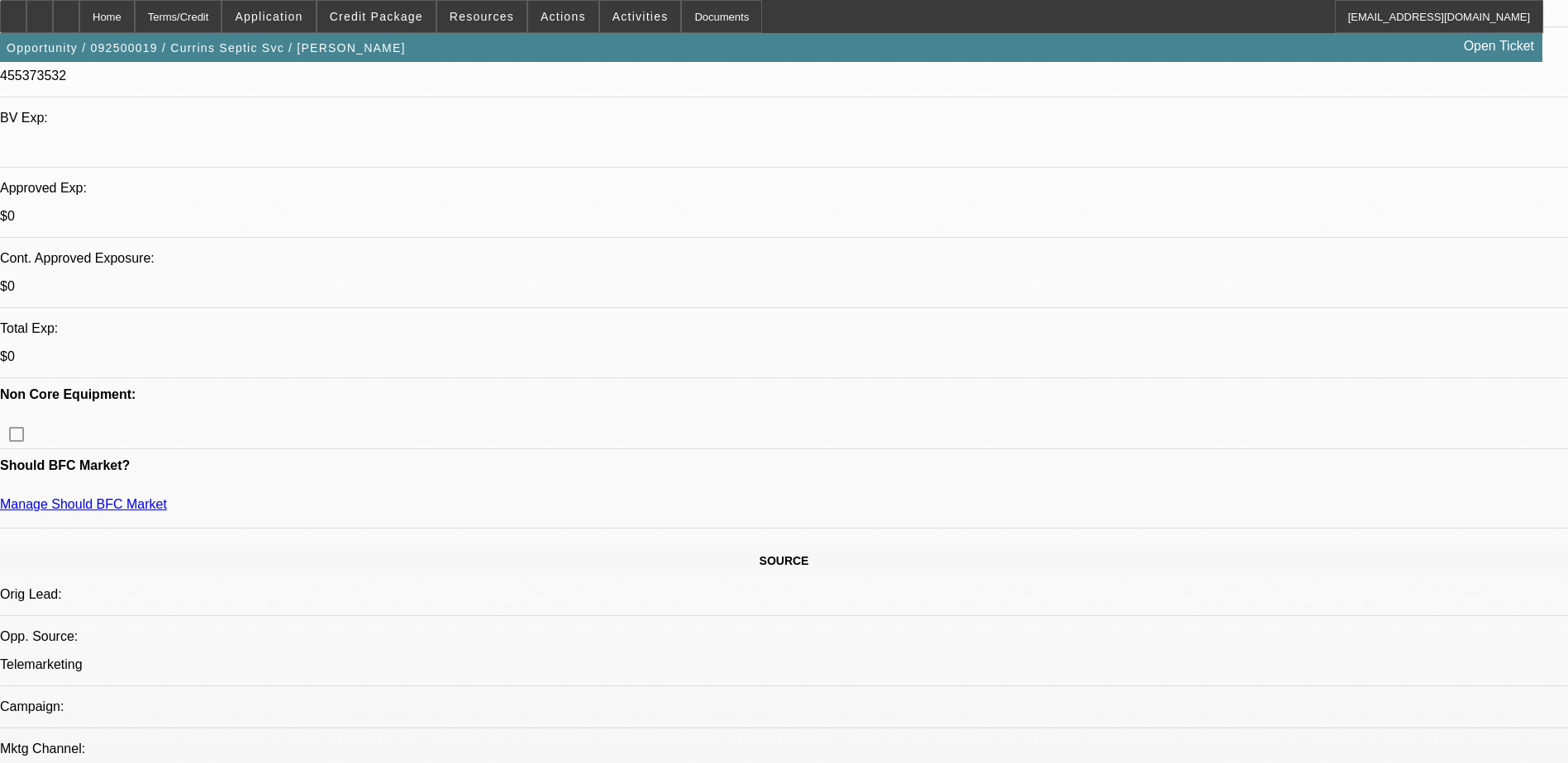
scroll to position [413, 0]
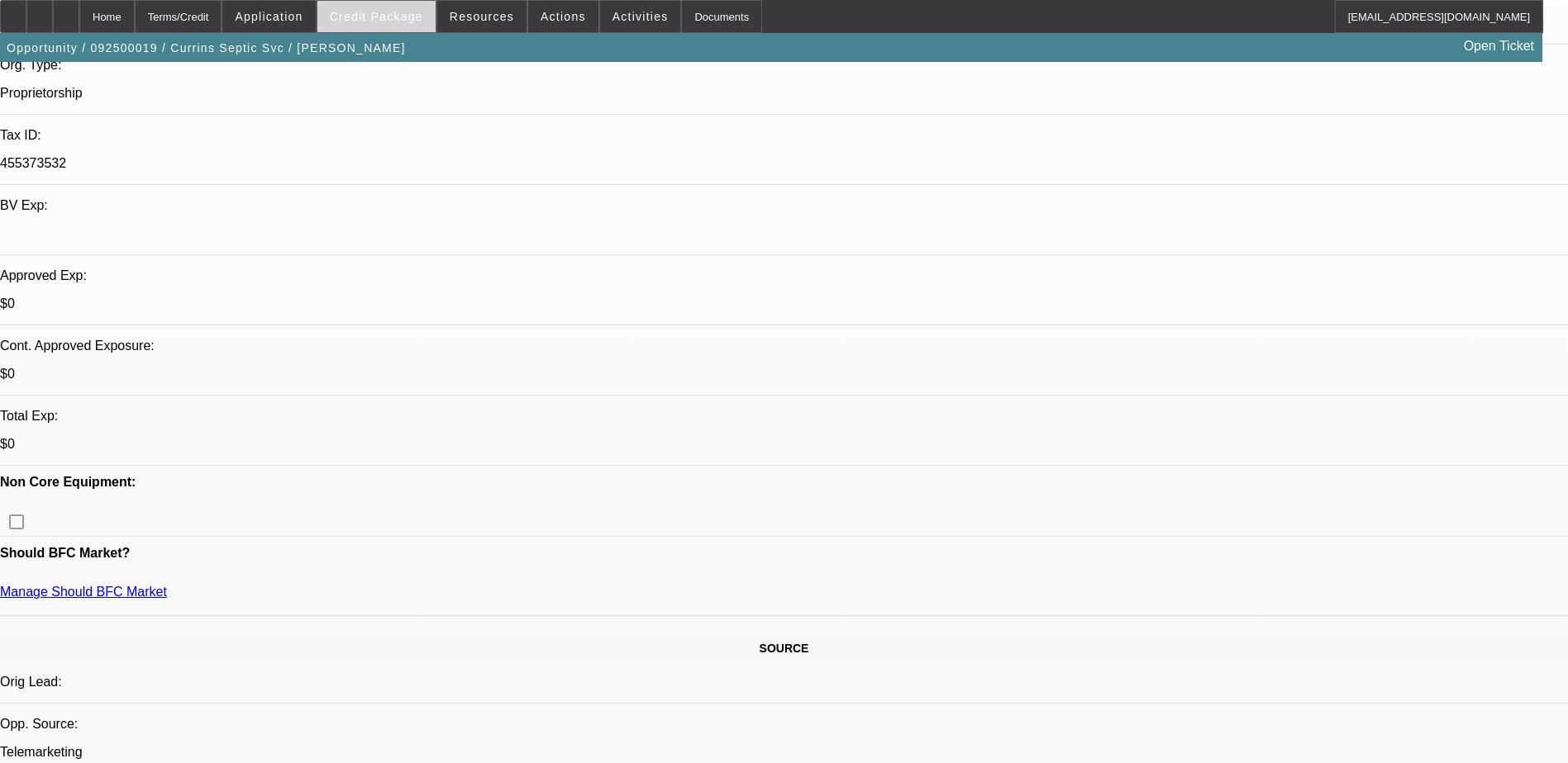
click at [382, 18] on span "Credit Package" at bounding box center [377, 17] width 94 height 13
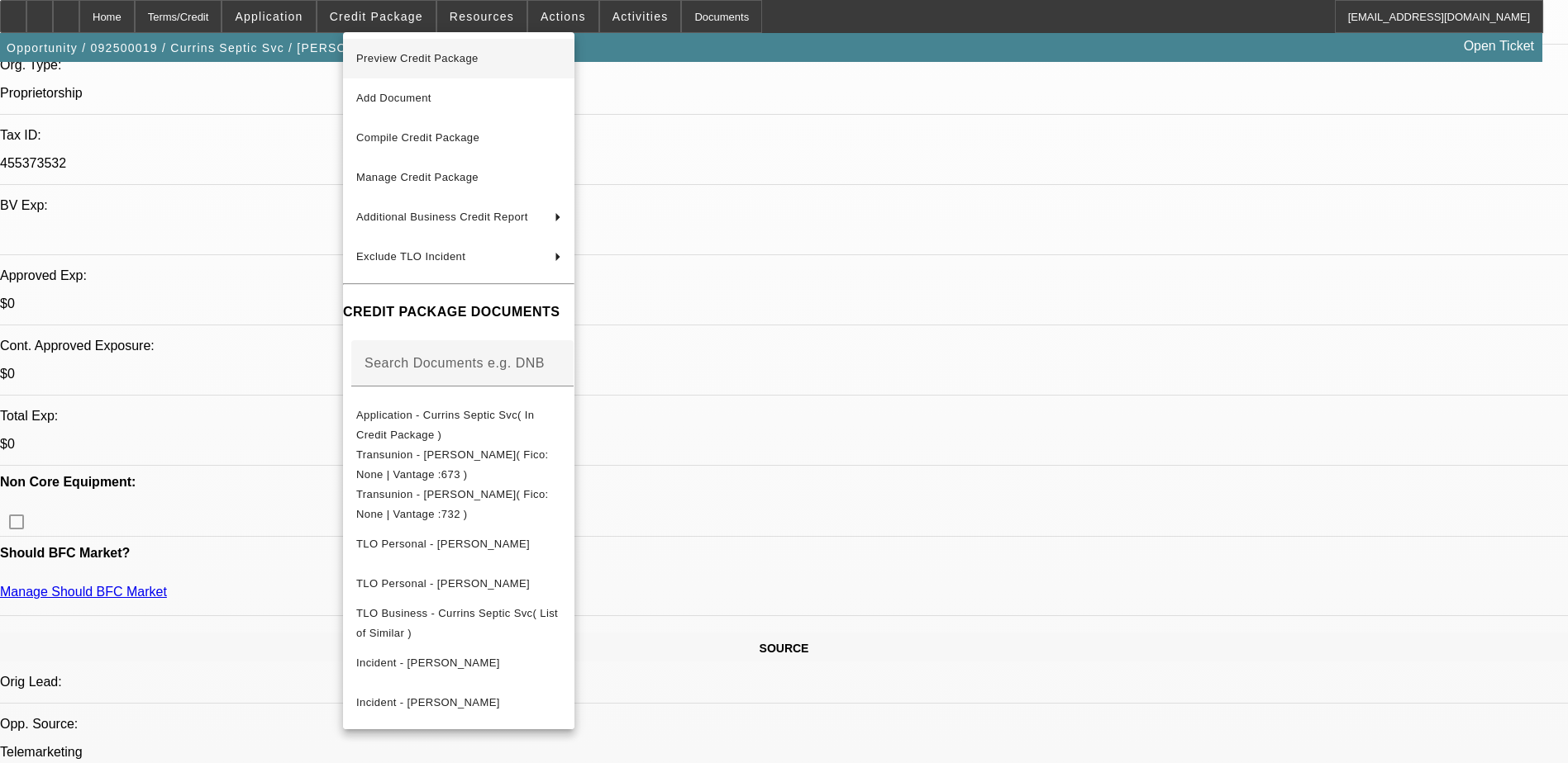
click at [561, 63] on span "Preview Credit Package" at bounding box center [459, 59] width 205 height 20
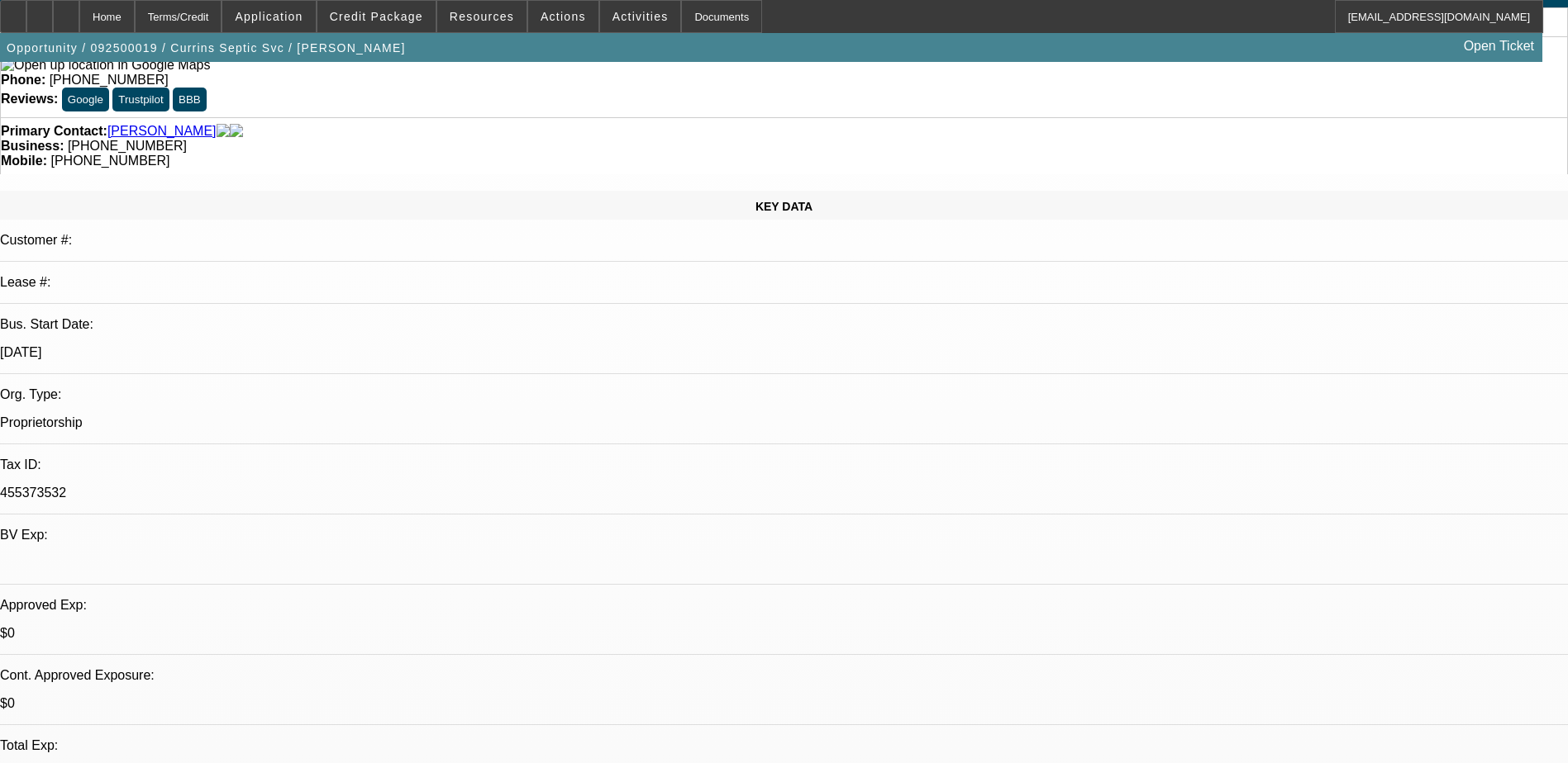
scroll to position [83, 0]
click at [39, 11] on icon at bounding box center [39, 11] width 0 height 0
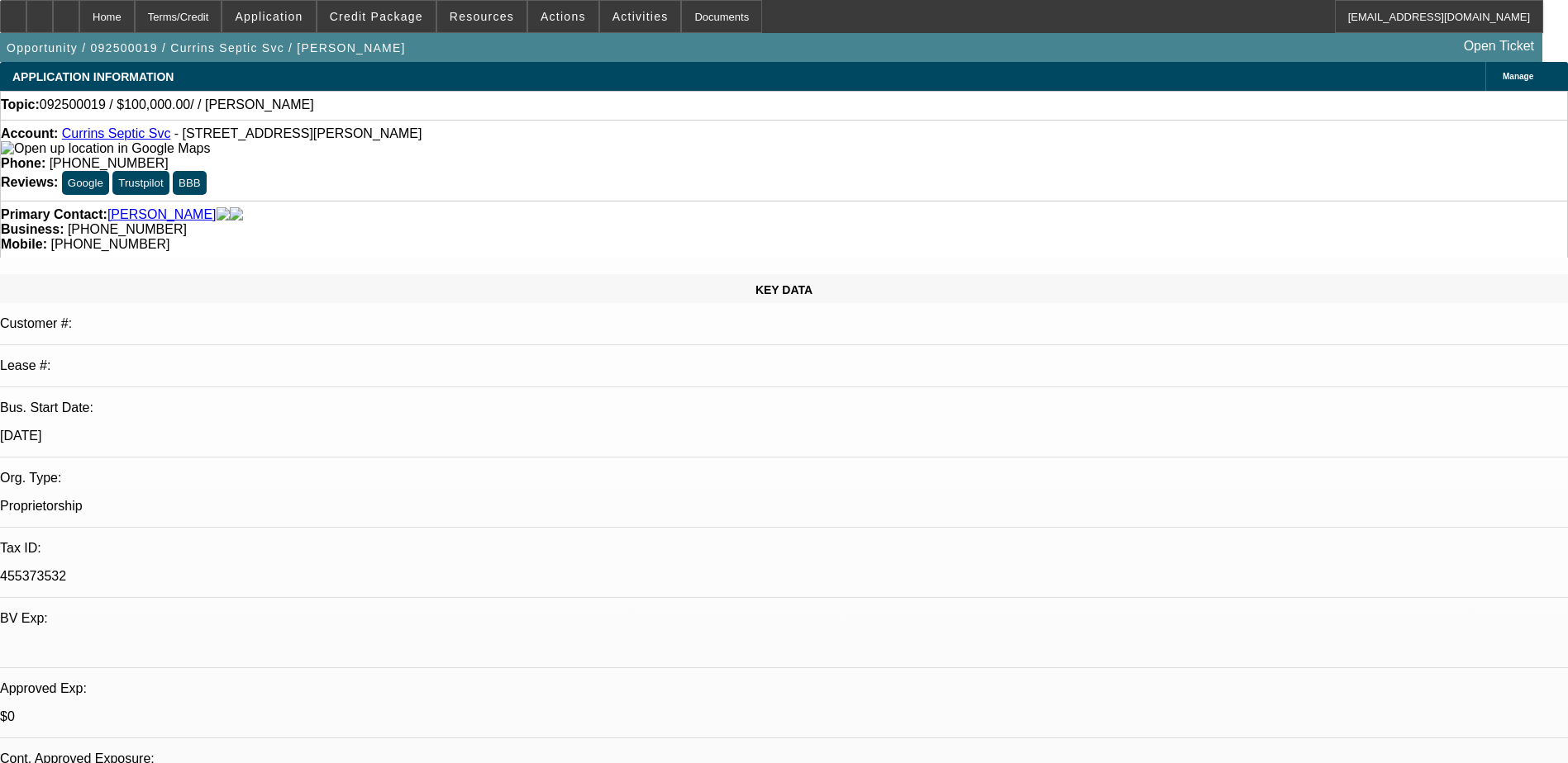
drag, startPoint x: 1268, startPoint y: 260, endPoint x: 1264, endPoint y: 271, distance: 11.7
radio input "true"
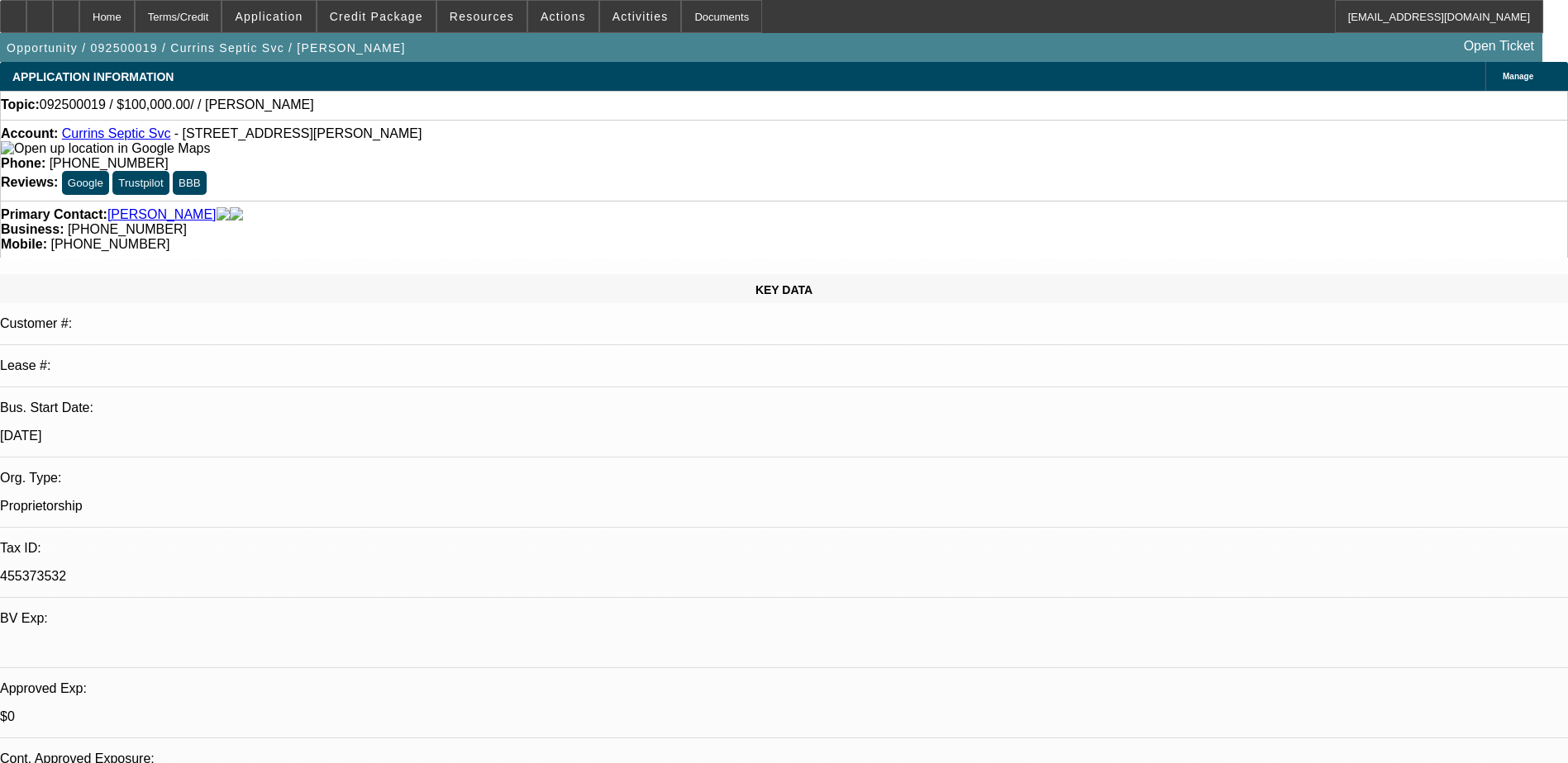
type textarea "interested in EU pumper truck, Loves [PERSON_NAME]. Doesnt know about DP< usual…"
radio input "true"
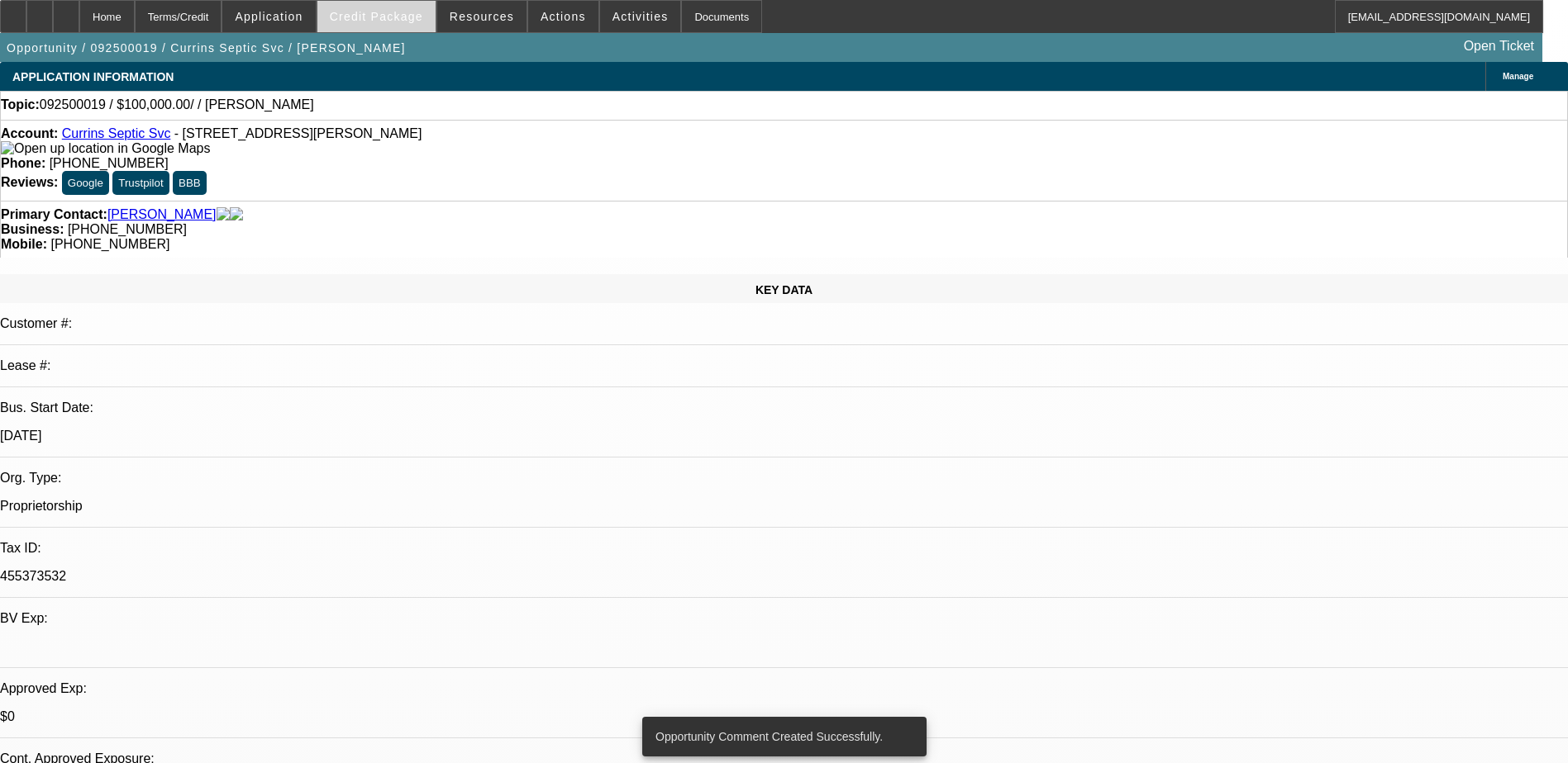
click at [383, 11] on span "Credit Package" at bounding box center [377, 17] width 94 height 13
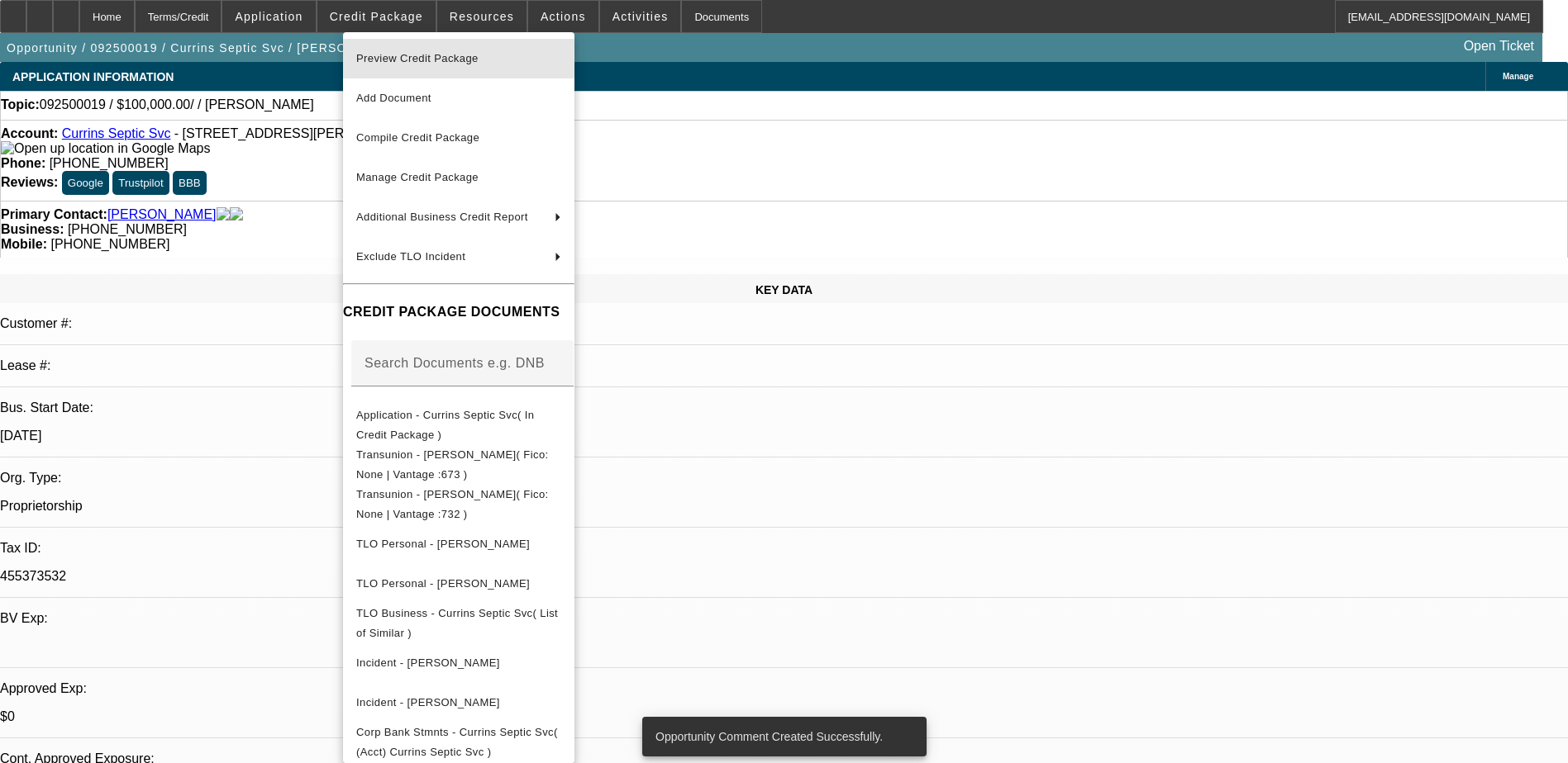
click at [454, 57] on span "Preview Credit Package" at bounding box center [418, 58] width 122 height 13
